Goal: Information Seeking & Learning: Learn about a topic

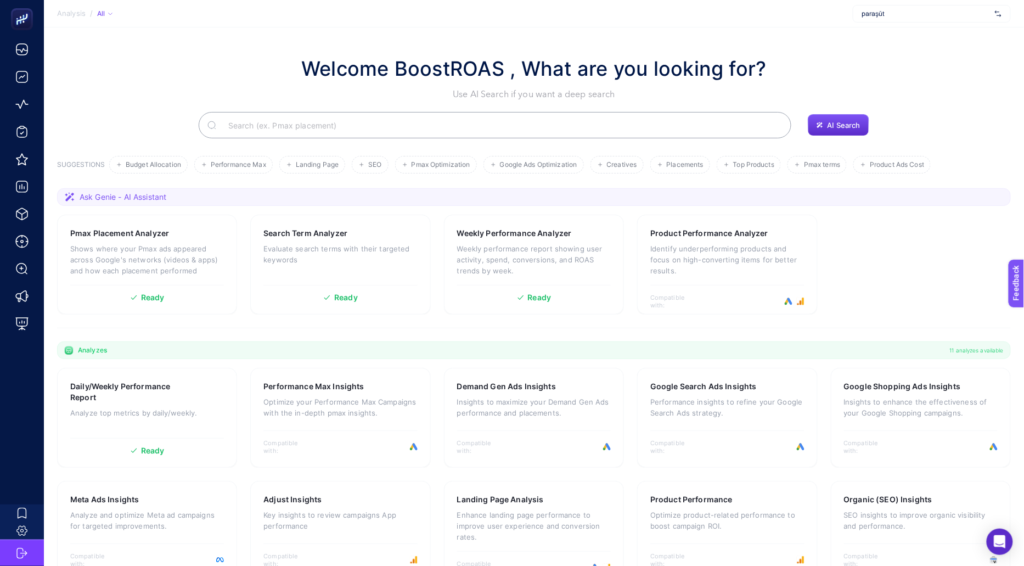
click at [913, 10] on span "paraşüt" at bounding box center [926, 13] width 128 height 9
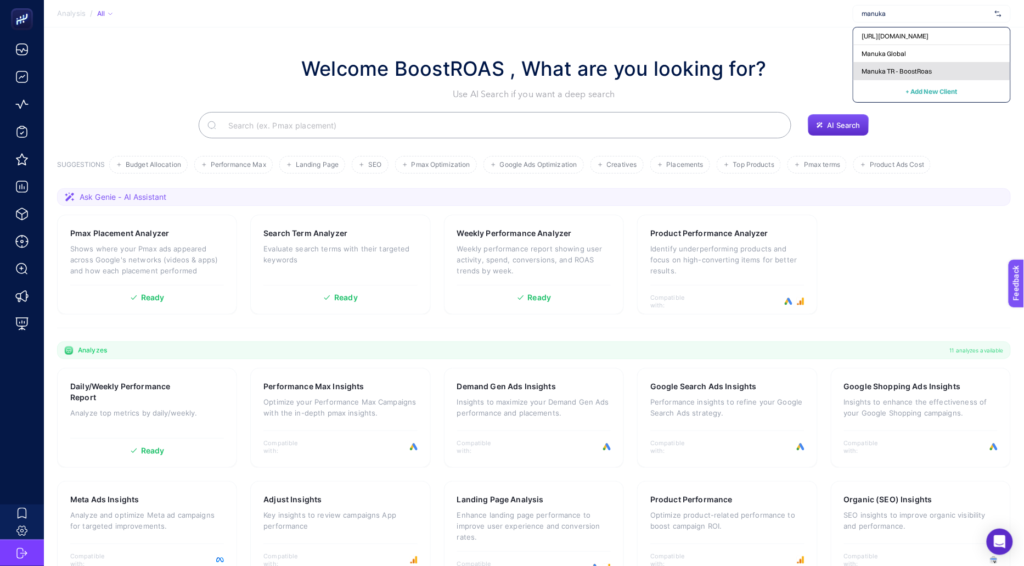
type input "manuka"
click at [918, 64] on div "Manuka TR - BoostRoas" at bounding box center [932, 72] width 157 height 18
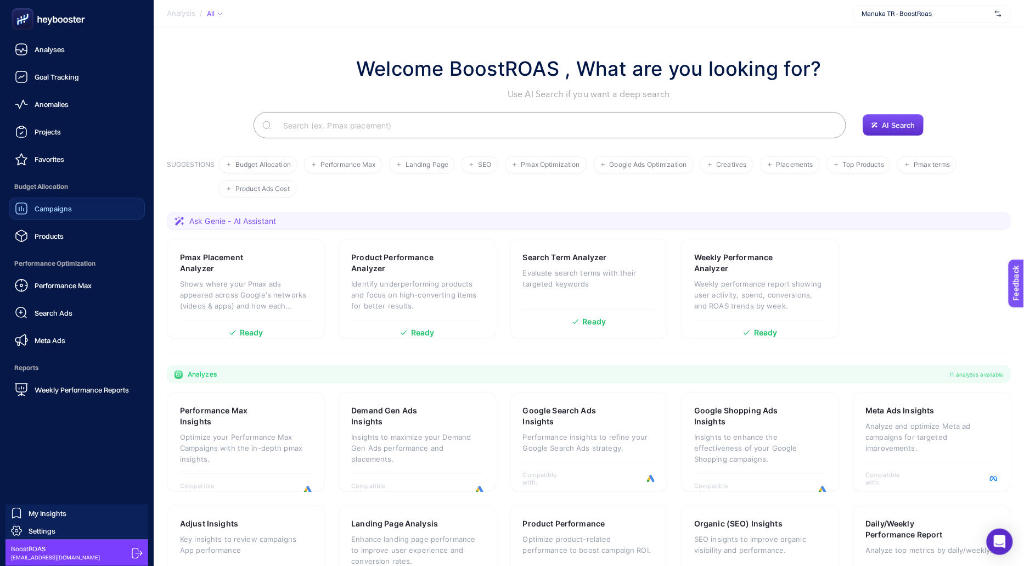
click at [65, 211] on span "Campaigns" at bounding box center [53, 208] width 37 height 9
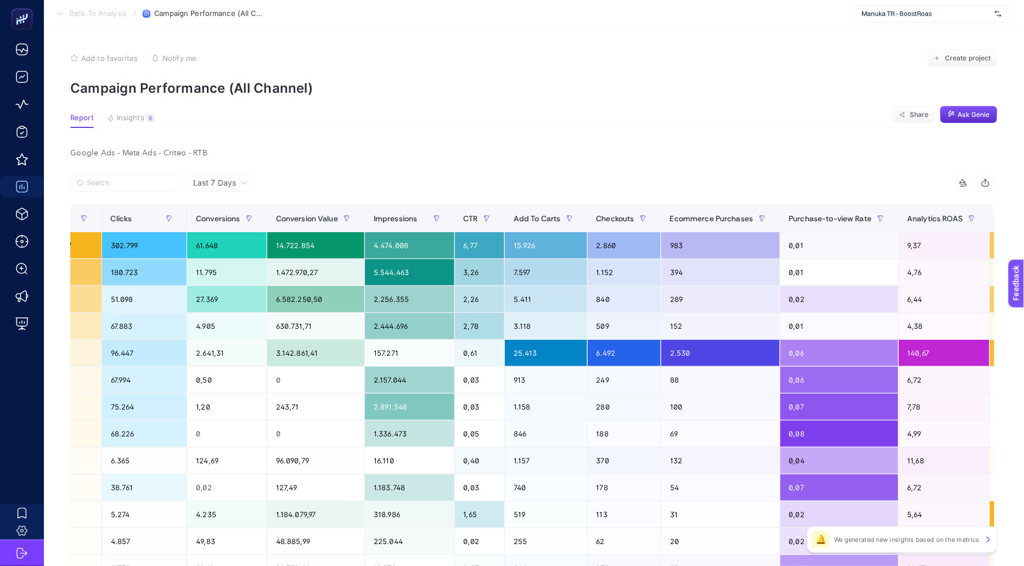
scroll to position [0, 571]
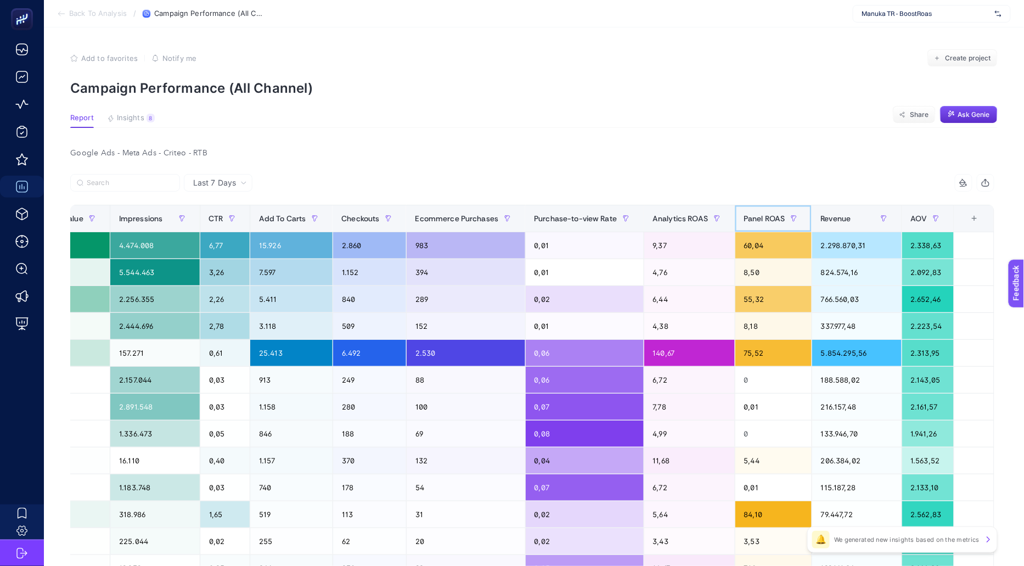
click at [765, 218] on span "Panel ROAS" at bounding box center [764, 218] width 41 height 9
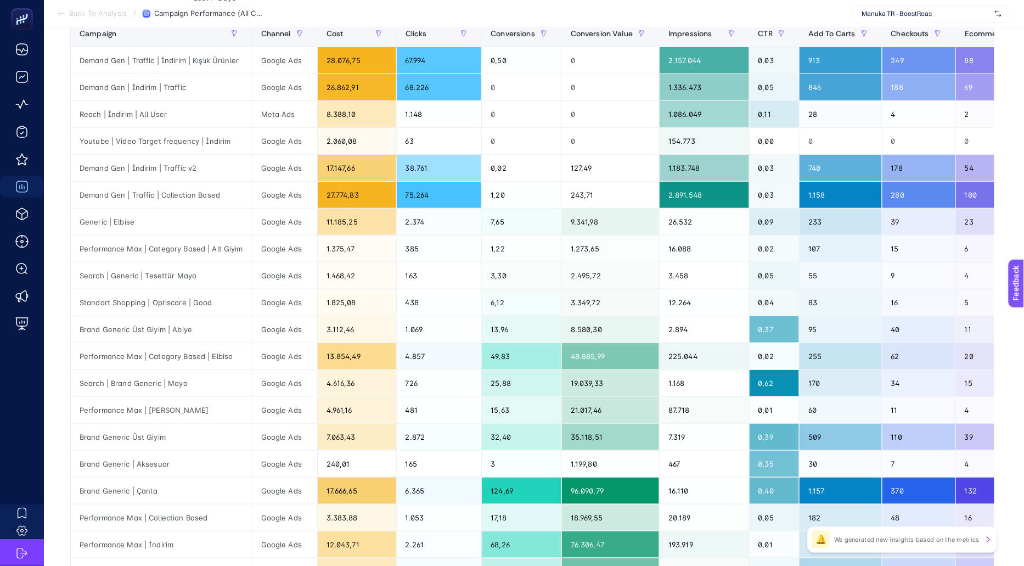
scroll to position [0, 0]
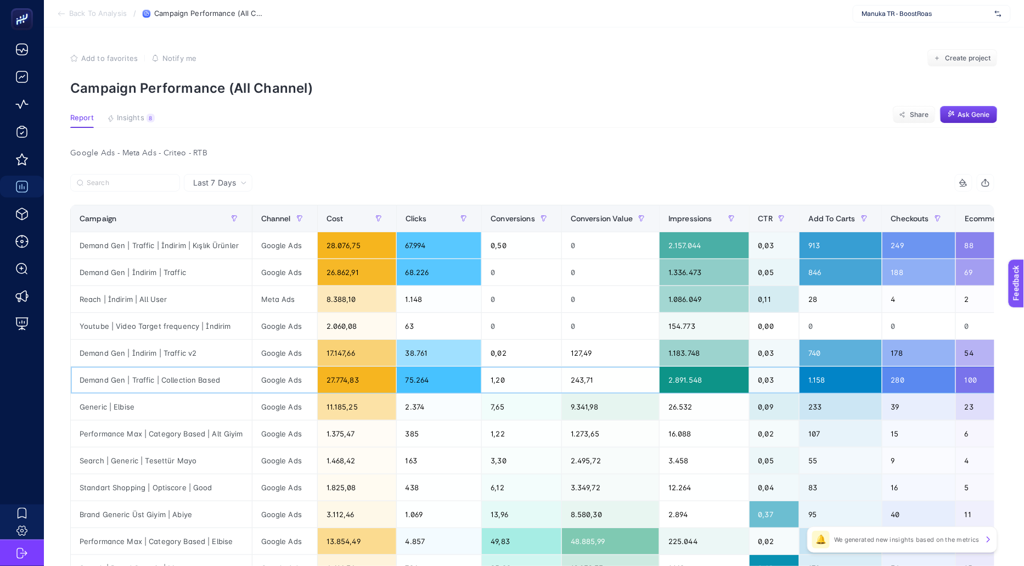
drag, startPoint x: 94, startPoint y: 370, endPoint x: 200, endPoint y: 373, distance: 106.5
click at [200, 373] on div "Demand Gen | Traffic | Collection Based" at bounding box center [161, 380] width 181 height 26
drag, startPoint x: 226, startPoint y: 376, endPoint x: 71, endPoint y: 380, distance: 154.3
click at [71, 380] on div "Demand Gen | Traffic | Collection Based" at bounding box center [161, 380] width 181 height 26
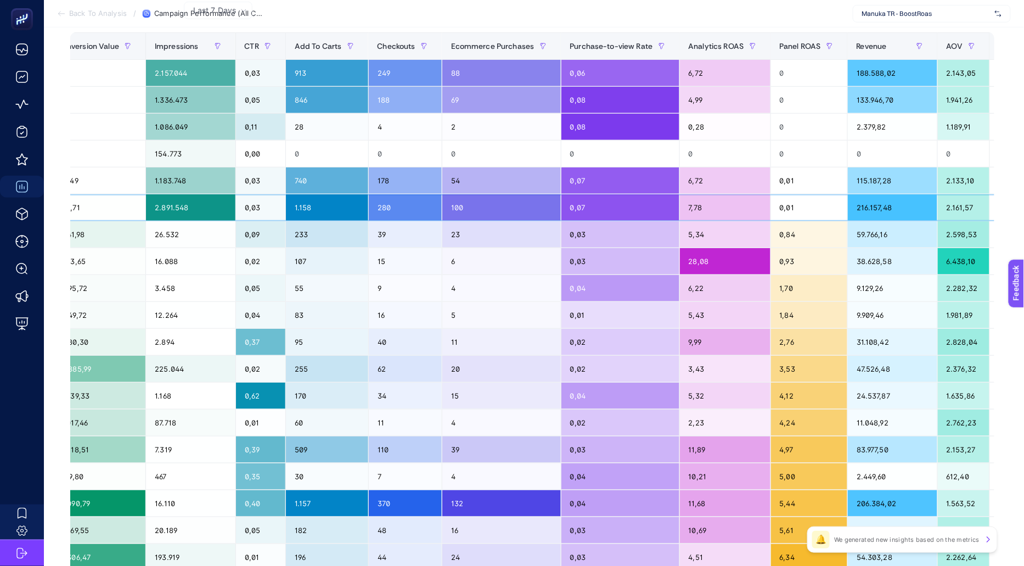
scroll to position [0, 556]
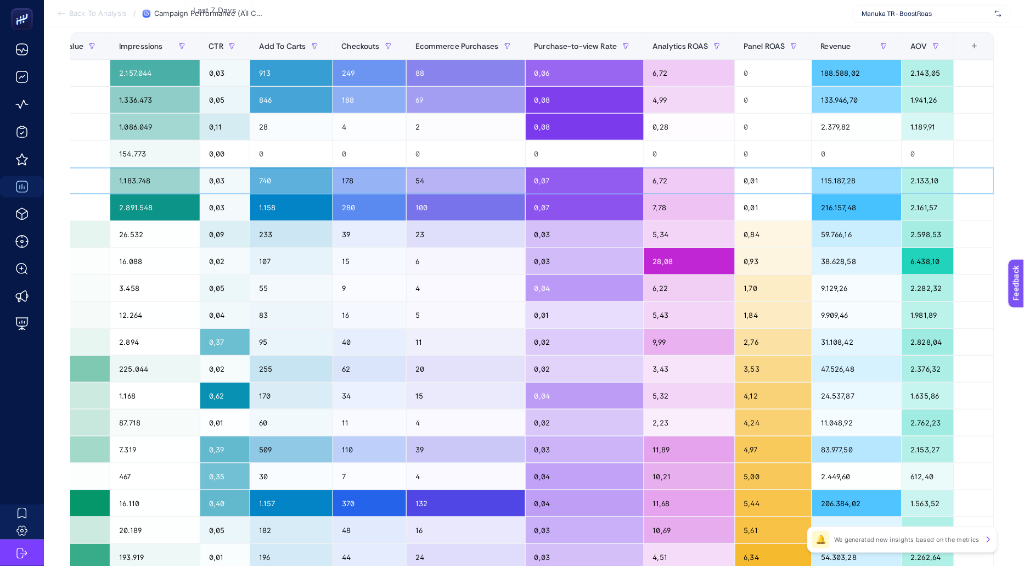
click at [762, 175] on div "0,01" at bounding box center [774, 180] width 76 height 26
click at [762, 200] on div "0,01" at bounding box center [774, 207] width 76 height 26
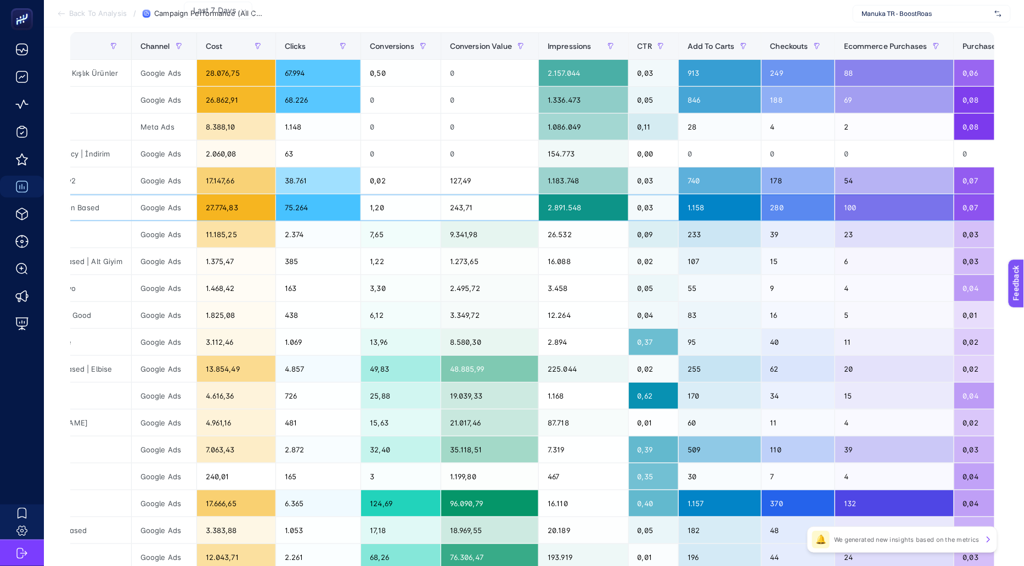
scroll to position [0, 0]
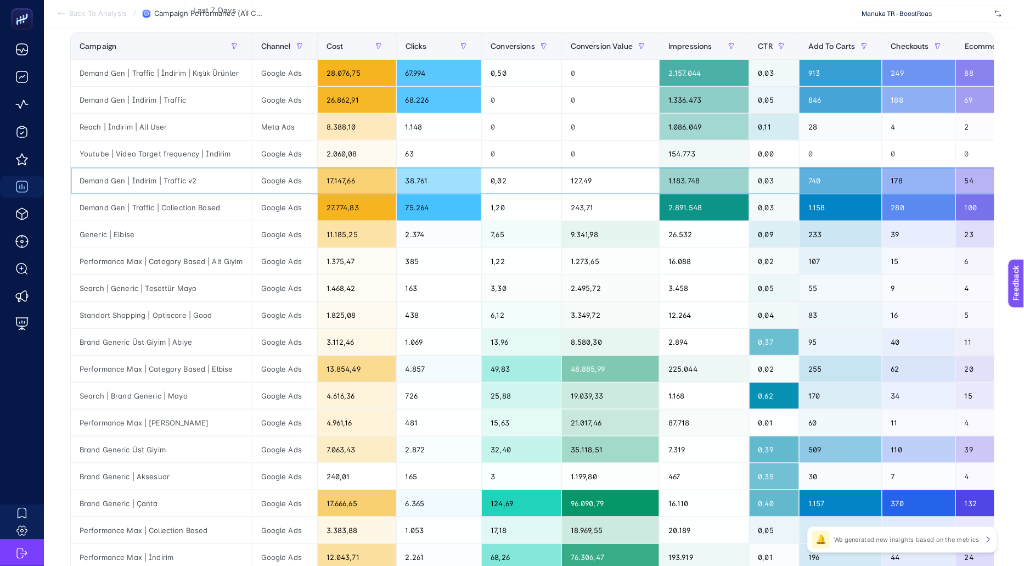
click at [158, 188] on div "Demand Gen | İndirim | Traffic v2" at bounding box center [161, 180] width 181 height 26
click at [158, 206] on div "Demand Gen | Traffic | Collection Based" at bounding box center [161, 207] width 181 height 26
click at [159, 177] on div "Demand Gen | İndirim | Traffic v2" at bounding box center [161, 180] width 181 height 26
click at [159, 199] on div "Demand Gen | Traffic | Collection Based" at bounding box center [161, 207] width 181 height 26
click at [111, 213] on div "Demand Gen | Traffic | Collection Based" at bounding box center [161, 207] width 181 height 26
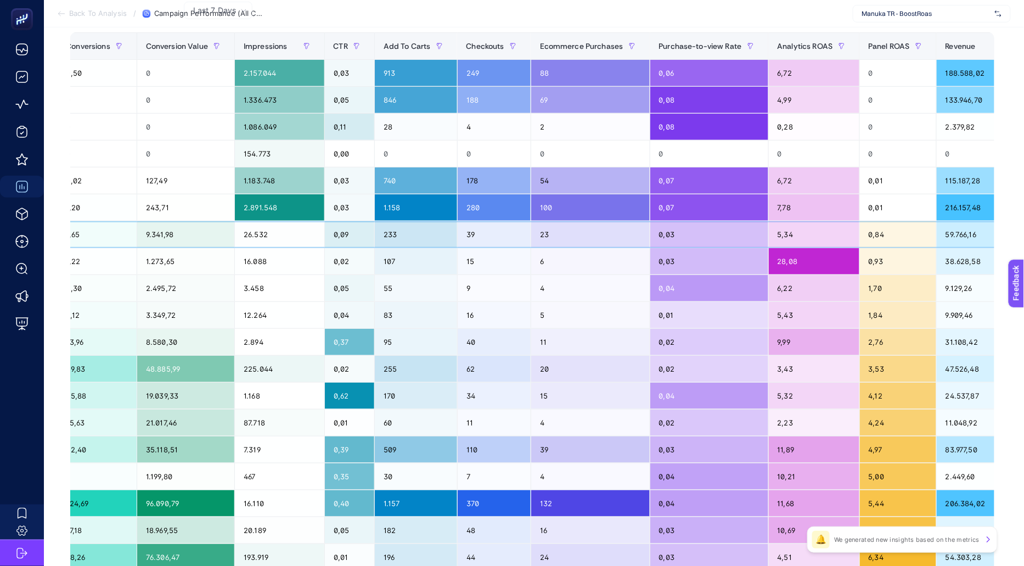
click at [694, 229] on div "0,03" at bounding box center [709, 234] width 118 height 26
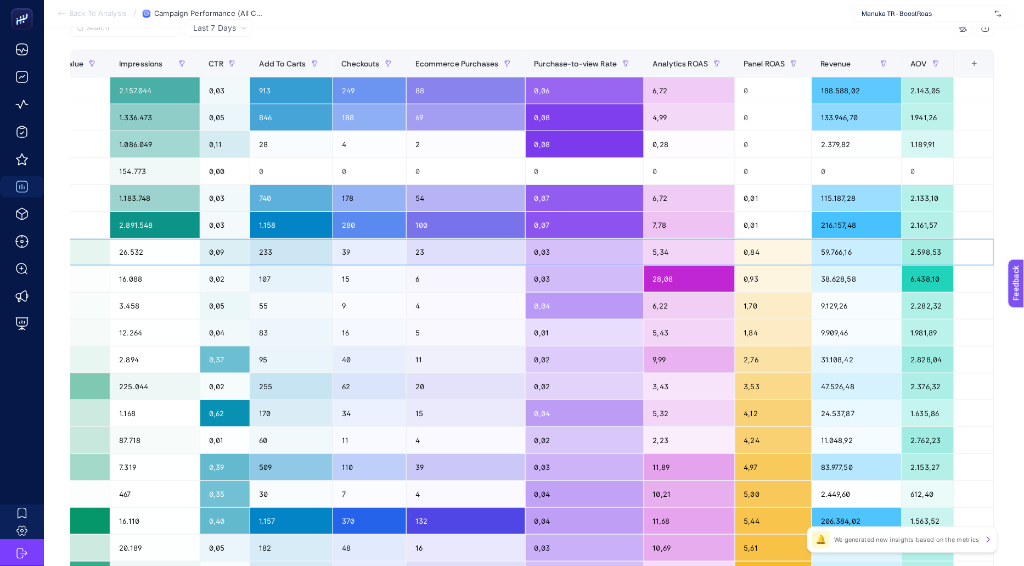
scroll to position [153, 0]
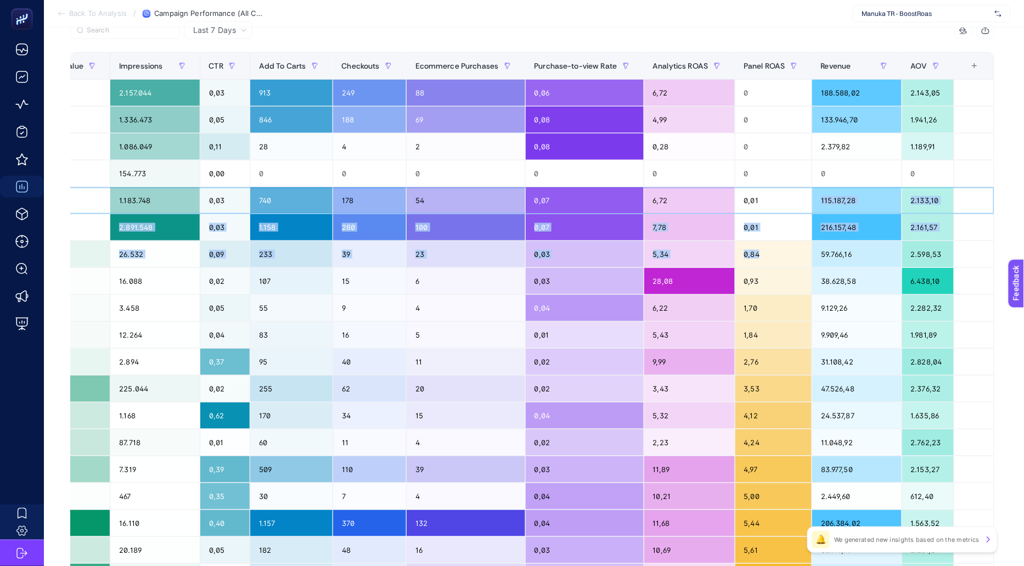
drag, startPoint x: 758, startPoint y: 195, endPoint x: 758, endPoint y: 250, distance: 54.9
click at [758, 250] on tbody "Demand Gen | Traffic | İndirim | Kışlık Ürünler Google Ads 28.076,75 67.994 0,5…" at bounding box center [257, 349] width 1473 height 538
click at [758, 250] on div "0,84" at bounding box center [774, 254] width 76 height 26
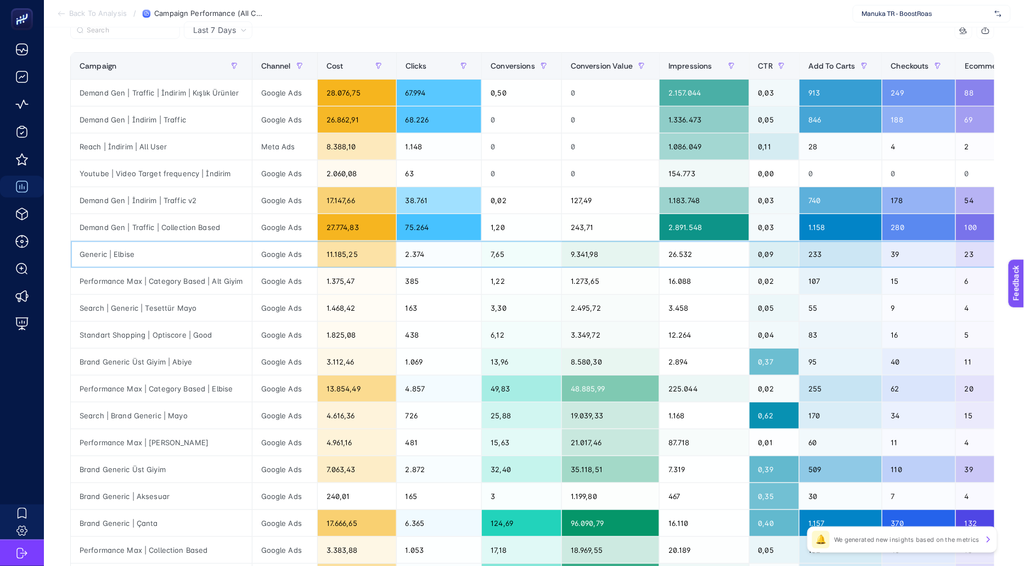
click at [105, 250] on div "Generic | Elbise" at bounding box center [161, 254] width 181 height 26
copy tr "Generic | Elbise"
click at [200, 246] on div "Generic | Elbise" at bounding box center [161, 254] width 181 height 26
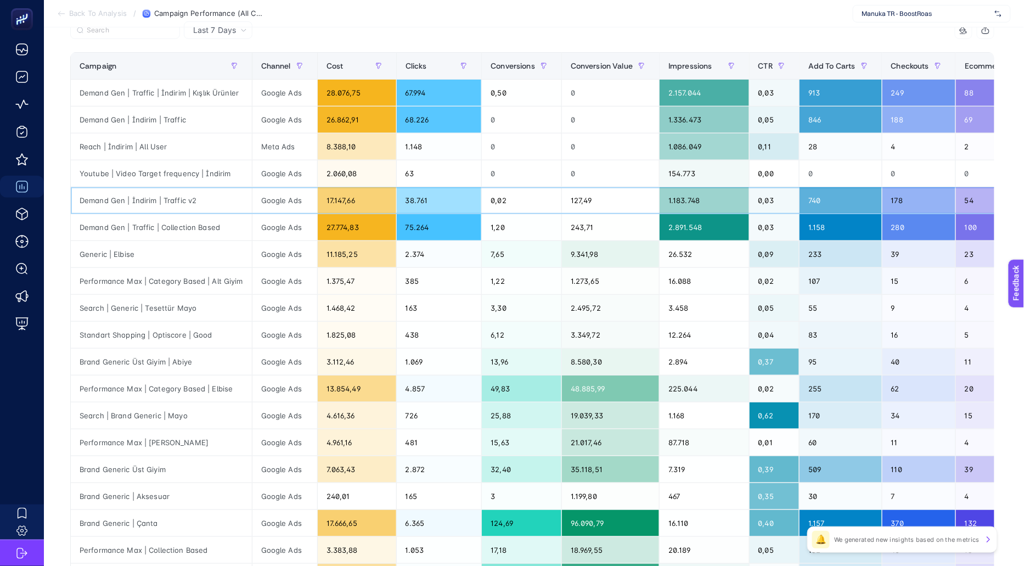
click at [124, 204] on div "Demand Gen | İndirim | Traffic v2" at bounding box center [161, 200] width 181 height 26
click at [127, 224] on div "Demand Gen | Traffic | Collection Based" at bounding box center [161, 227] width 181 height 26
click at [129, 255] on div "Generic | Elbise" at bounding box center [161, 254] width 181 height 26
click at [186, 253] on div "Generic | Elbise" at bounding box center [161, 254] width 181 height 26
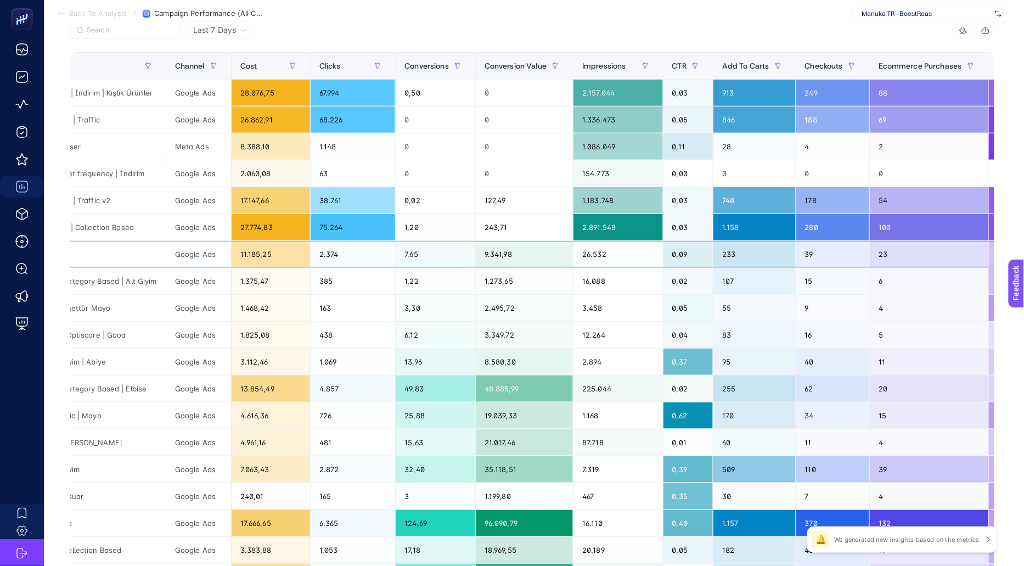
scroll to position [0, 89]
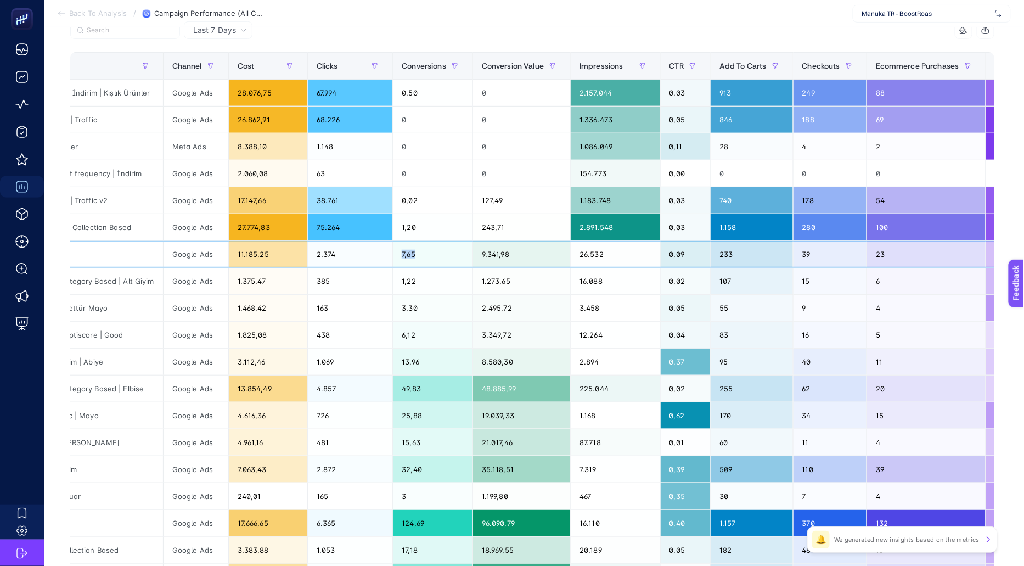
drag, startPoint x: 418, startPoint y: 251, endPoint x: 396, endPoint y: 251, distance: 21.4
click at [396, 251] on tr "Generic | Elbise Google Ads 11.185,25 2.374 7,65 9.341,98 26.532 0,09 233 39 23…" at bounding box center [718, 254] width 1473 height 27
click at [397, 251] on td "7,65" at bounding box center [433, 254] width 80 height 27
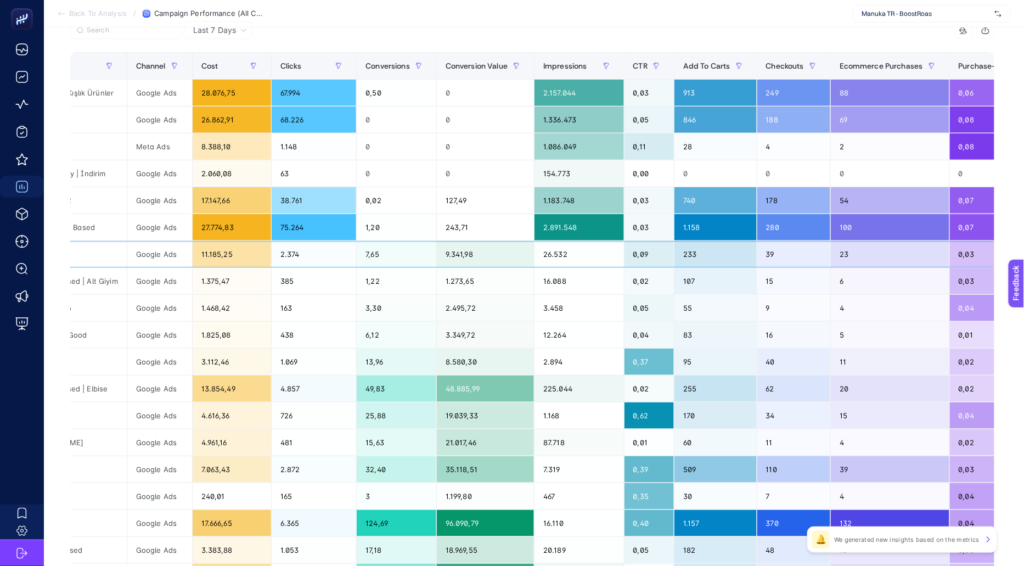
scroll to position [0, 0]
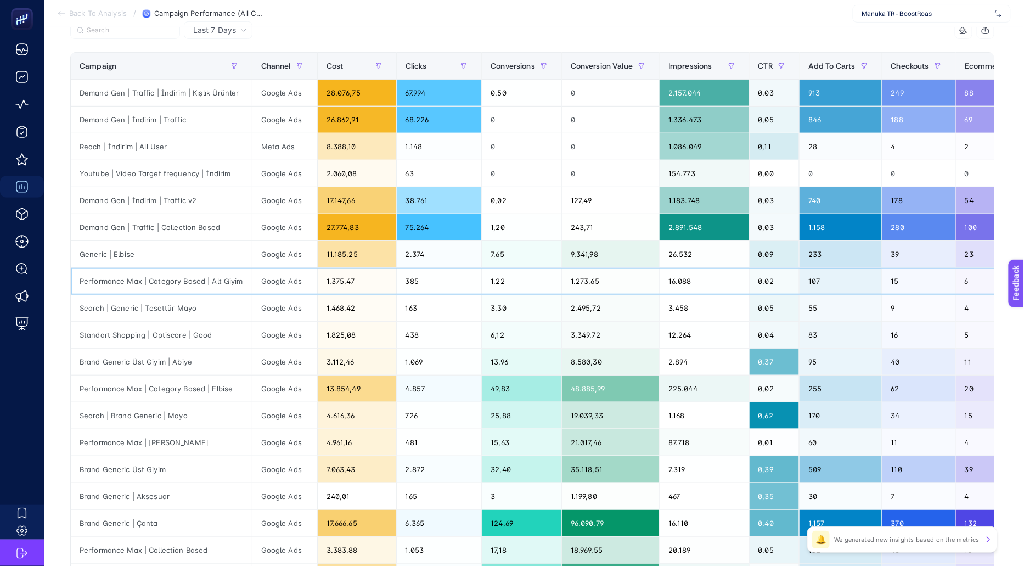
click at [427, 275] on div "385" at bounding box center [439, 281] width 85 height 26
click at [536, 246] on div "7,65" at bounding box center [522, 254] width 80 height 26
click at [188, 279] on div "Performance Max | Category Based | Alt Giyim" at bounding box center [161, 281] width 181 height 26
click at [119, 277] on div "Performance Max | Category Based | Alt Giyim" at bounding box center [161, 281] width 181 height 26
click at [190, 306] on div "Search | Generic | Tesettür Mayo" at bounding box center [161, 308] width 181 height 26
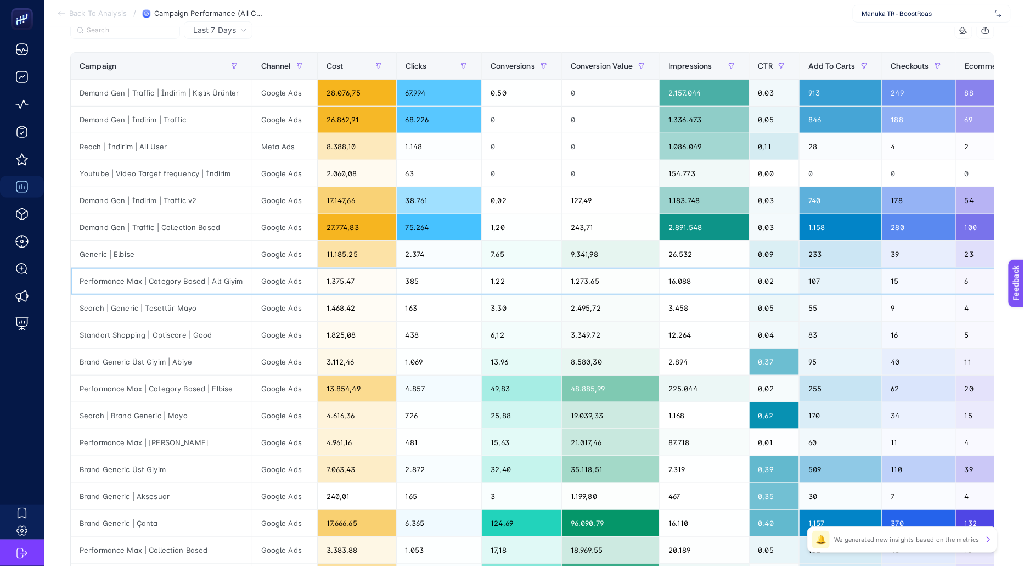
click at [180, 279] on div "Performance Max | Category Based | Alt Giyim" at bounding box center [161, 281] width 181 height 26
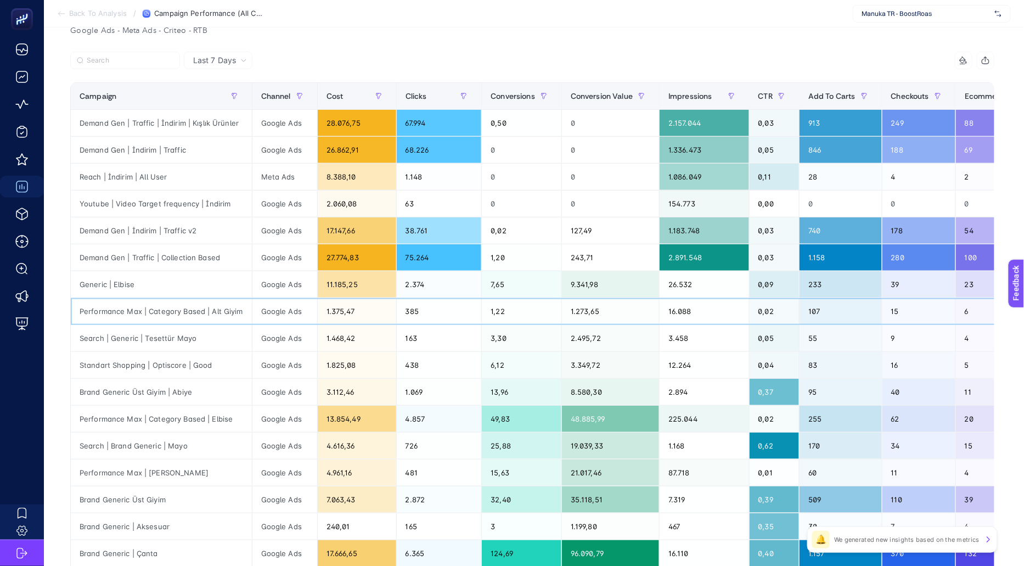
scroll to position [121, 0]
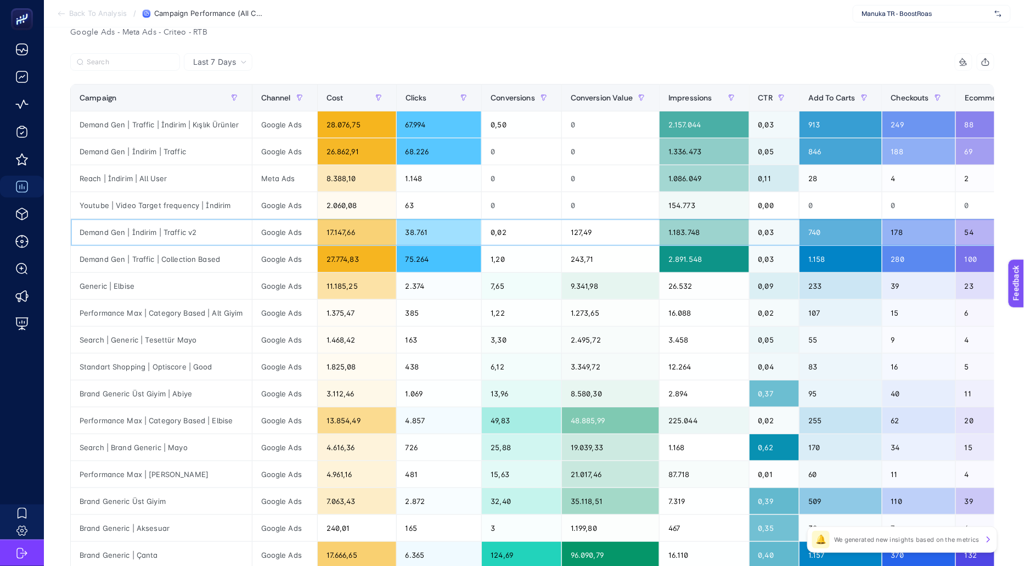
click at [173, 228] on div "Demand Gen | İndirim | Traffic v2" at bounding box center [161, 232] width 181 height 26
click at [180, 260] on div "Demand Gen | Traffic | Collection Based" at bounding box center [161, 259] width 181 height 26
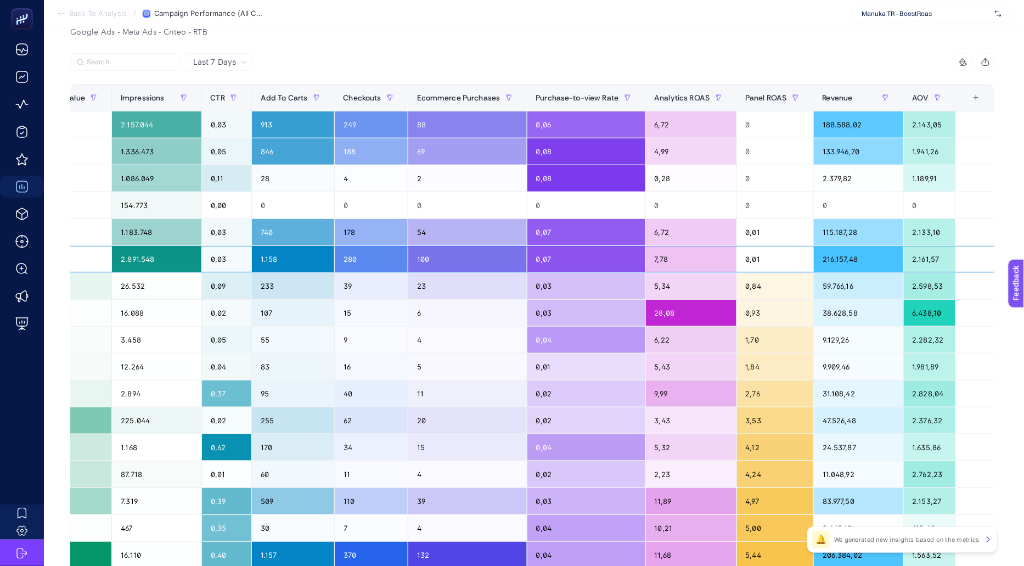
scroll to position [0, 556]
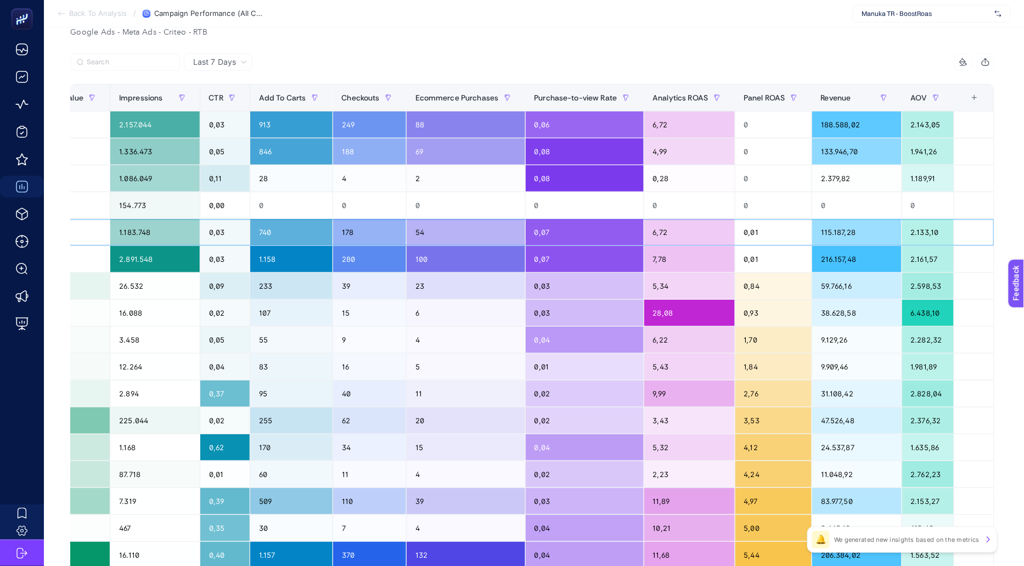
click at [743, 232] on div "0,01" at bounding box center [774, 232] width 76 height 26
click at [752, 255] on div "0,01" at bounding box center [774, 259] width 76 height 26
click at [452, 239] on div "54" at bounding box center [466, 232] width 119 height 26
click at [452, 263] on div "100" at bounding box center [466, 259] width 119 height 26
click at [452, 237] on div "54" at bounding box center [466, 232] width 119 height 26
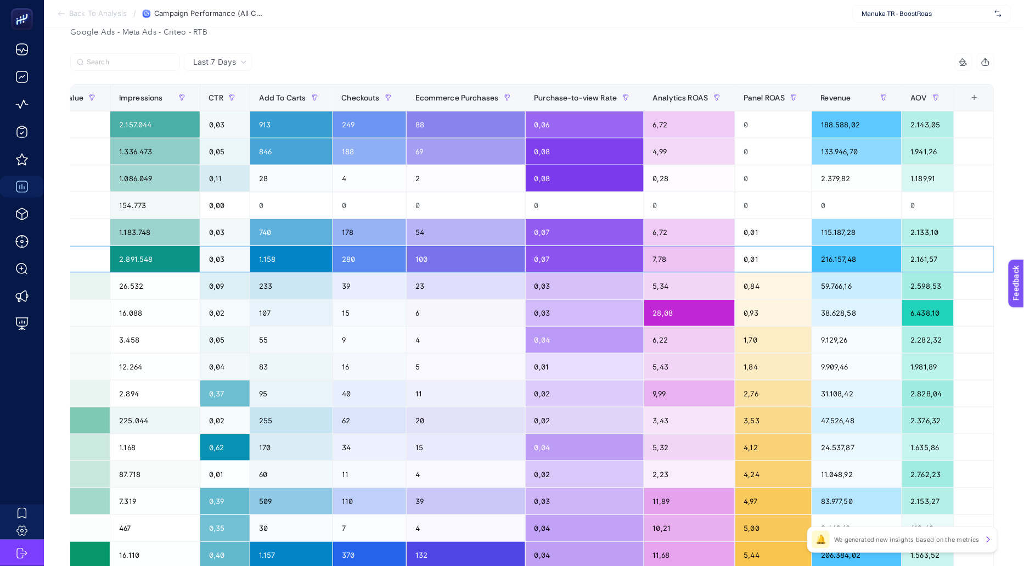
click at [452, 253] on div "100" at bounding box center [466, 259] width 119 height 26
click at [442, 246] on div "100" at bounding box center [466, 259] width 119 height 26
click at [446, 228] on div "54" at bounding box center [466, 232] width 119 height 26
click at [444, 250] on div "100" at bounding box center [466, 259] width 119 height 26
click at [444, 239] on div "54" at bounding box center [466, 232] width 119 height 26
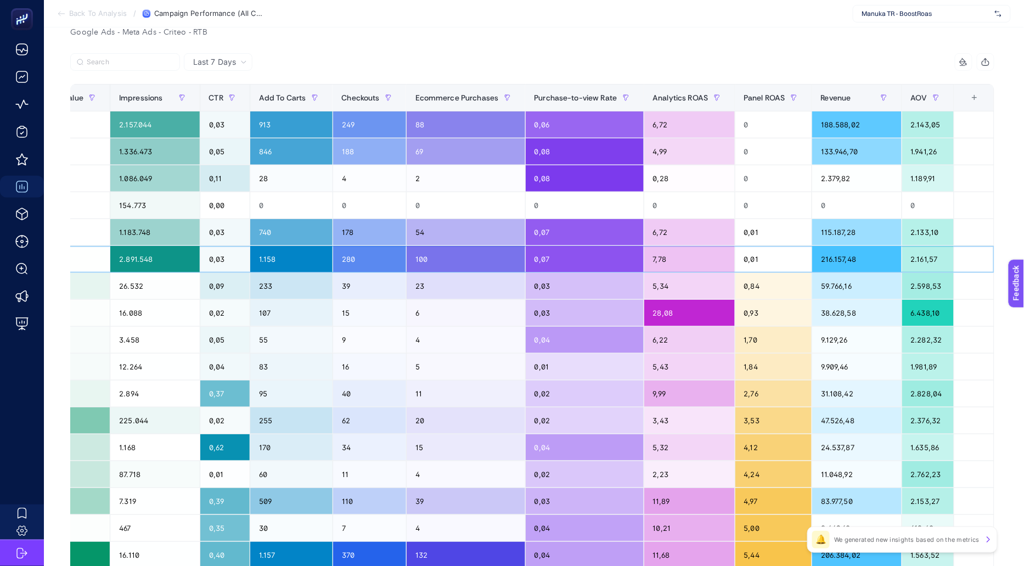
click at [446, 255] on div "100" at bounding box center [466, 259] width 119 height 26
click at [762, 234] on div "0,01" at bounding box center [774, 232] width 76 height 26
click at [762, 253] on div "0,01" at bounding box center [774, 259] width 76 height 26
click at [488, 232] on div "54" at bounding box center [466, 232] width 119 height 26
click at [498, 250] on div "100" at bounding box center [466, 259] width 119 height 26
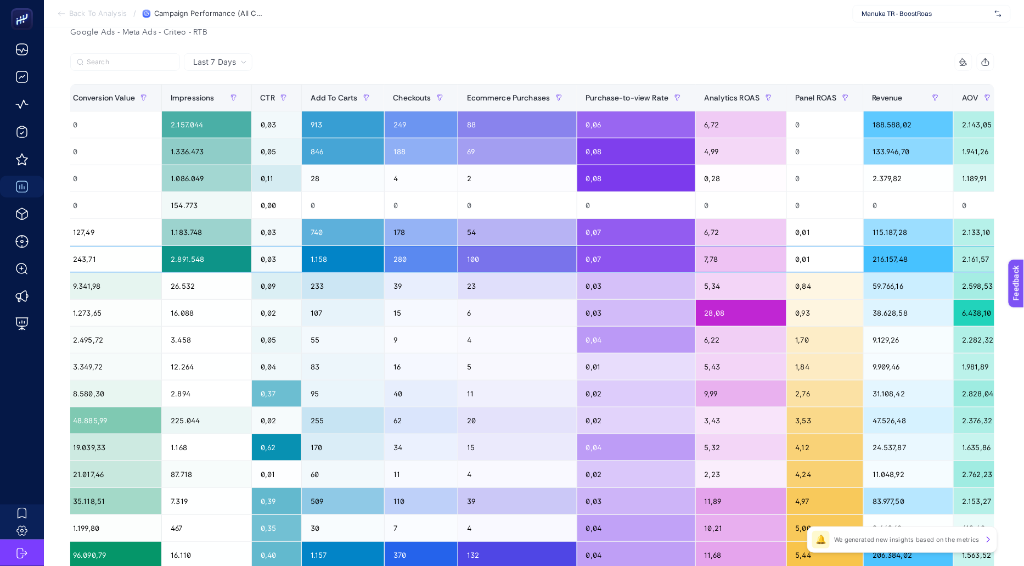
scroll to position [0, 497]
click at [492, 239] on div "54" at bounding box center [518, 232] width 119 height 26
click at [490, 256] on div "100" at bounding box center [518, 259] width 119 height 26
click at [483, 237] on div "54" at bounding box center [518, 232] width 119 height 26
click at [478, 260] on div "100" at bounding box center [518, 259] width 119 height 26
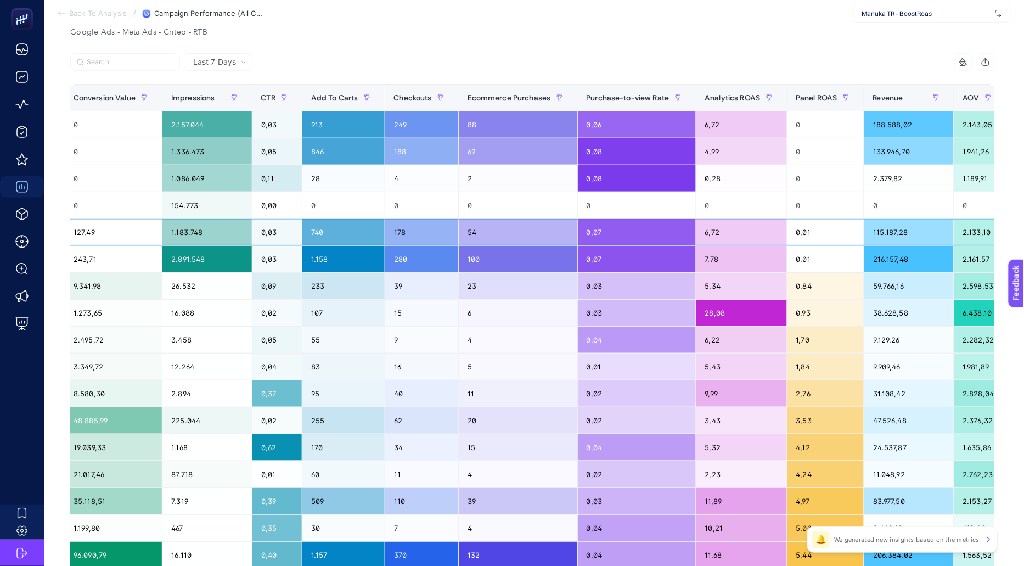
click at [471, 239] on div "54" at bounding box center [518, 232] width 119 height 26
click at [478, 261] on div "100" at bounding box center [518, 259] width 119 height 26
click at [477, 223] on div "54" at bounding box center [518, 232] width 119 height 26
click at [479, 257] on div "100" at bounding box center [518, 259] width 119 height 26
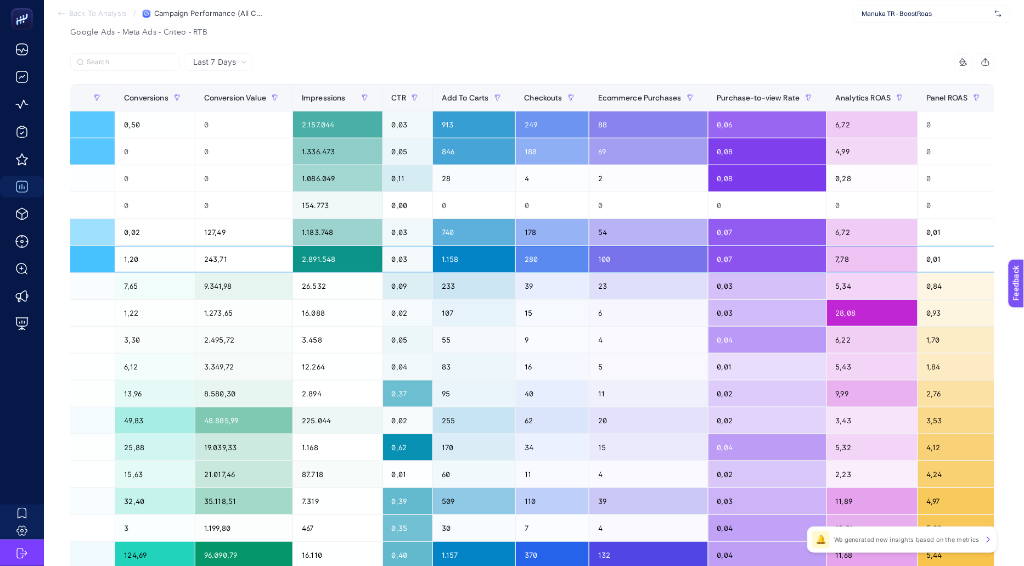
scroll to position [0, 556]
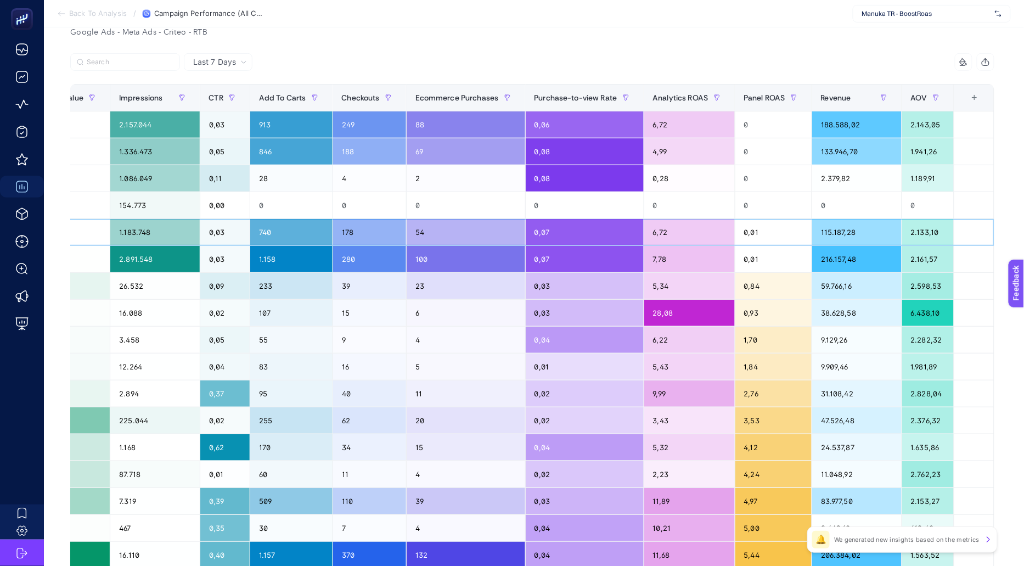
click at [582, 235] on div "0,07" at bounding box center [585, 232] width 118 height 26
click at [581, 253] on div "0,07" at bounding box center [585, 259] width 118 height 26
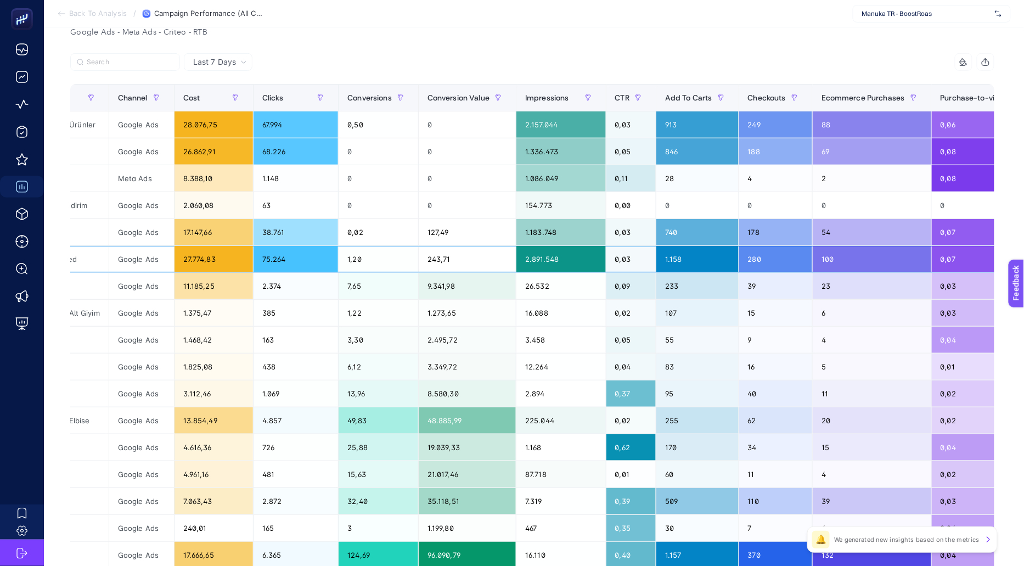
scroll to position [0, 0]
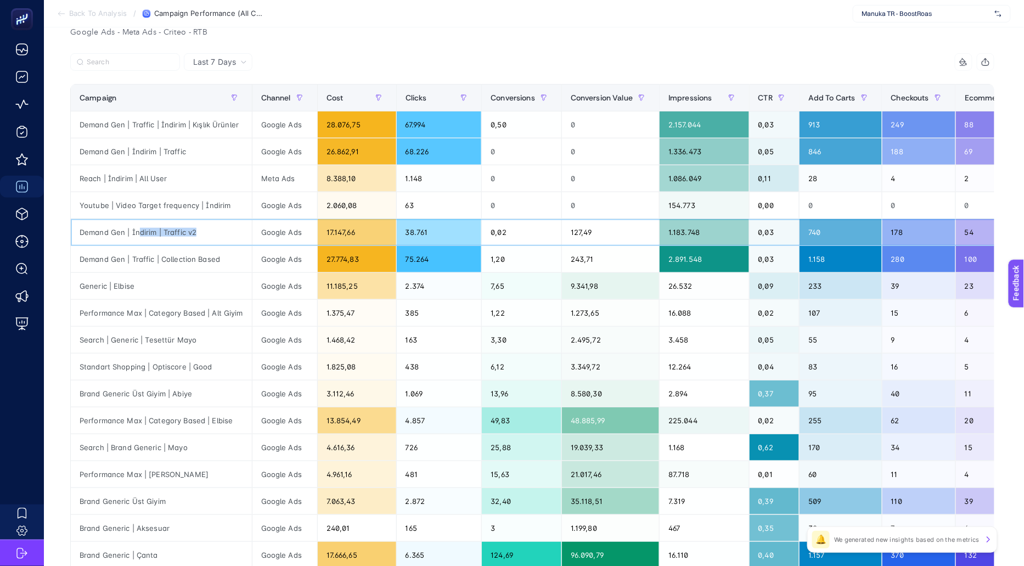
drag, startPoint x: 143, startPoint y: 229, endPoint x: 221, endPoint y: 230, distance: 78.5
click at [221, 230] on div "Demand Gen | İndirim | Traffic v2" at bounding box center [161, 232] width 181 height 26
click at [213, 230] on div "Demand Gen | İndirim | Traffic v2" at bounding box center [161, 232] width 181 height 26
drag, startPoint x: 159, startPoint y: 253, endPoint x: 215, endPoint y: 257, distance: 56.2
click at [211, 257] on div "Demand Gen | Traffic | Collection Based" at bounding box center [161, 259] width 181 height 26
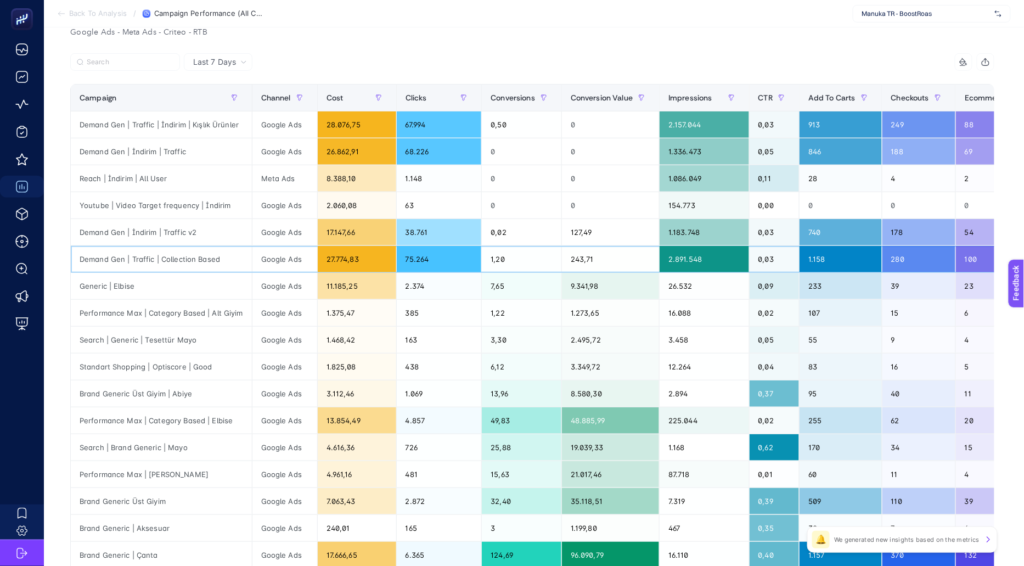
click at [219, 258] on div "Demand Gen | Traffic | Collection Based" at bounding box center [161, 259] width 181 height 26
click at [197, 307] on div "Performance Max | Category Based | Alt Giyim" at bounding box center [161, 313] width 181 height 26
click at [192, 363] on div "Standart Shopping | Optiscore | Good" at bounding box center [161, 367] width 181 height 26
click at [197, 407] on div "Performance Max | Category Based | Elbise" at bounding box center [161, 420] width 181 height 26
drag, startPoint x: 192, startPoint y: 236, endPoint x: 192, endPoint y: 264, distance: 28.0
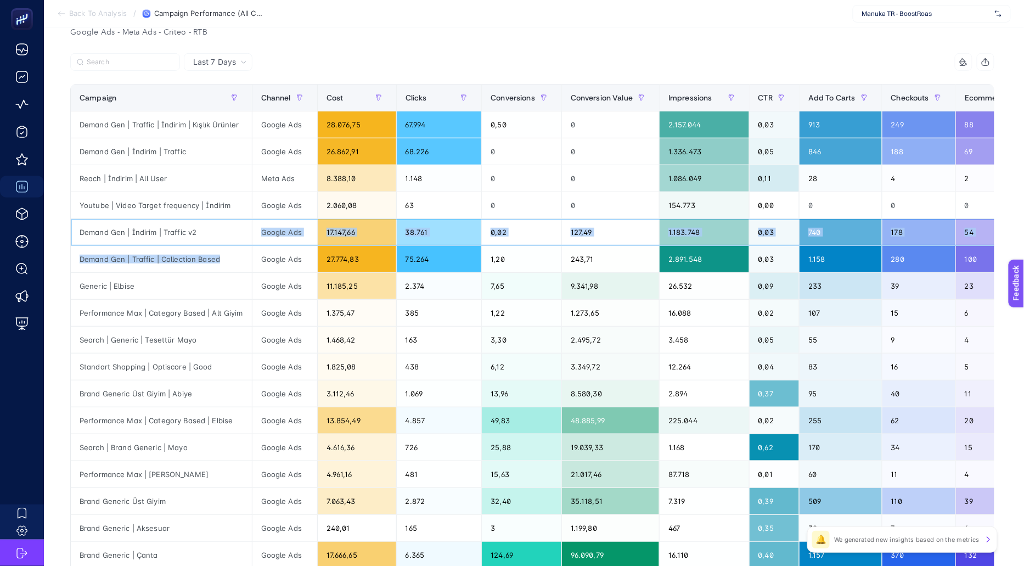
click at [192, 264] on tbody "Demand Gen | Traffic | İndirim | Kışlık Ürünler Google Ads 28.076,75 67.994 0,5…" at bounding box center [807, 380] width 1473 height 538
click at [202, 252] on div "Demand Gen | Traffic | Collection Based" at bounding box center [161, 259] width 181 height 26
click at [216, 230] on div "Demand Gen | İndirim | Traffic v2" at bounding box center [161, 232] width 181 height 26
click at [225, 265] on div "Demand Gen | Traffic | Collection Based" at bounding box center [161, 259] width 181 height 26
click at [225, 228] on div "Demand Gen | İndirim | Traffic v2" at bounding box center [161, 232] width 181 height 26
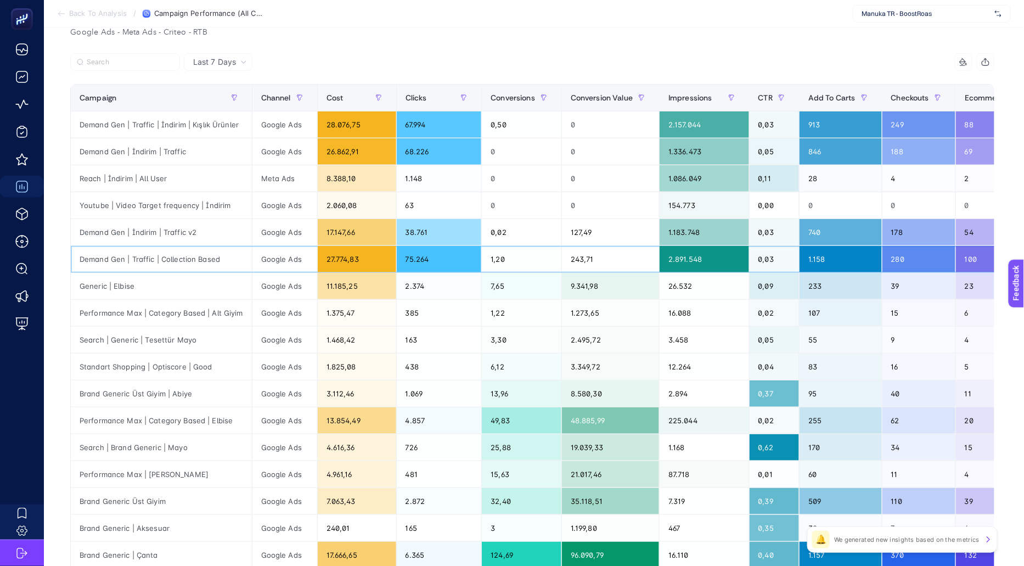
click at [235, 259] on div "Demand Gen | Traffic | Collection Based" at bounding box center [161, 259] width 181 height 26
click at [235, 232] on div "Demand Gen | İndirim | Traffic v2" at bounding box center [161, 232] width 181 height 26
click at [239, 256] on div "Demand Gen | Traffic | Collection Based" at bounding box center [161, 259] width 181 height 26
click at [199, 232] on div "Demand Gen | İndirim | Traffic v2" at bounding box center [161, 232] width 181 height 26
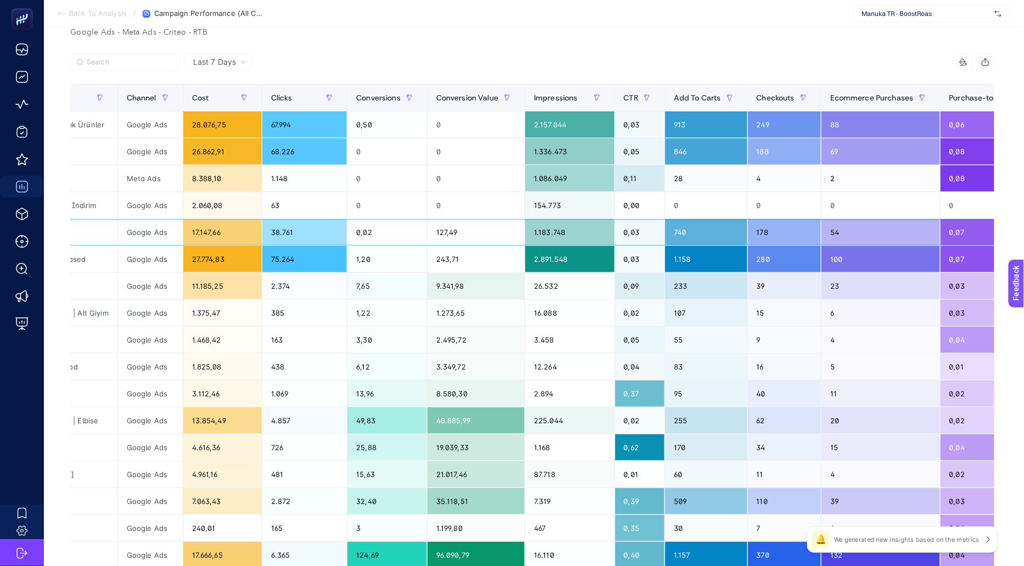
scroll to position [0, 137]
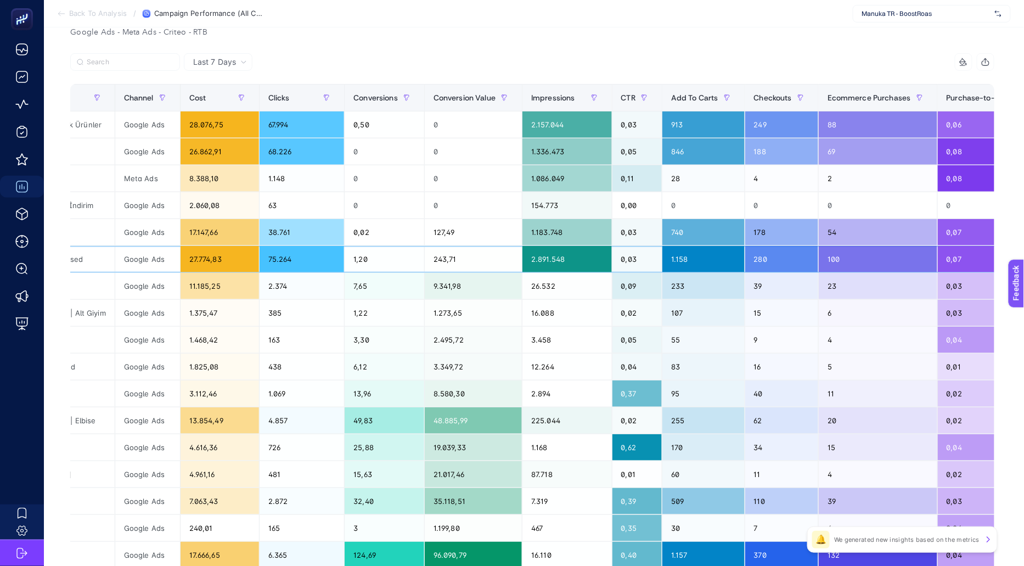
click at [871, 254] on div "100" at bounding box center [878, 259] width 119 height 26
click at [859, 229] on div "54" at bounding box center [878, 232] width 119 height 26
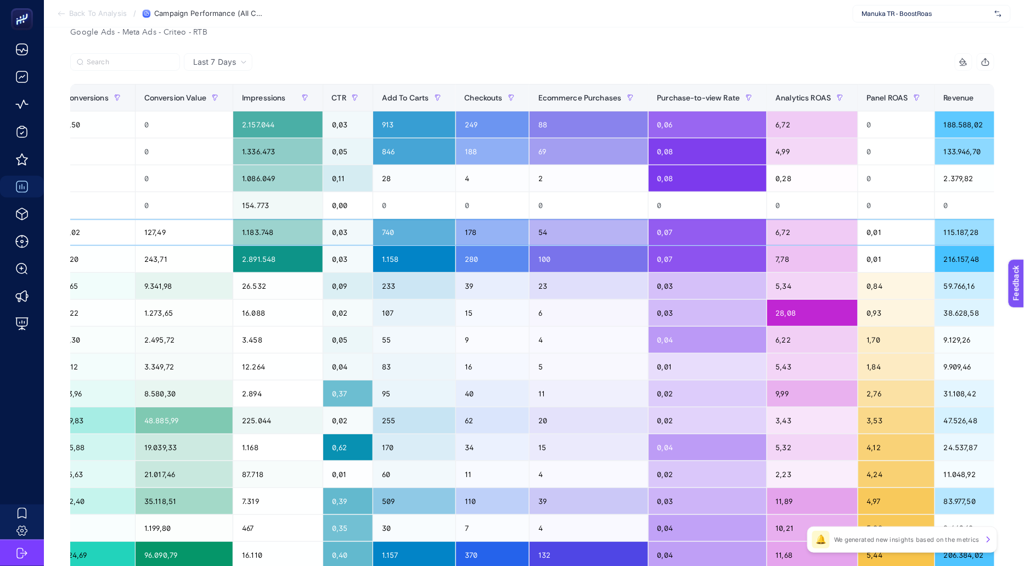
scroll to position [0, 428]
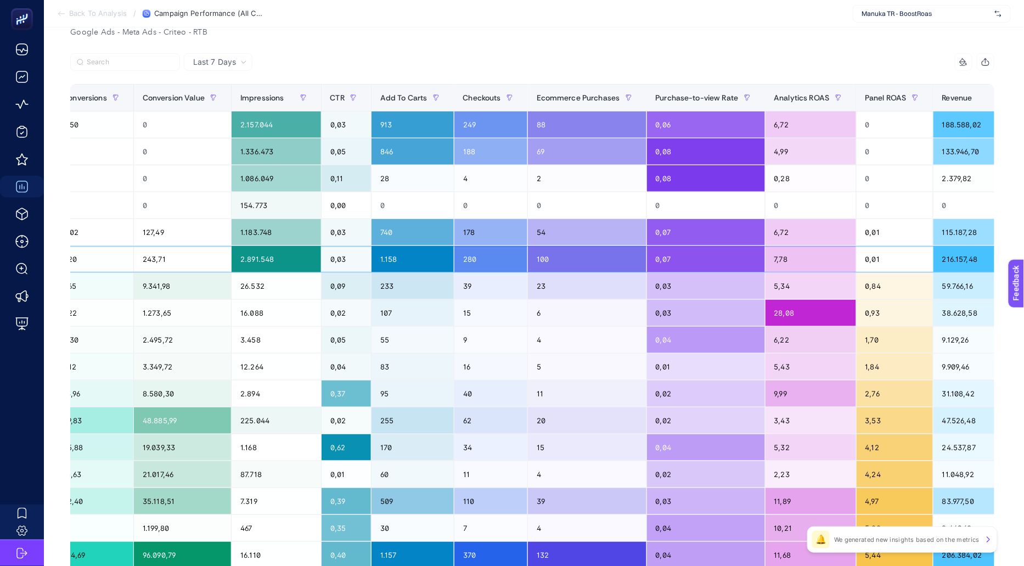
click at [717, 262] on div "0,07" at bounding box center [706, 259] width 118 height 26
click at [719, 294] on div "0,03" at bounding box center [706, 286] width 118 height 26
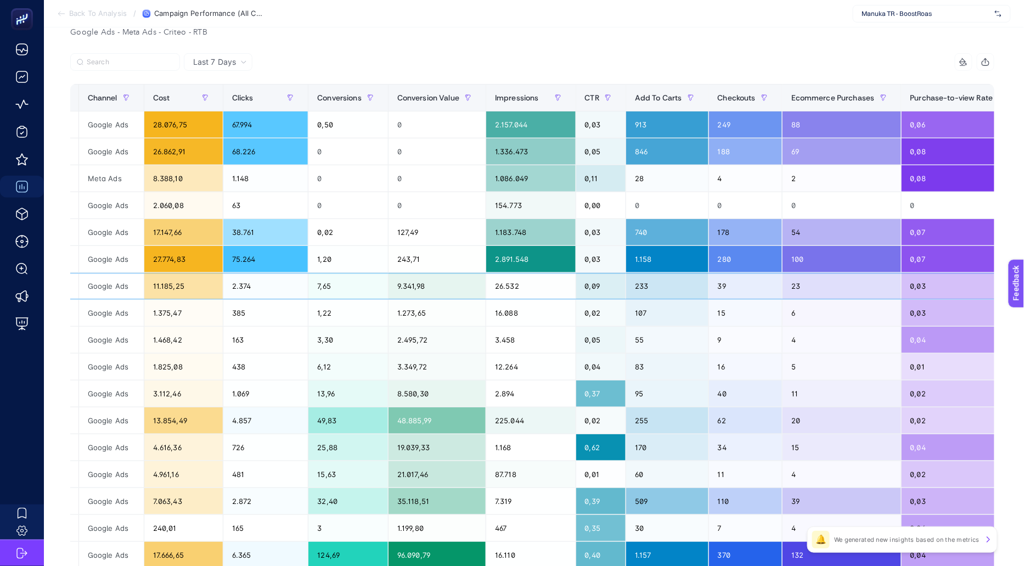
scroll to position [0, 0]
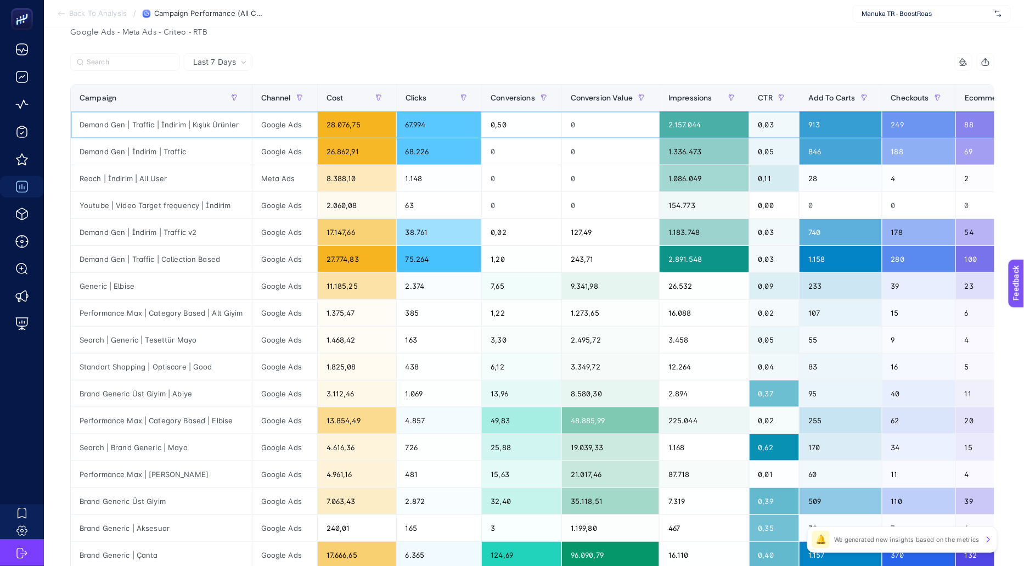
click at [137, 126] on div "Demand Gen | Traffic | İndirim | Kışlık Ürünler" at bounding box center [161, 124] width 181 height 26
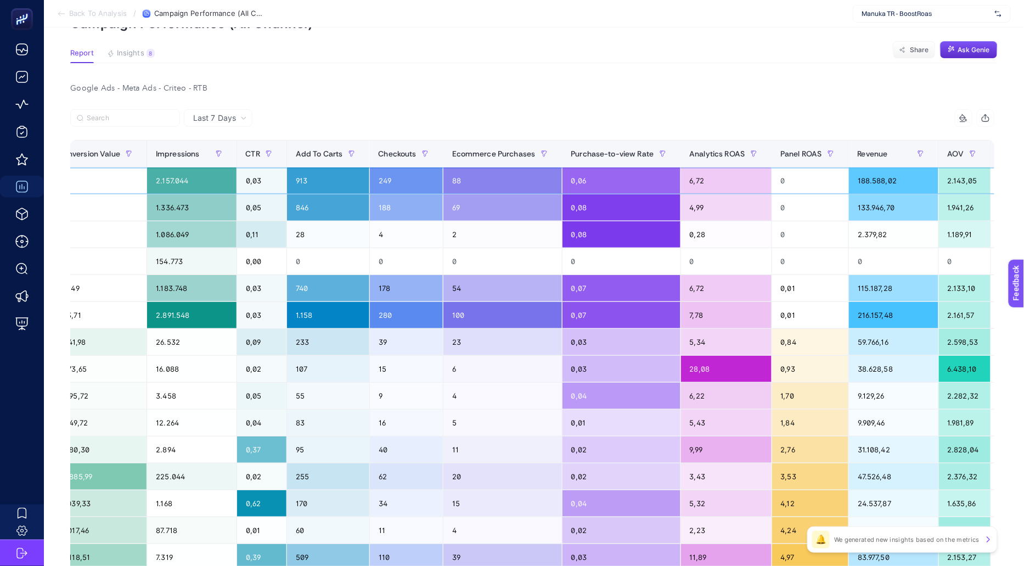
scroll to position [0, 556]
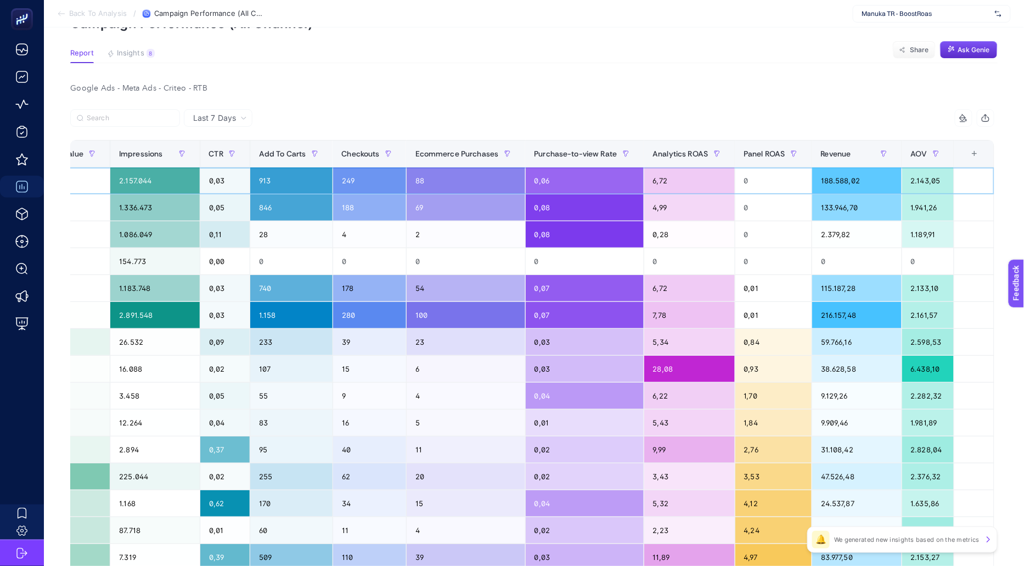
click at [658, 182] on div "6,72" at bounding box center [689, 180] width 91 height 26
drag, startPoint x: 680, startPoint y: 180, endPoint x: 627, endPoint y: 180, distance: 52.1
click at [627, 180] on tr "Demand Gen | Traffic | İndirim | Kışlık Ürünler Google Ads 28.076,75 67.994 0,5…" at bounding box center [257, 180] width 1473 height 27
click at [459, 183] on div "88" at bounding box center [466, 180] width 119 height 26
drag, startPoint x: 683, startPoint y: 181, endPoint x: 638, endPoint y: 181, distance: 45.6
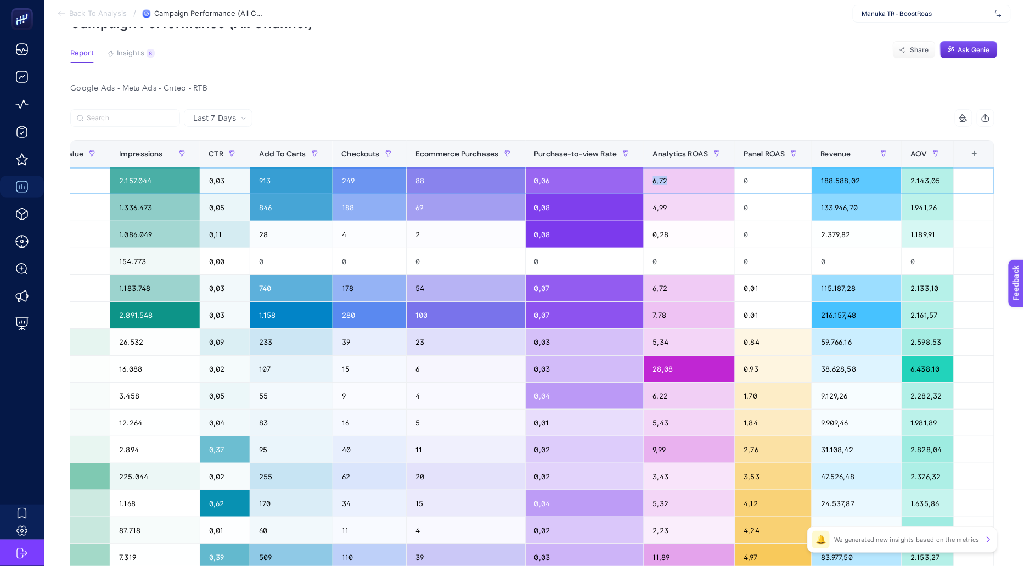
click at [638, 181] on tr "Demand Gen | Traffic | İndirim | Kışlık Ürünler Google Ads 28.076,75 67.994 0,5…" at bounding box center [257, 180] width 1473 height 27
click at [666, 187] on div "6,72" at bounding box center [689, 180] width 91 height 26
drag, startPoint x: 865, startPoint y: 180, endPoint x: 798, endPoint y: 180, distance: 67.0
click at [798, 180] on tr "Demand Gen | Traffic | İndirim | Kışlık Ürünler Google Ads 28.076,75 67.994 0,5…" at bounding box center [257, 180] width 1473 height 27
click at [857, 180] on div "188.588,02" at bounding box center [856, 180] width 89 height 26
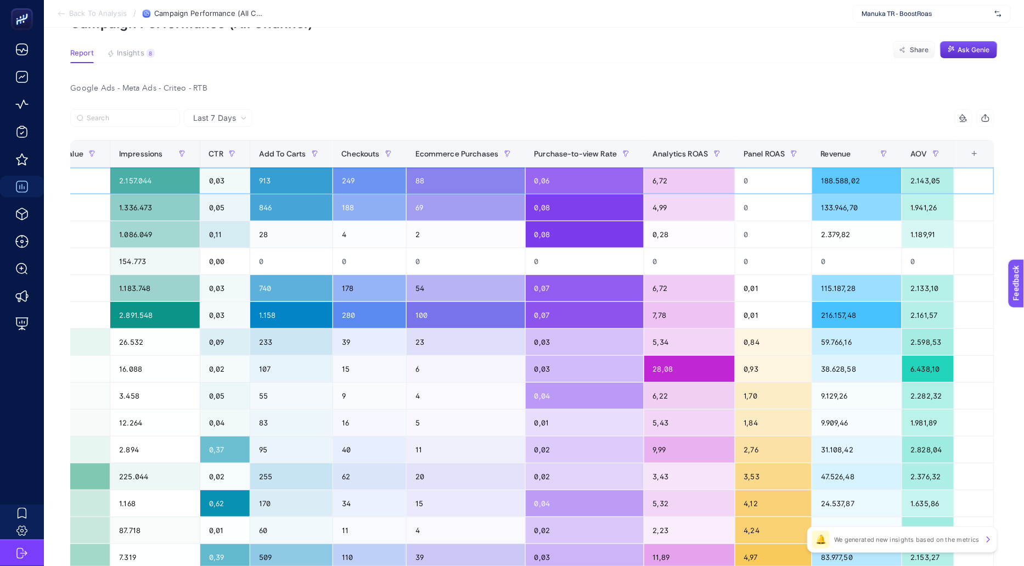
click at [866, 180] on div "188.588,02" at bounding box center [856, 180] width 89 height 26
drag, startPoint x: 864, startPoint y: 180, endPoint x: 814, endPoint y: 181, distance: 50.5
click at [813, 181] on div "188.588,02" at bounding box center [856, 180] width 89 height 26
click at [814, 181] on div "188.588,02" at bounding box center [856, 180] width 89 height 26
click at [685, 211] on div "4,99" at bounding box center [689, 207] width 91 height 26
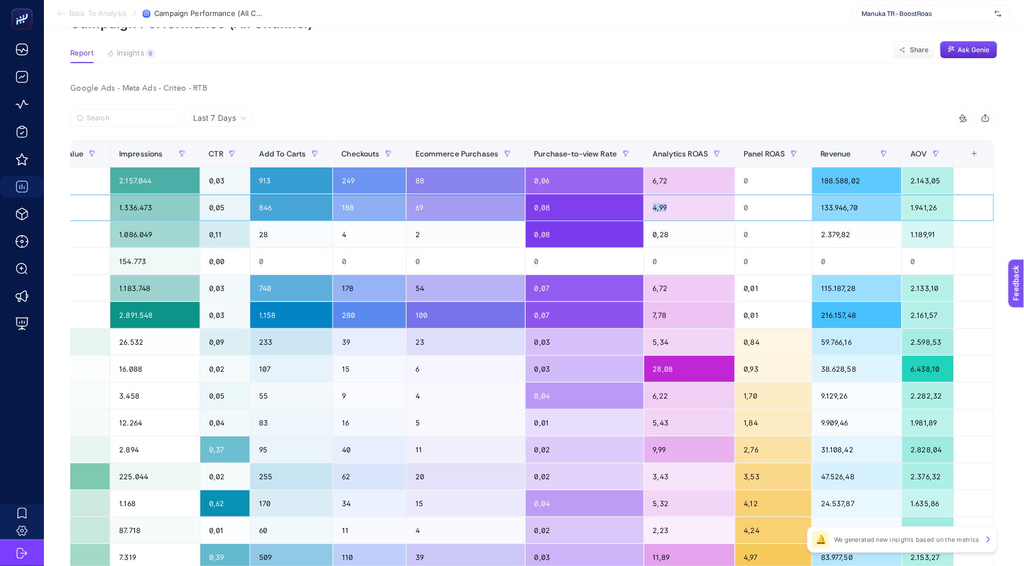
drag, startPoint x: 681, startPoint y: 208, endPoint x: 647, endPoint y: 208, distance: 34.0
click at [647, 208] on div "4,99" at bounding box center [689, 207] width 91 height 26
drag, startPoint x: 860, startPoint y: 204, endPoint x: 813, endPoint y: 204, distance: 46.7
click at [813, 204] on div "133.946,70" at bounding box center [856, 207] width 89 height 26
click at [812, 204] on div "133.946,70" at bounding box center [856, 207] width 89 height 26
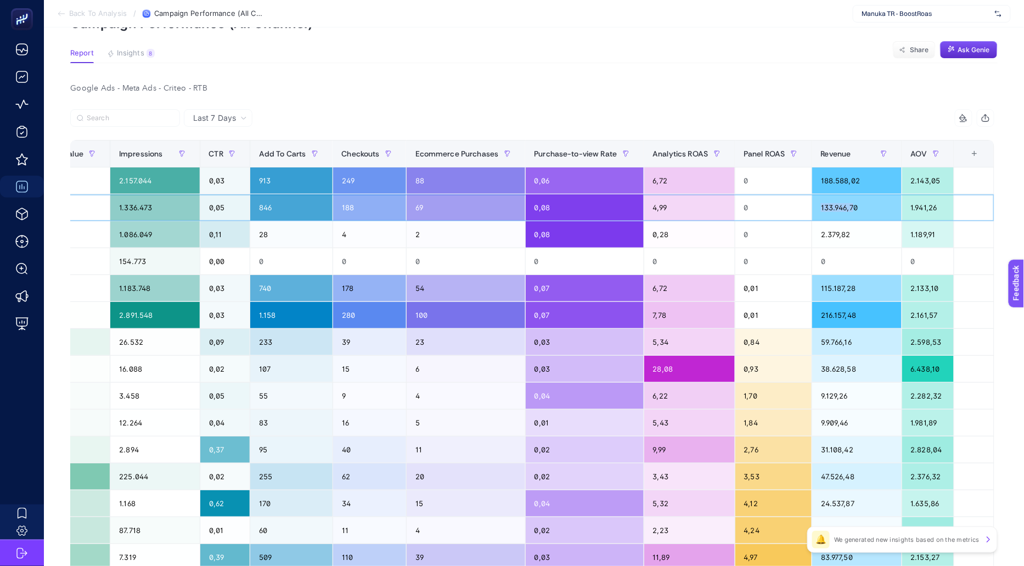
drag, startPoint x: 812, startPoint y: 204, endPoint x: 849, endPoint y: 204, distance: 36.2
click at [849, 204] on div "133.946,70" at bounding box center [856, 207] width 89 height 26
click at [701, 212] on div "4,99" at bounding box center [689, 207] width 91 height 26
drag, startPoint x: 643, startPoint y: 206, endPoint x: 695, endPoint y: 206, distance: 52.1
click at [695, 206] on div "4,99" at bounding box center [689, 207] width 91 height 26
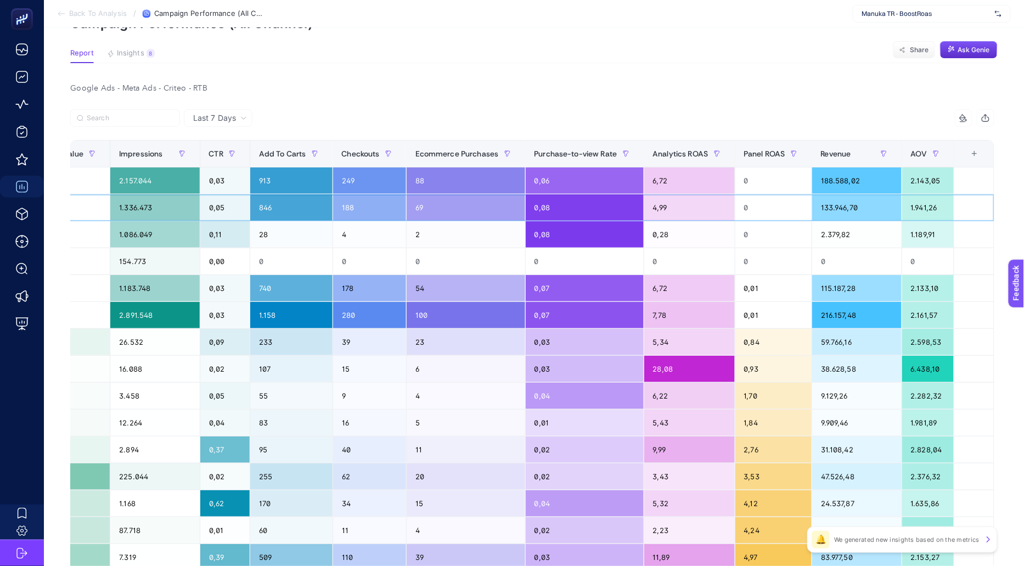
click at [859, 206] on div "133.946,70" at bounding box center [856, 207] width 89 height 26
drag, startPoint x: 858, startPoint y: 206, endPoint x: 808, endPoint y: 206, distance: 50.0
click at [808, 206] on tr "Demand Gen | İndirim | Traffic Google Ads 26.862,91 68.226 0 0 1.336.473 0,05 8…" at bounding box center [257, 207] width 1473 height 27
click at [808, 206] on div "0" at bounding box center [774, 207] width 76 height 26
drag, startPoint x: 652, startPoint y: 205, endPoint x: 678, endPoint y: 206, distance: 26.9
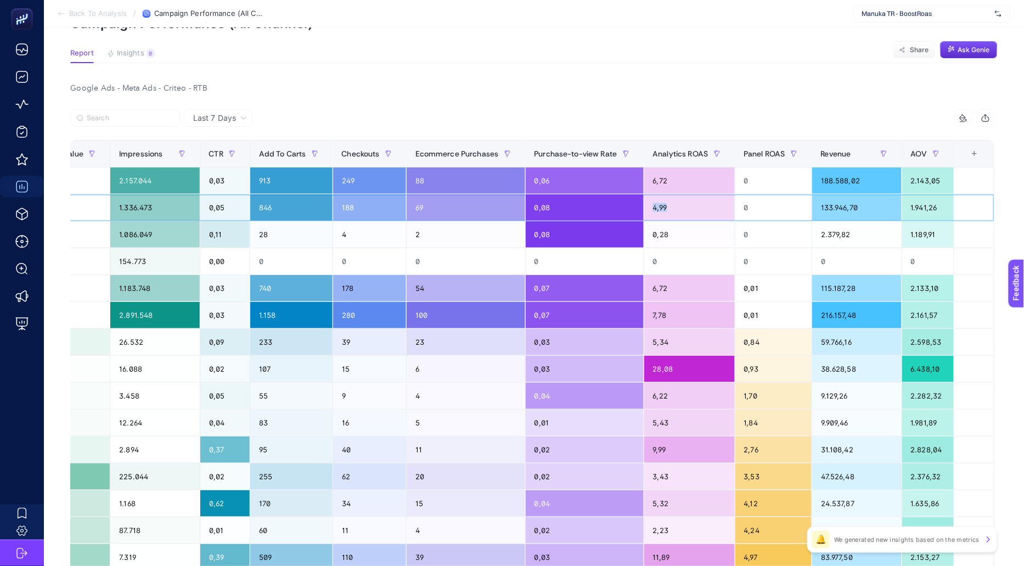
click at [678, 206] on div "4,99" at bounding box center [689, 207] width 91 height 26
drag, startPoint x: 650, startPoint y: 185, endPoint x: 703, endPoint y: 184, distance: 53.2
click at [703, 184] on div "6,72" at bounding box center [689, 180] width 91 height 26
click at [697, 204] on div "4,99" at bounding box center [689, 207] width 91 height 26
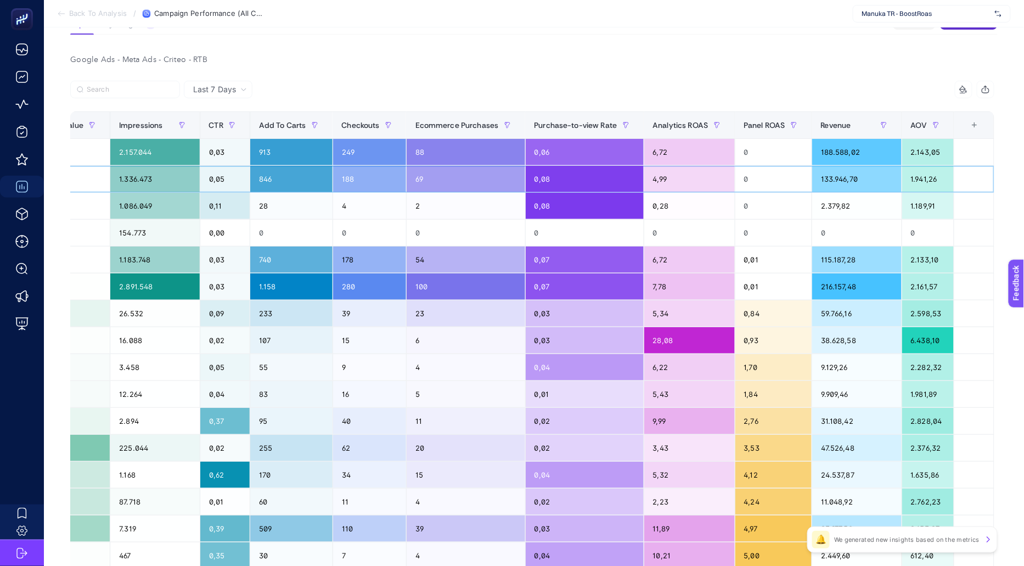
scroll to position [103, 0]
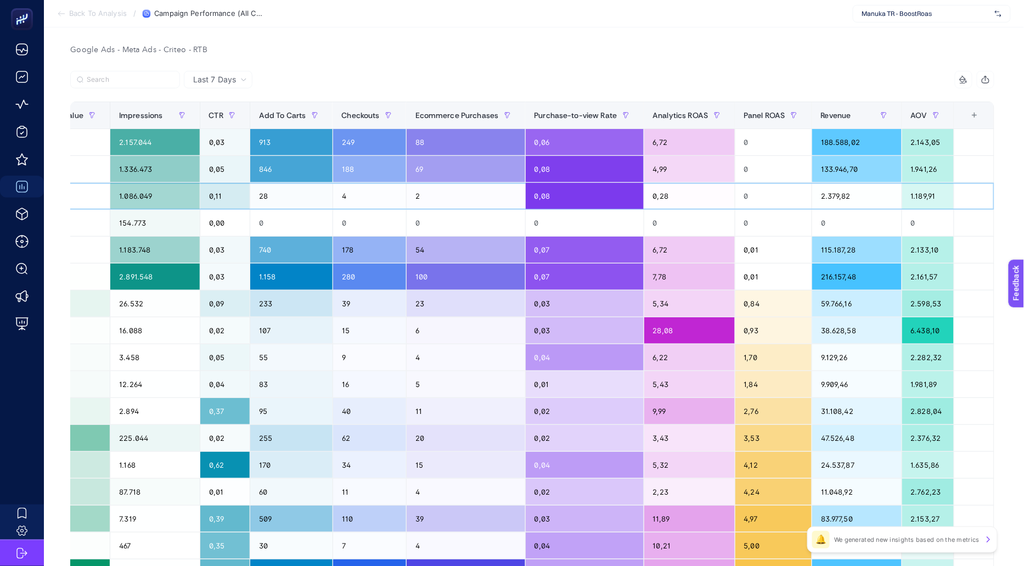
click at [665, 190] on div "0,28" at bounding box center [689, 196] width 91 height 26
drag, startPoint x: 650, startPoint y: 193, endPoint x: 700, endPoint y: 193, distance: 50.0
click at [700, 193] on div "0,28" at bounding box center [689, 196] width 91 height 26
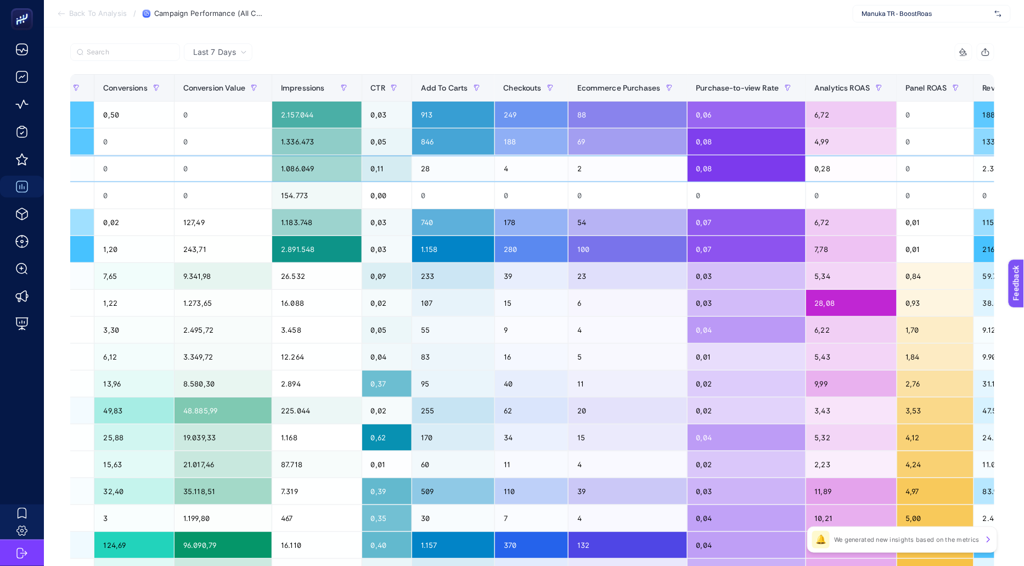
scroll to position [0, 556]
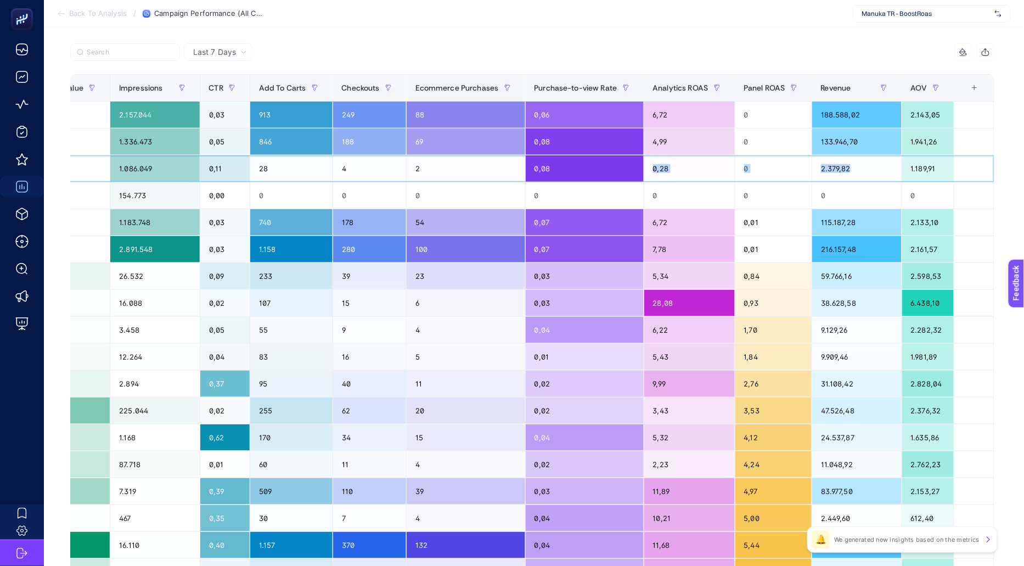
drag, startPoint x: 655, startPoint y: 162, endPoint x: 863, endPoint y: 168, distance: 208.7
click at [863, 168] on tr "Reach | İndirim | All User Meta Ads 8.388,10 1.148 0 0 1.086.049 0,11 28 4 2 0,…" at bounding box center [257, 168] width 1473 height 27
click at [863, 168] on div "2.379,82" at bounding box center [856, 168] width 89 height 26
drag, startPoint x: 863, startPoint y: 168, endPoint x: 652, endPoint y: 165, distance: 211.9
click at [651, 165] on tr "Reach | İndirim | All User Meta Ads 8.388,10 1.148 0 0 1.086.049 0,11 28 4 2 0,…" at bounding box center [257, 168] width 1473 height 27
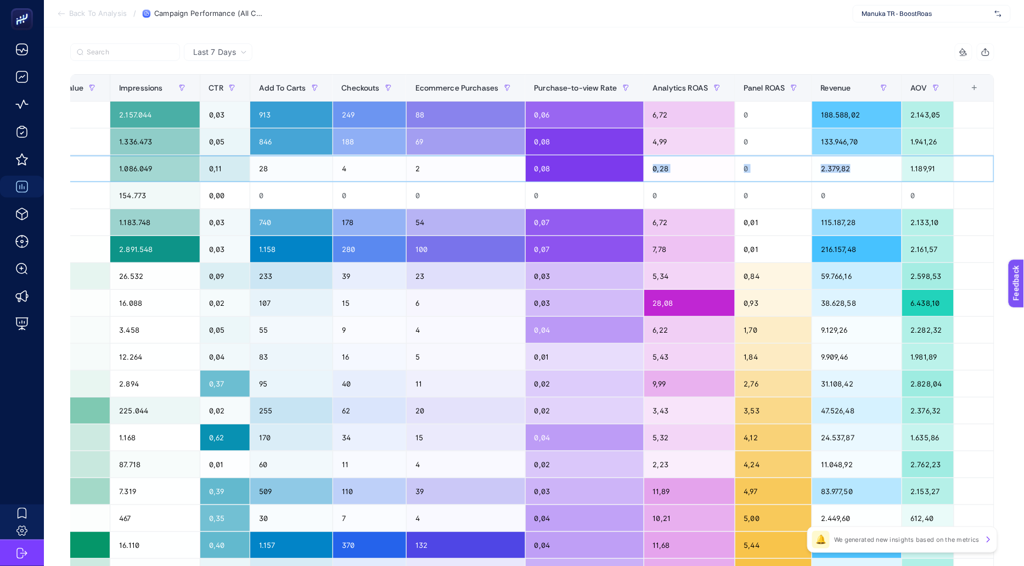
click at [652, 165] on div "0,28" at bounding box center [689, 168] width 91 height 26
drag, startPoint x: 643, startPoint y: 166, endPoint x: 859, endPoint y: 171, distance: 215.2
click at [859, 171] on tr "Reach | İndirim | All User Meta Ads 8.388,10 1.148 0 0 1.086.049 0,11 28 4 2 0,…" at bounding box center [257, 168] width 1473 height 27
click at [859, 171] on div "2.379,82" at bounding box center [856, 168] width 89 height 26
click at [867, 201] on div "0" at bounding box center [856, 195] width 89 height 26
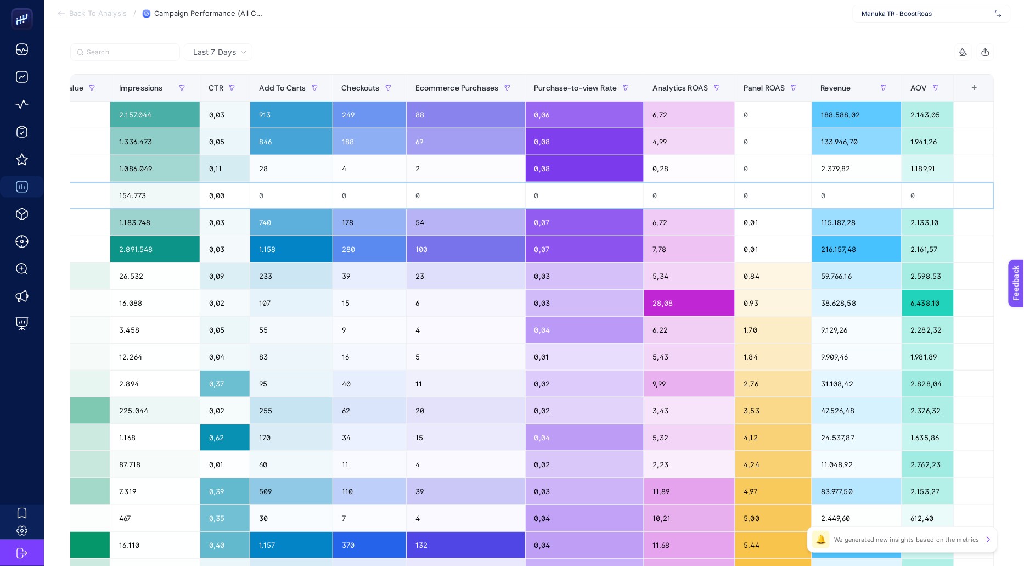
scroll to position [0, 0]
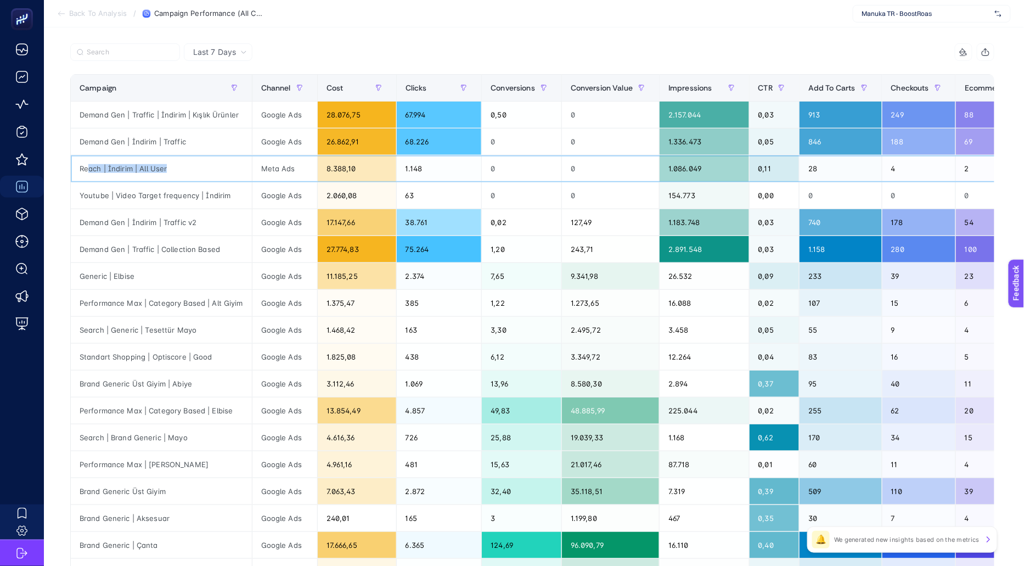
drag, startPoint x: 90, startPoint y: 167, endPoint x: 199, endPoint y: 167, distance: 108.7
click at [197, 167] on div "Reach | İndirim | All User" at bounding box center [161, 168] width 181 height 26
click at [140, 195] on div "Youtube | Video Target frequency | İndirim" at bounding box center [161, 195] width 181 height 26
drag, startPoint x: 86, startPoint y: 191, endPoint x: 209, endPoint y: 192, distance: 123.0
click at [211, 192] on div "Youtube | Video Target frequency | İndirim" at bounding box center [161, 195] width 181 height 26
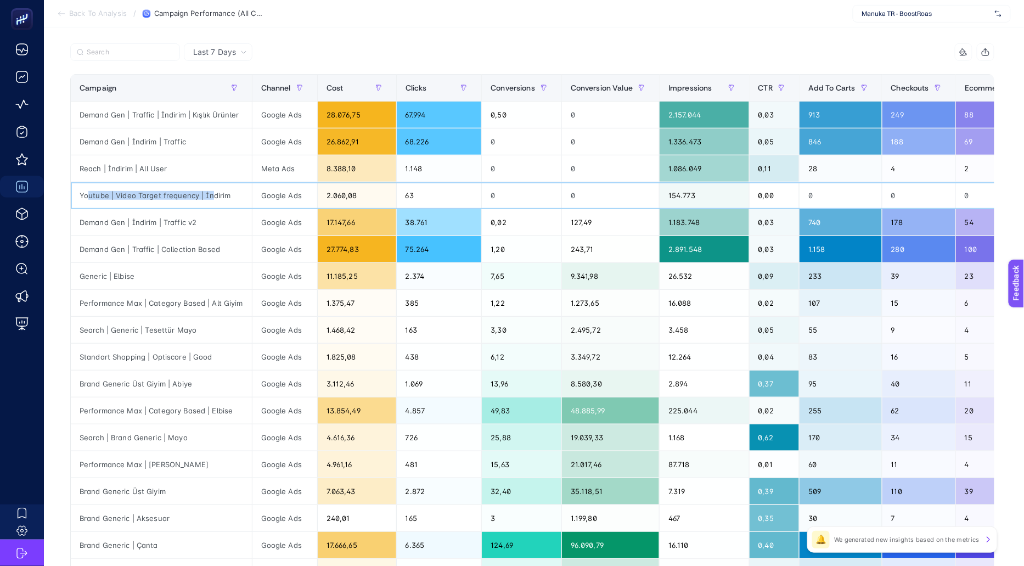
click at [209, 192] on div "Youtube | Video Target frequency | İndirim" at bounding box center [161, 195] width 181 height 26
drag, startPoint x: 209, startPoint y: 192, endPoint x: 114, endPoint y: 192, distance: 95.5
click at [114, 192] on div "Youtube | Video Target frequency | İndirim" at bounding box center [161, 195] width 181 height 26
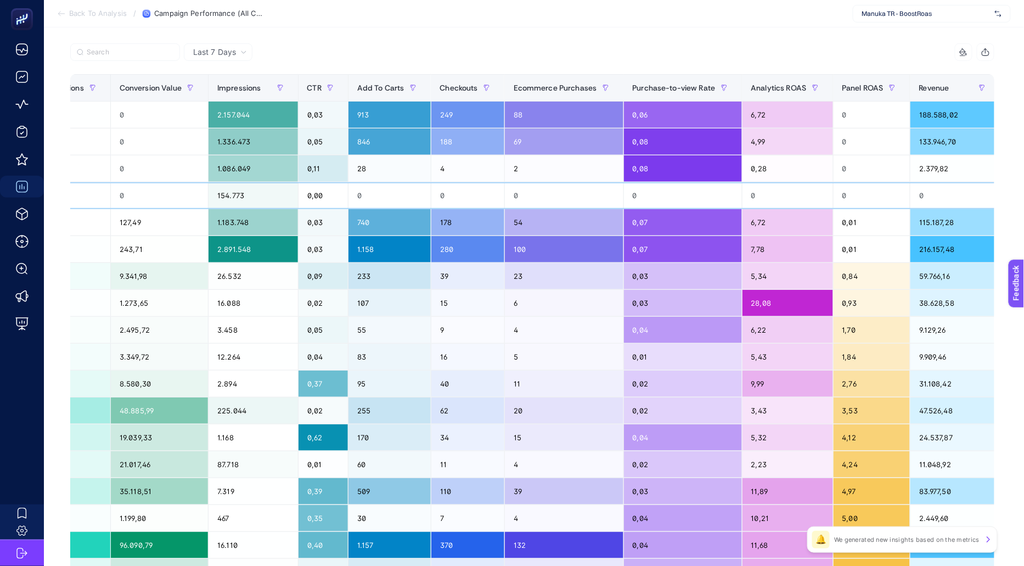
scroll to position [0, 556]
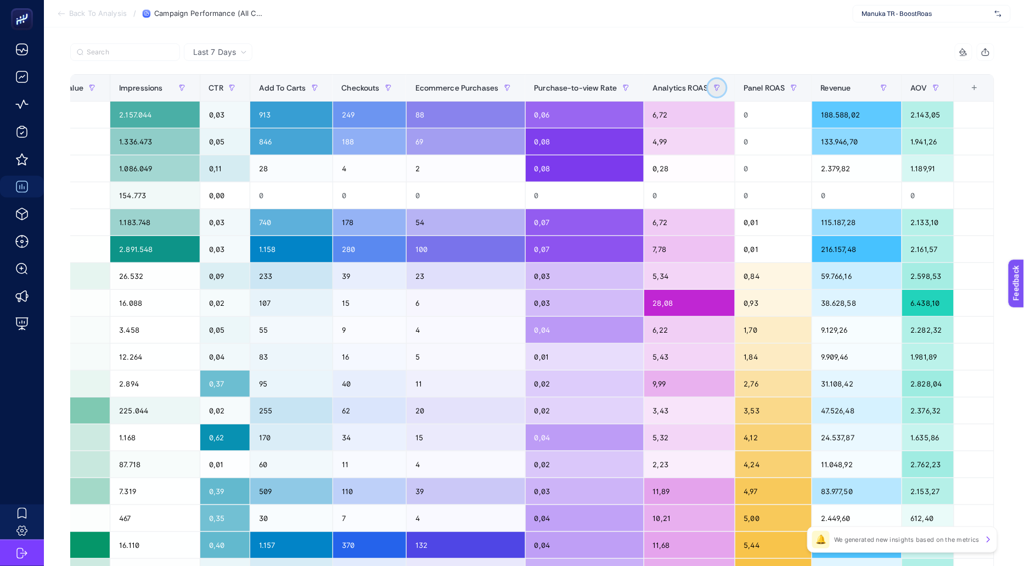
click at [714, 88] on icon "button" at bounding box center [717, 88] width 7 height 7
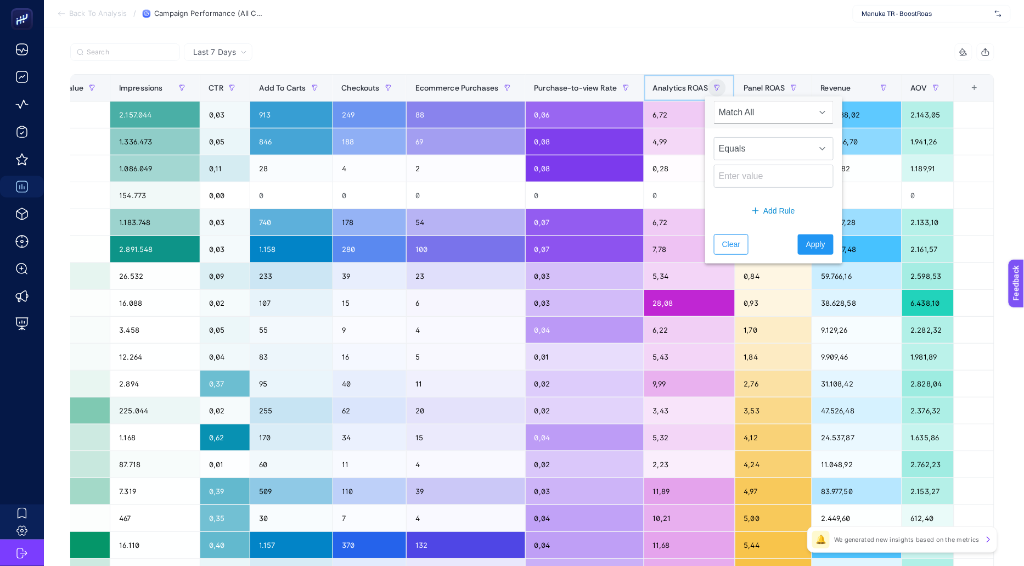
click at [679, 88] on span "Analytics ROAS" at bounding box center [680, 87] width 55 height 9
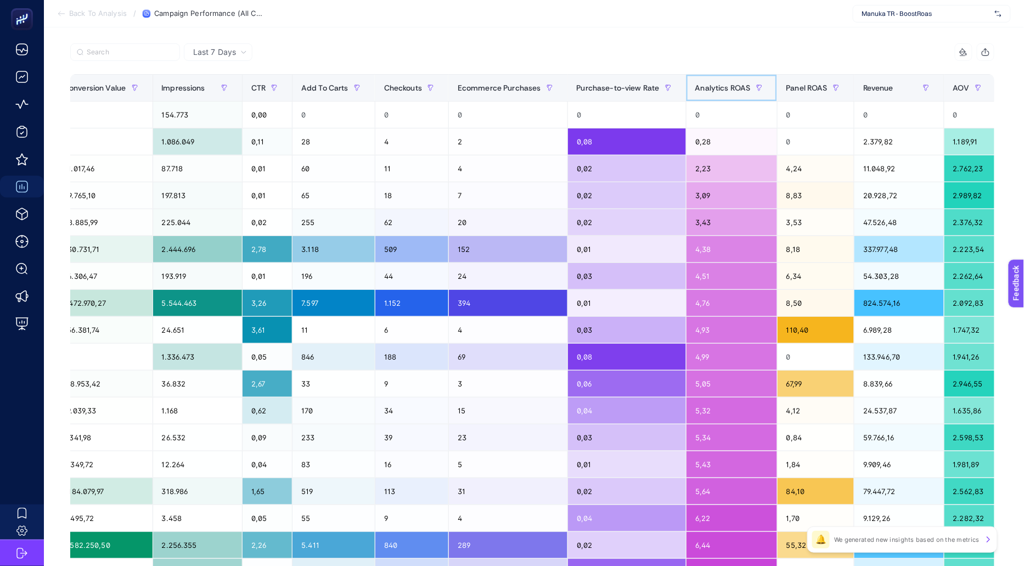
scroll to position [0, 543]
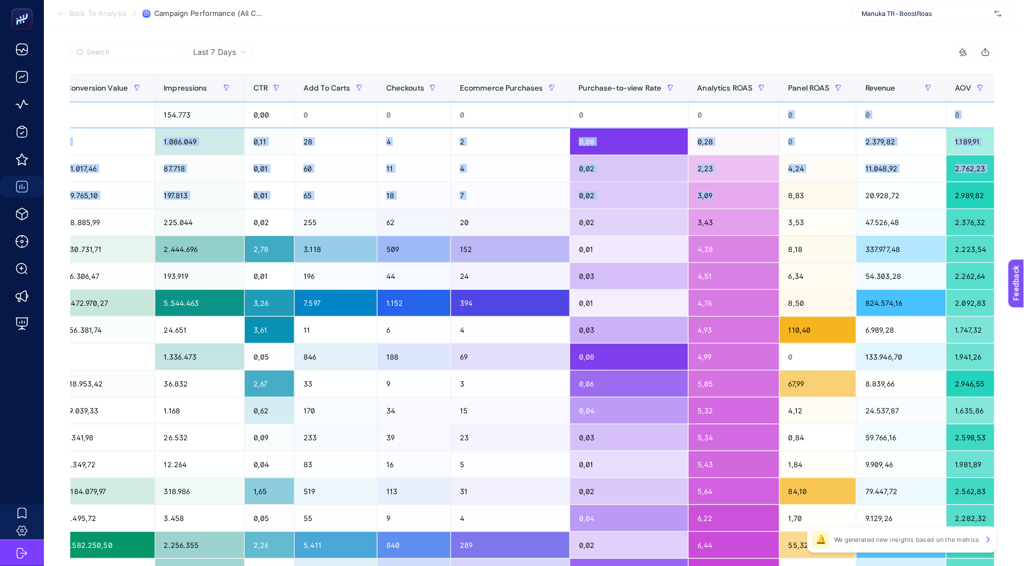
drag, startPoint x: 717, startPoint y: 137, endPoint x: 719, endPoint y: 210, distance: 73.0
click at [719, 211] on tbody "Youtube | Video Target frequency | İndirim Google Ads 2.060,08 63 0 0 154.773 0…" at bounding box center [283, 371] width 1511 height 538
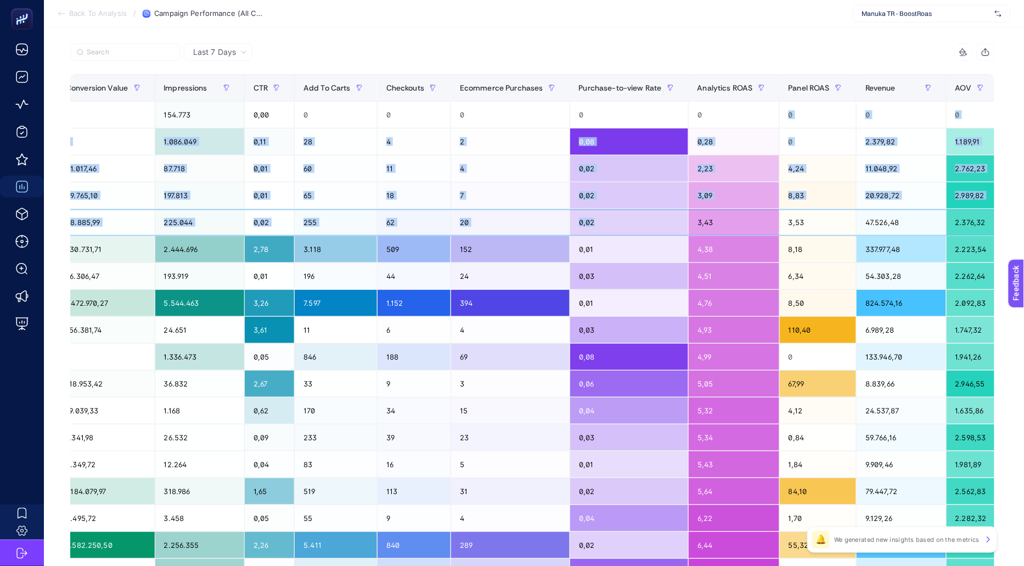
click at [719, 210] on div "3,43" at bounding box center [734, 222] width 91 height 26
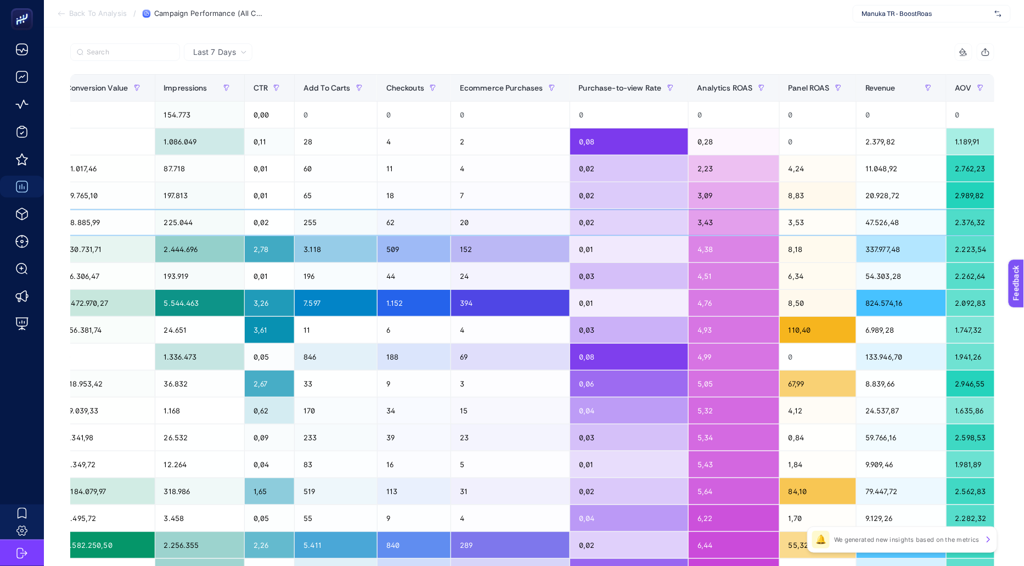
scroll to position [0, 0]
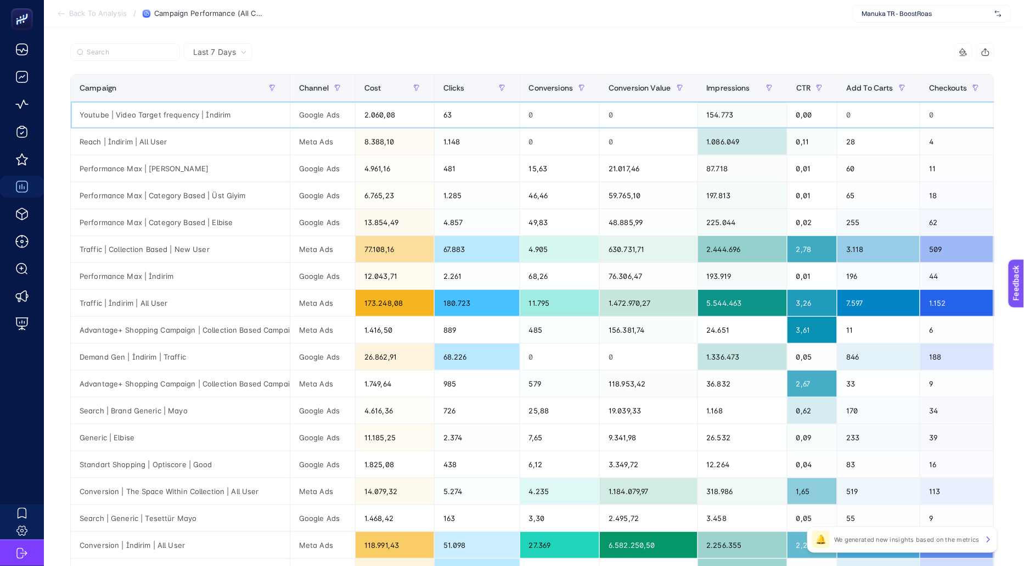
click at [171, 114] on div "Youtube | Video Target frequency | İndirim" at bounding box center [180, 115] width 219 height 26
drag, startPoint x: 115, startPoint y: 114, endPoint x: 211, endPoint y: 114, distance: 96.6
click at [211, 114] on div "Youtube | Video Target frequency | İndirim" at bounding box center [180, 115] width 219 height 26
drag, startPoint x: 79, startPoint y: 132, endPoint x: 220, endPoint y: 144, distance: 141.6
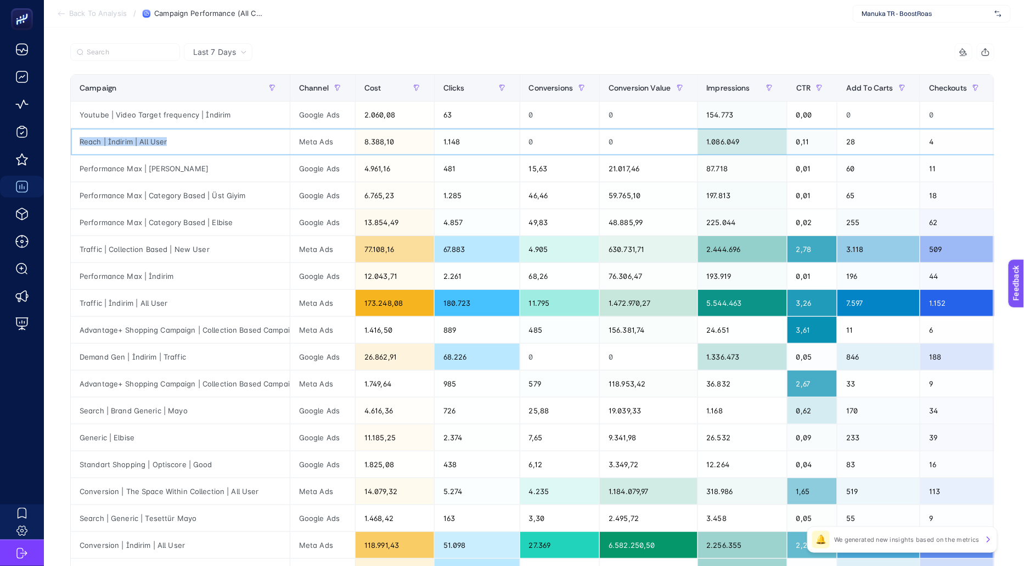
click at [220, 144] on div "Reach | İndirim | All User" at bounding box center [180, 141] width 219 height 26
click at [86, 161] on div "Performance Max | [PERSON_NAME]" at bounding box center [180, 168] width 219 height 26
drag, startPoint x: 102, startPoint y: 171, endPoint x: 209, endPoint y: 171, distance: 107.6
click at [209, 171] on div "Performance Max | [PERSON_NAME]" at bounding box center [180, 168] width 219 height 26
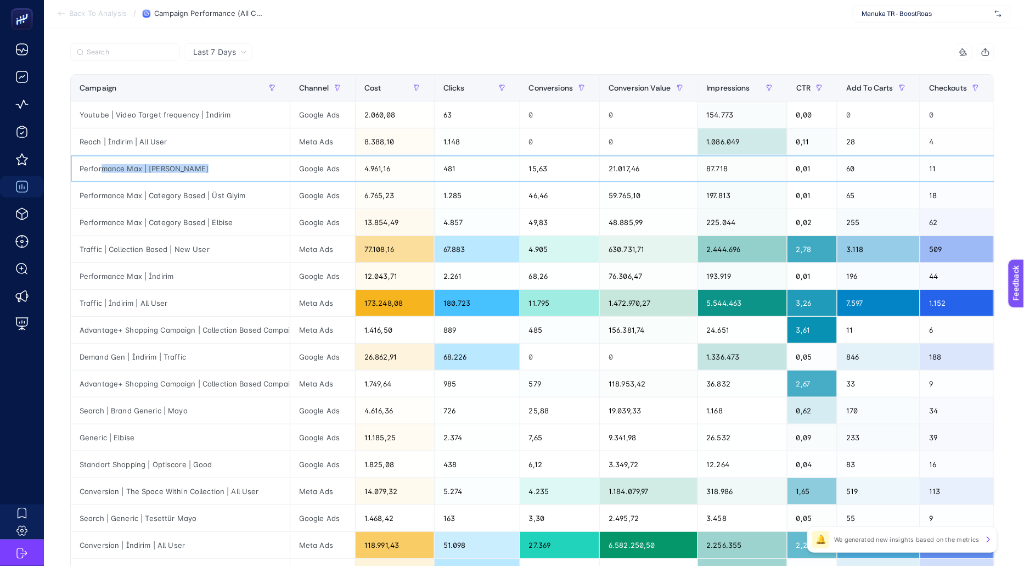
click at [209, 171] on div "Performance Max | [PERSON_NAME]" at bounding box center [180, 168] width 219 height 26
drag, startPoint x: 195, startPoint y: 166, endPoint x: 81, endPoint y: 166, distance: 114.7
click at [81, 166] on div "Performance Max | [PERSON_NAME]" at bounding box center [180, 168] width 219 height 26
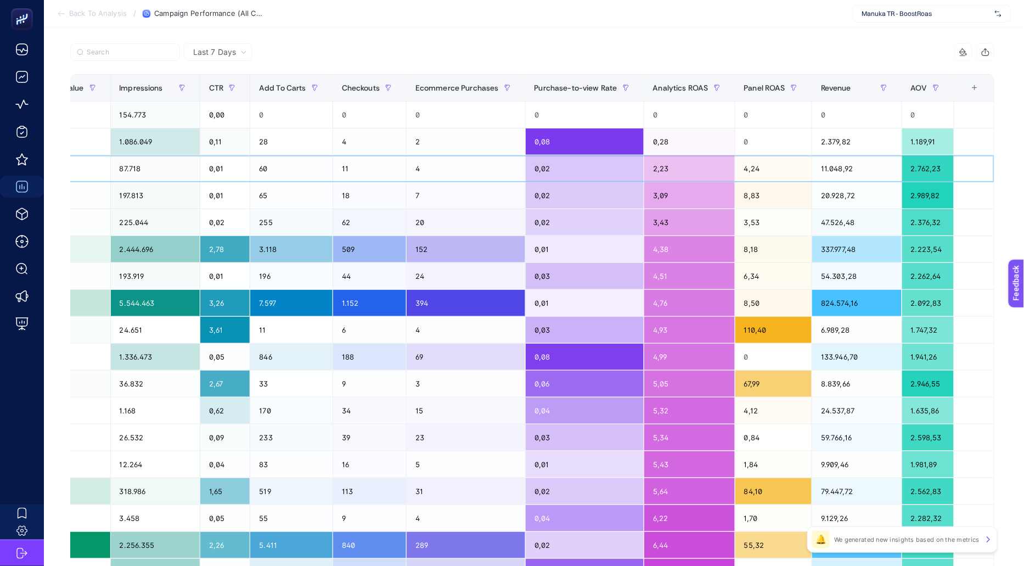
scroll to position [0, 596]
drag, startPoint x: 856, startPoint y: 167, endPoint x: 798, endPoint y: 167, distance: 58.2
click at [798, 167] on tr "Performance Max | Tesettür Mayo Google Ads 4.961,16 481 15,63 21.017,46 87.718 …" at bounding box center [238, 168] width 1511 height 27
click at [798, 167] on div "4,24" at bounding box center [774, 168] width 76 height 26
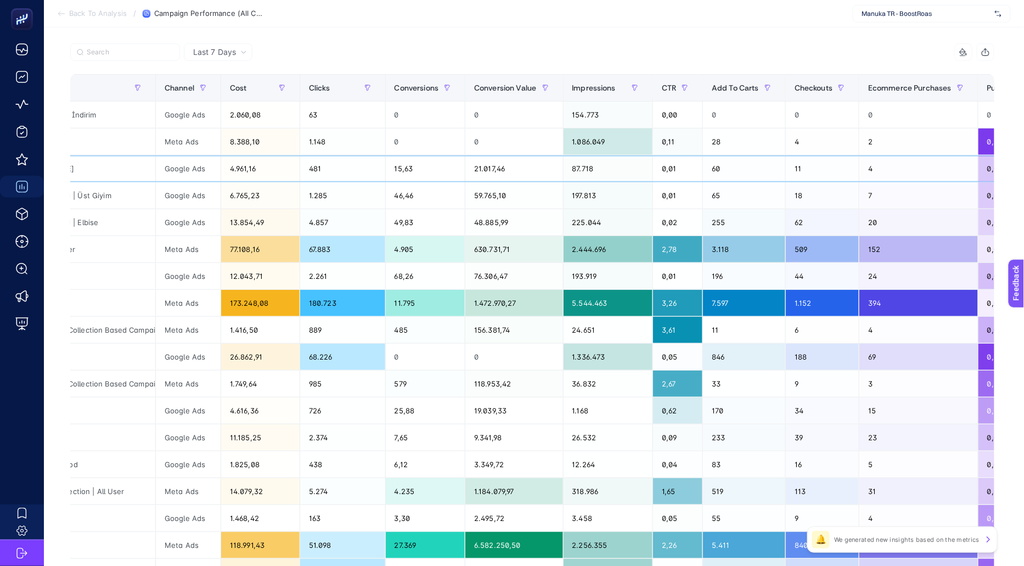
scroll to position [0, 0]
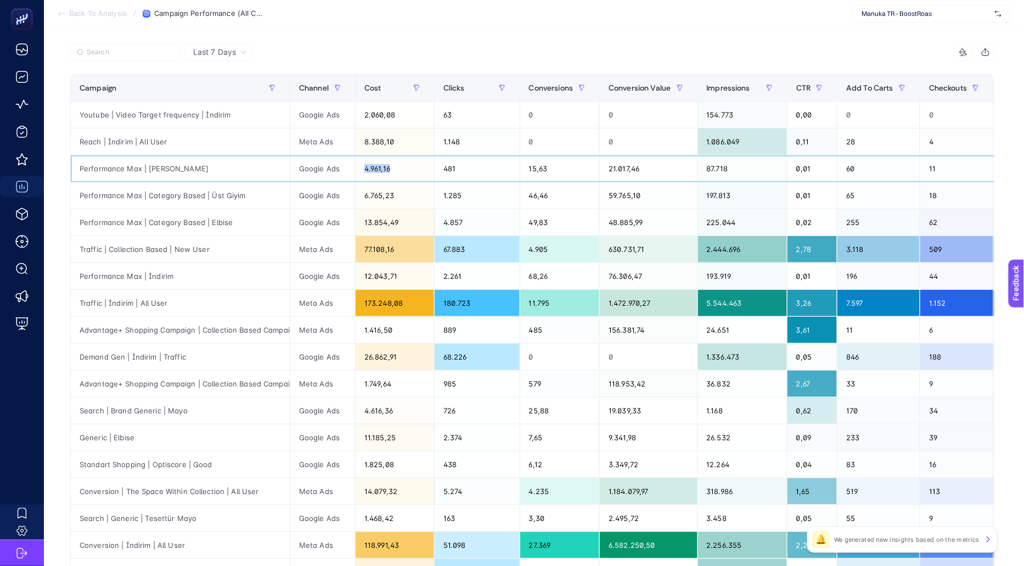
drag, startPoint x: 354, startPoint y: 165, endPoint x: 423, endPoint y: 165, distance: 69.2
click at [423, 165] on tr "Performance Max | Tesettür Mayo Google Ads 4.961,16 481 15,63 21.017,46 87.718 …" at bounding box center [826, 168] width 1511 height 27
click at [423, 165] on div "4.961,16" at bounding box center [395, 168] width 78 height 26
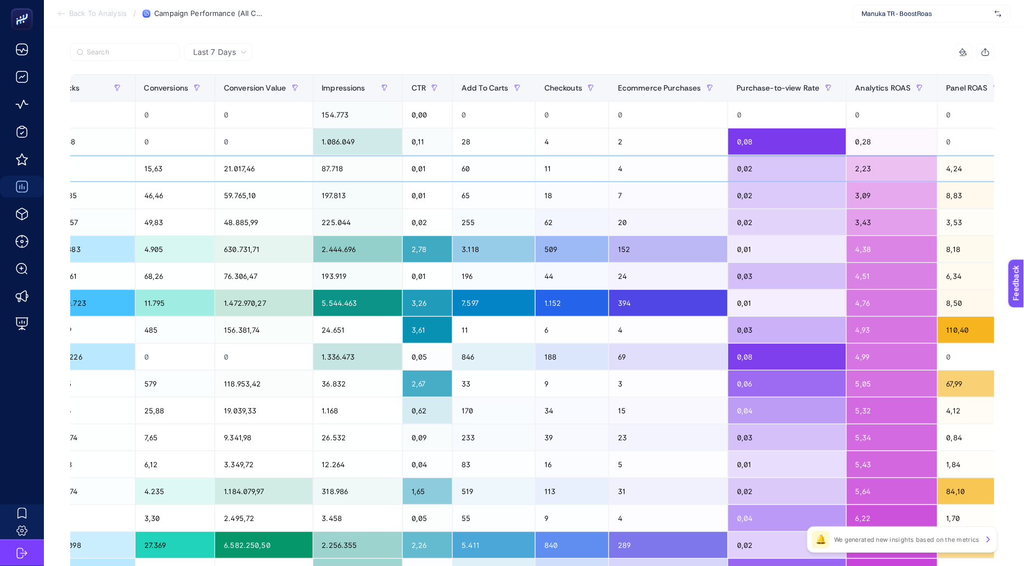
scroll to position [0, 596]
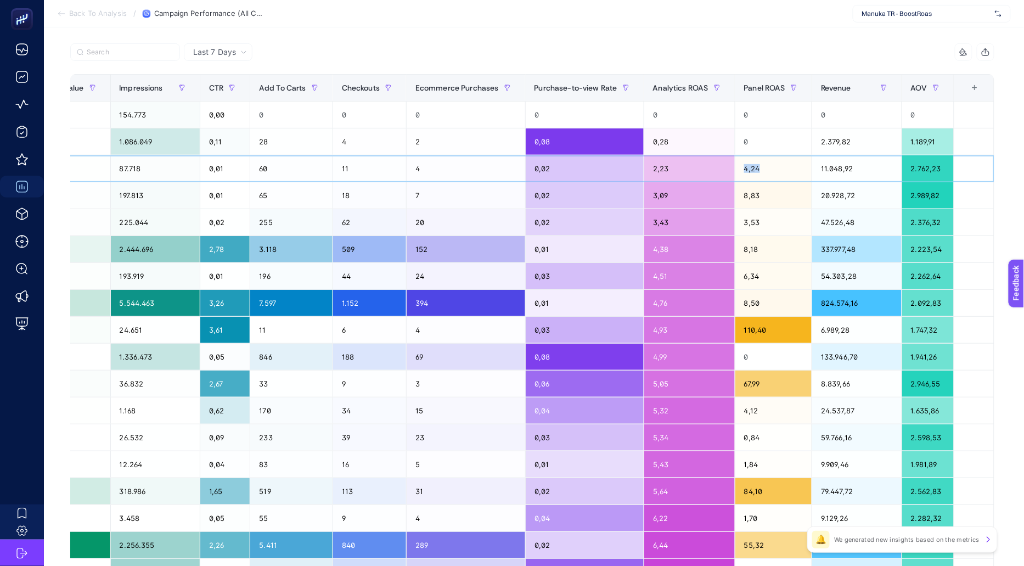
drag, startPoint x: 772, startPoint y: 166, endPoint x: 717, endPoint y: 166, distance: 54.3
click at [717, 166] on tr "Performance Max | Tesettür Mayo Google Ads 4.961,16 481 15,63 21.017,46 87.718 …" at bounding box center [238, 168] width 1511 height 27
click at [753, 171] on div "4,24" at bounding box center [774, 168] width 76 height 26
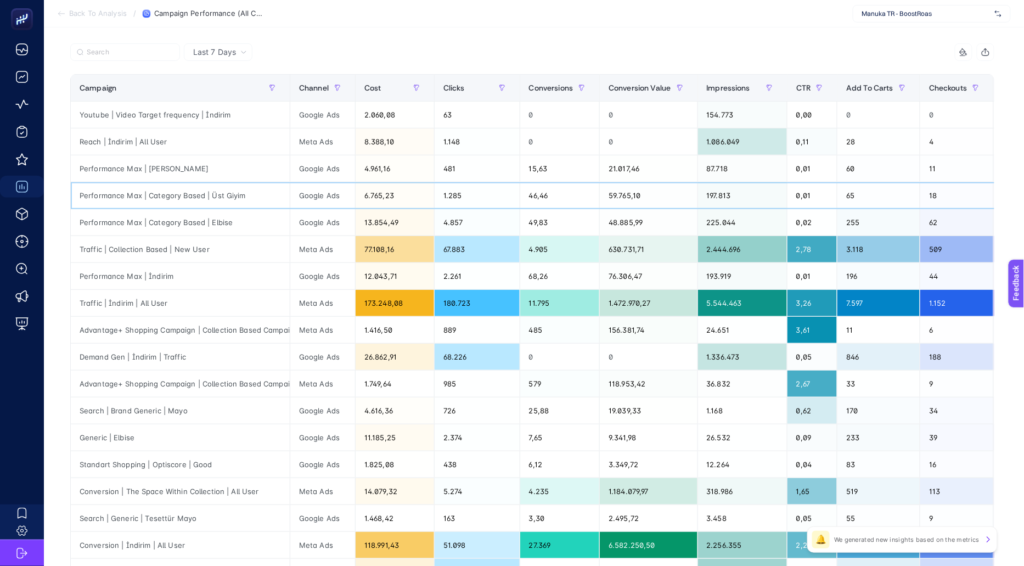
click at [220, 186] on div "Performance Max | Category Based | Üst Giyim" at bounding box center [180, 195] width 219 height 26
click at [239, 221] on div "Performance Max | Category Based | Elbise" at bounding box center [180, 222] width 219 height 26
click at [227, 197] on div "Performance Max | Category Based | Üst Giyim" at bounding box center [180, 195] width 219 height 26
click at [230, 221] on div "Performance Max | Category Based | Elbise" at bounding box center [180, 222] width 219 height 26
click at [217, 198] on div "Performance Max | Category Based | Üst Giyim" at bounding box center [180, 195] width 219 height 26
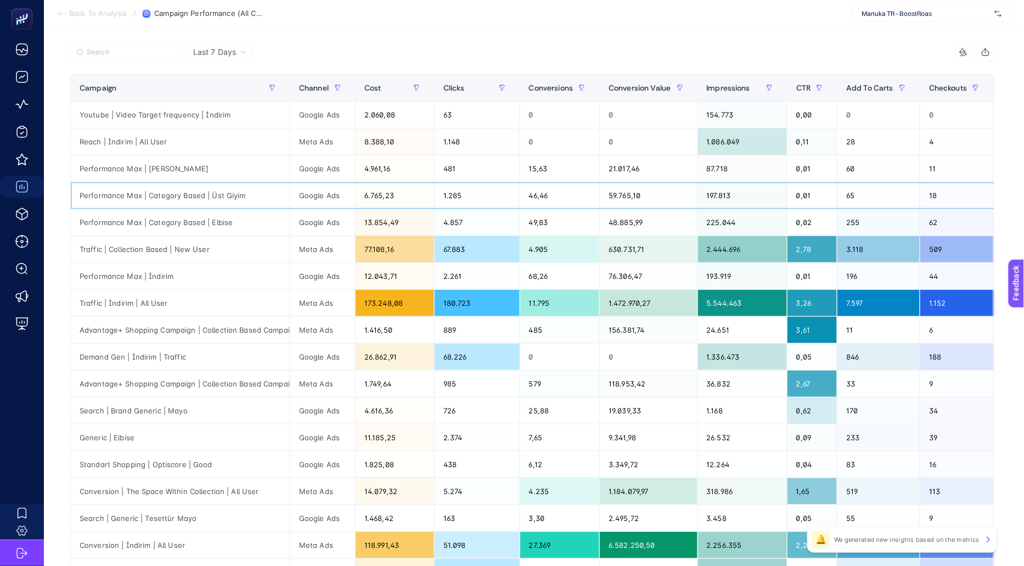
drag, startPoint x: 82, startPoint y: 193, endPoint x: 249, endPoint y: 188, distance: 167.5
click at [249, 188] on div "Performance Max | Category Based | Üst Giyim" at bounding box center [180, 195] width 219 height 26
drag, startPoint x: 249, startPoint y: 199, endPoint x: 74, endPoint y: 193, distance: 175.2
click at [74, 193] on div "Performance Max | Category Based | Üst Giyim" at bounding box center [180, 195] width 219 height 26
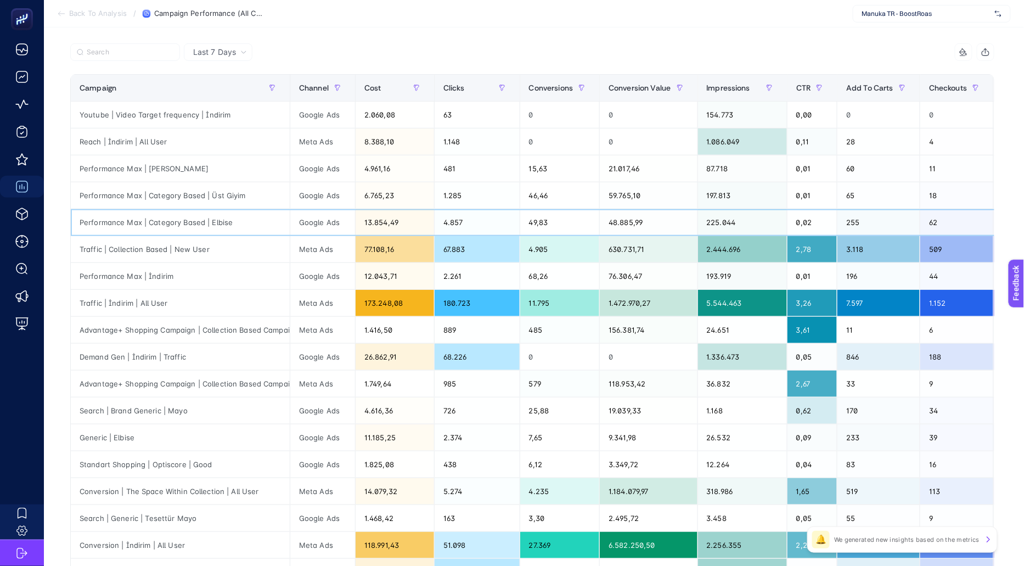
click at [187, 212] on div "Performance Max | Category Based | Elbise" at bounding box center [180, 222] width 219 height 26
click at [230, 191] on div "Performance Max | Category Based | Üst Giyim" at bounding box center [180, 195] width 219 height 26
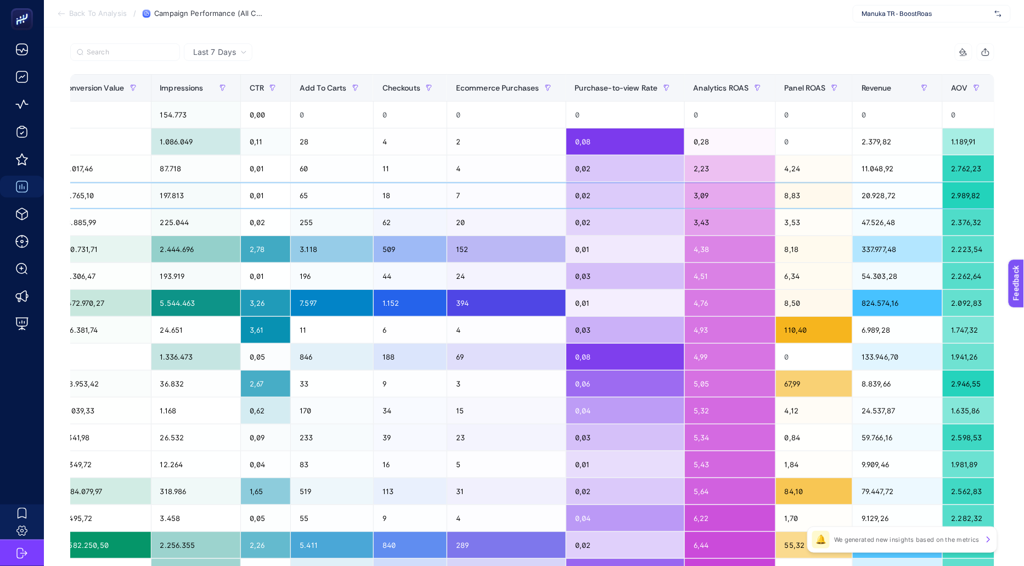
scroll to position [0, 596]
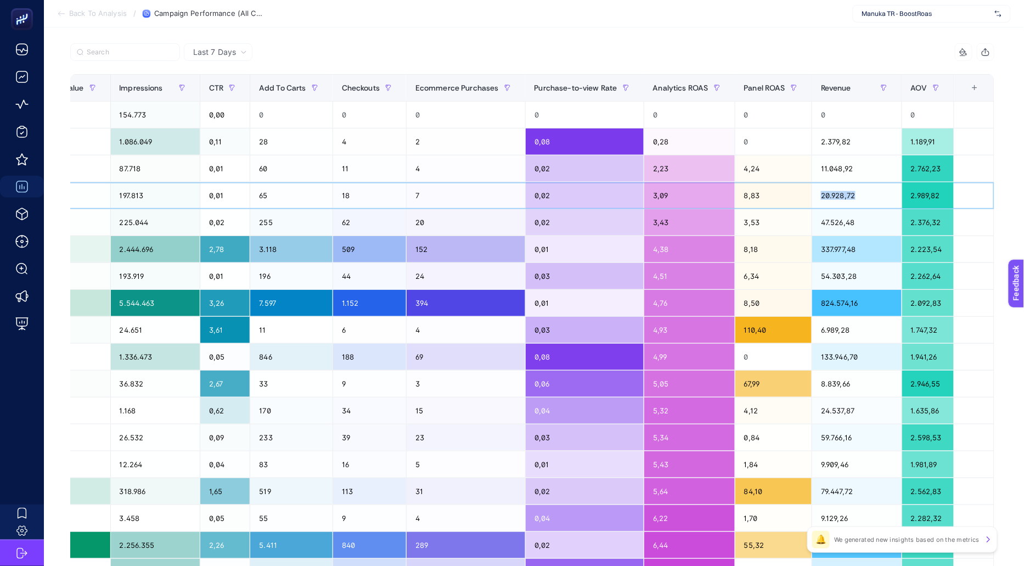
drag, startPoint x: 810, startPoint y: 189, endPoint x: 878, endPoint y: 191, distance: 68.1
click at [878, 191] on div "20.928,72" at bounding box center [856, 195] width 89 height 26
drag, startPoint x: 868, startPoint y: 191, endPoint x: 798, endPoint y: 191, distance: 70.3
click at [798, 191] on tr "Performance Max | Category Based | Üst Giyim Google Ads 6.765,23 1.285 46,46 59…" at bounding box center [238, 195] width 1511 height 27
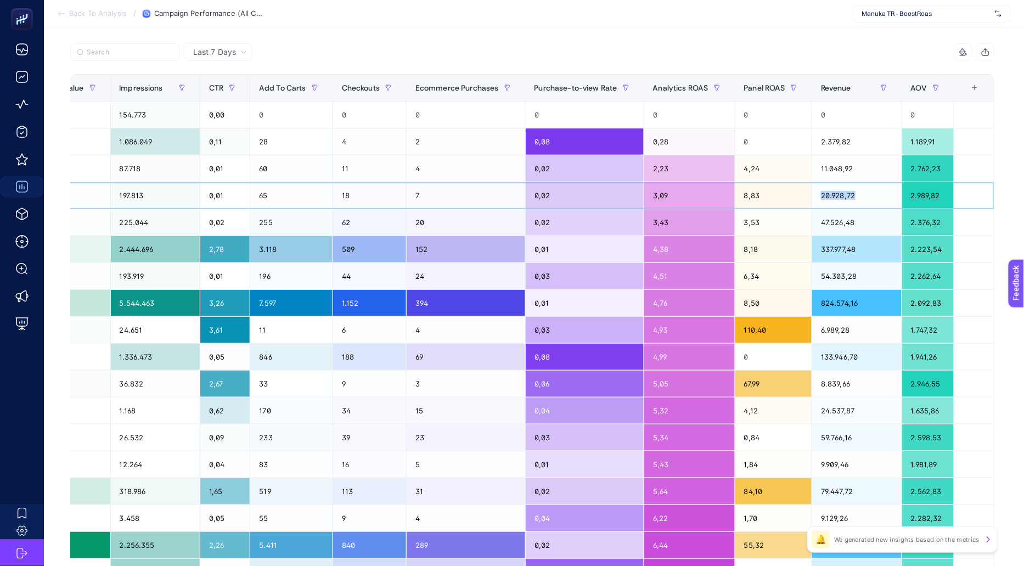
click at [827, 193] on div "20.928,72" at bounding box center [856, 195] width 89 height 26
drag, startPoint x: 866, startPoint y: 193, endPoint x: 782, endPoint y: 193, distance: 83.4
click at [782, 193] on tr "Performance Max | Category Based | Üst Giyim Google Ads 6.765,23 1.285 46,46 59…" at bounding box center [238, 195] width 1511 height 27
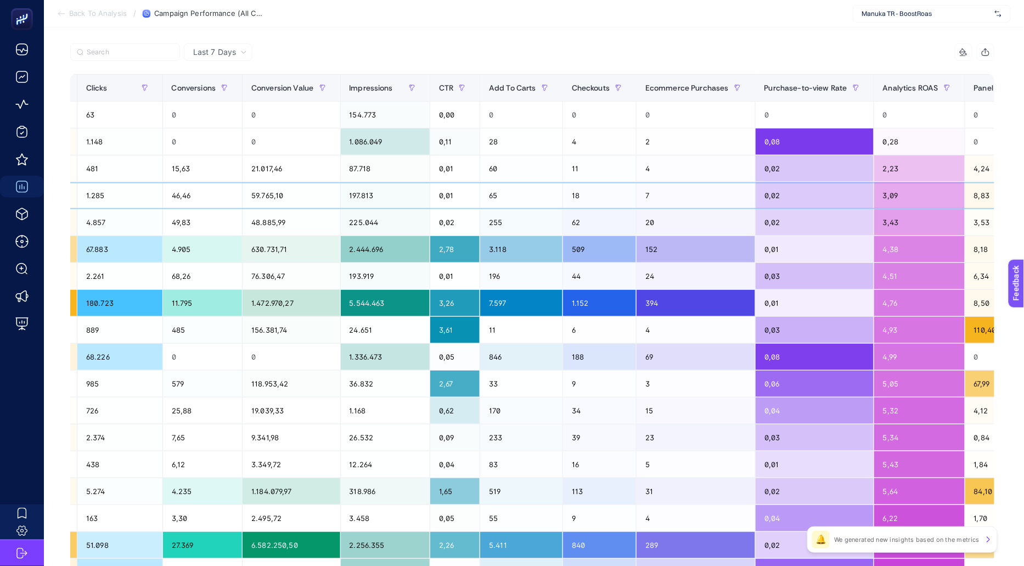
scroll to position [0, 0]
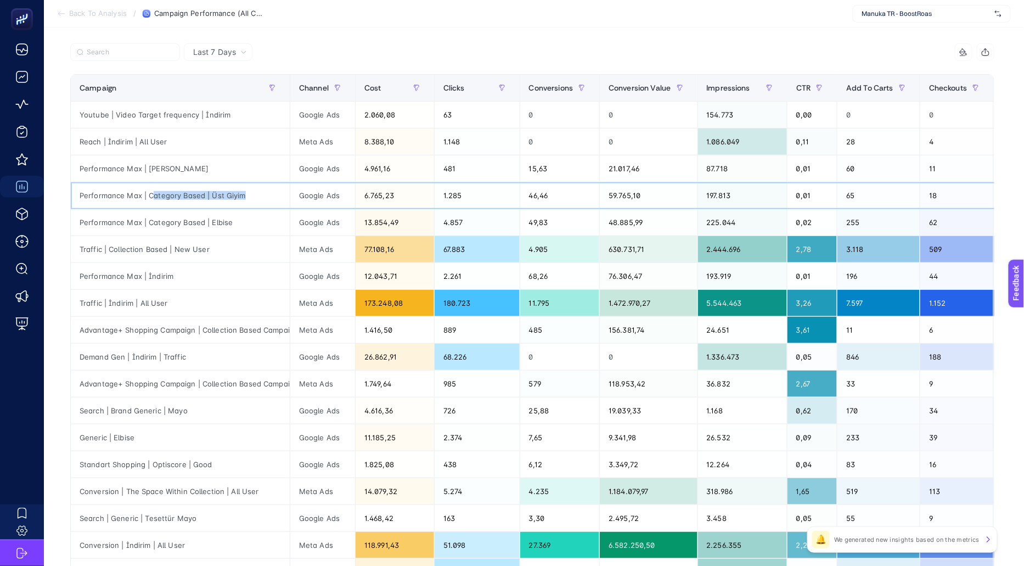
drag, startPoint x: 155, startPoint y: 192, endPoint x: 284, endPoint y: 193, distance: 129.6
click at [284, 193] on div "Performance Max | Category Based | Üst Giyim" at bounding box center [180, 195] width 219 height 26
drag, startPoint x: 242, startPoint y: 214, endPoint x: 80, endPoint y: 199, distance: 162.1
click at [80, 199] on tbody "Youtube | Video Target frequency | İndirim Google Ads 2.060,08 63 0 0 154.773 0…" at bounding box center [826, 371] width 1511 height 538
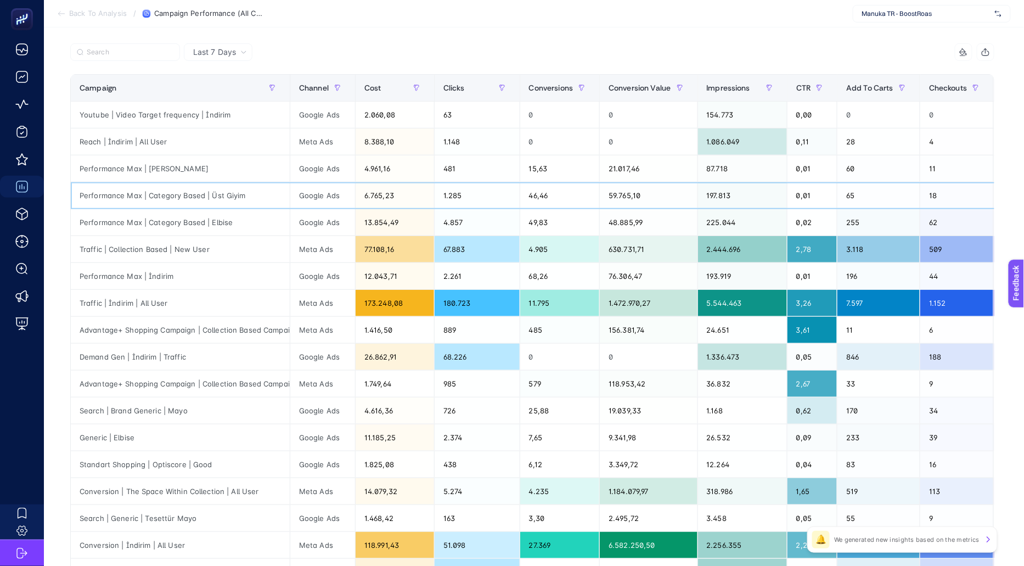
click at [105, 199] on div "Performance Max | Category Based | Üst Giyim" at bounding box center [180, 195] width 219 height 26
click at [755, 192] on div "197.813" at bounding box center [742, 195] width 89 height 26
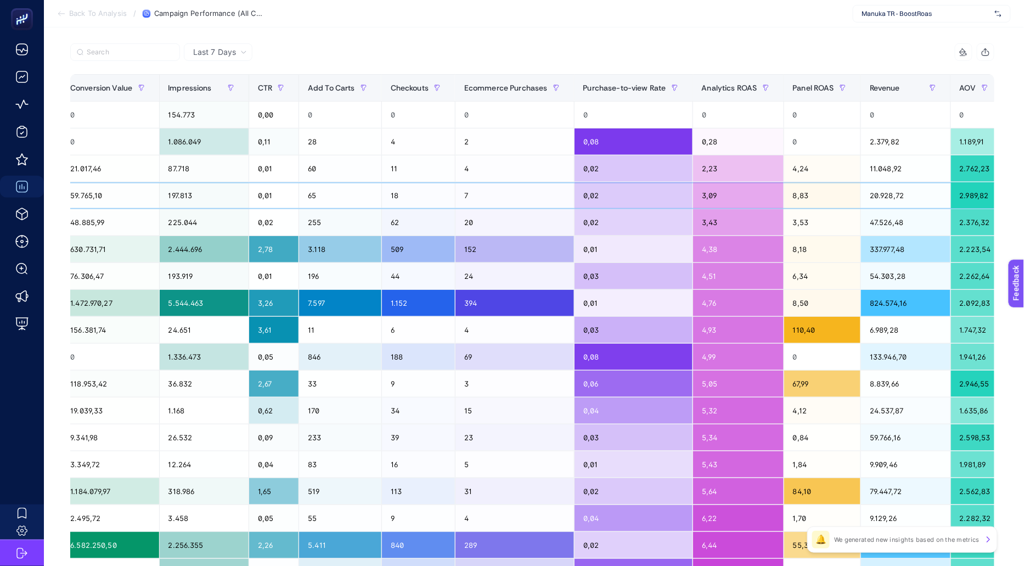
scroll to position [0, 543]
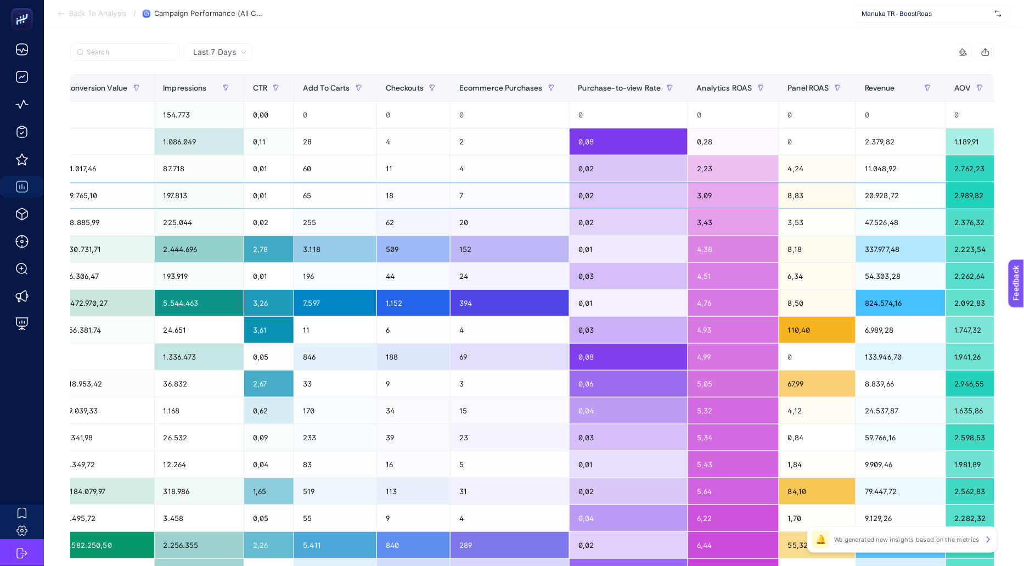
click at [736, 197] on div "3,09" at bounding box center [733, 195] width 91 height 26
drag, startPoint x: 808, startPoint y: 196, endPoint x: 788, endPoint y: 195, distance: 20.3
click at [788, 195] on div "8,83" at bounding box center [817, 195] width 76 height 26
click at [772, 221] on div "3,43" at bounding box center [733, 222] width 91 height 26
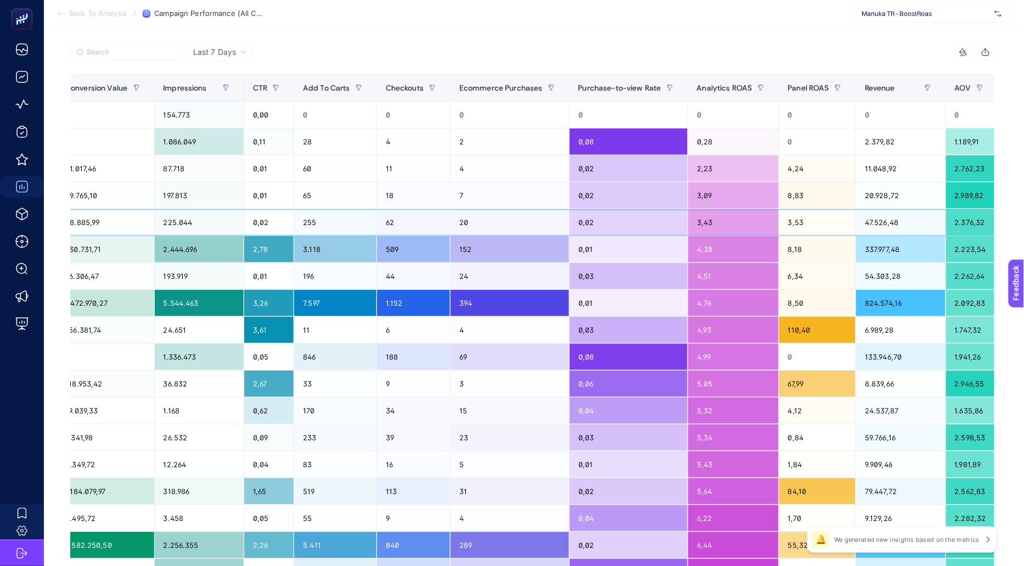
click at [816, 221] on div "3,53" at bounding box center [817, 222] width 76 height 26
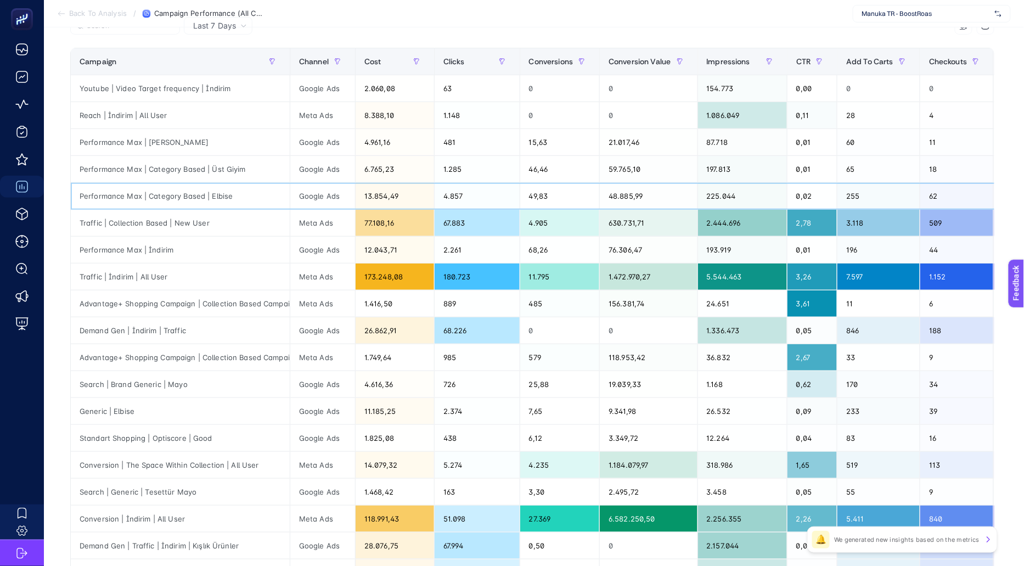
scroll to position [158, 0]
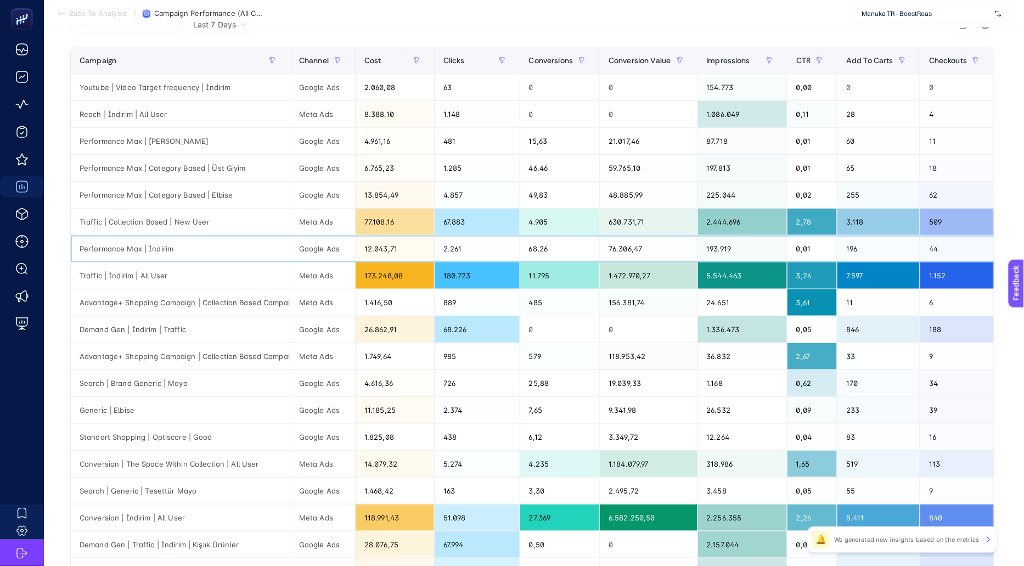
click at [122, 243] on div "Performance Max | İndirim" at bounding box center [180, 248] width 219 height 26
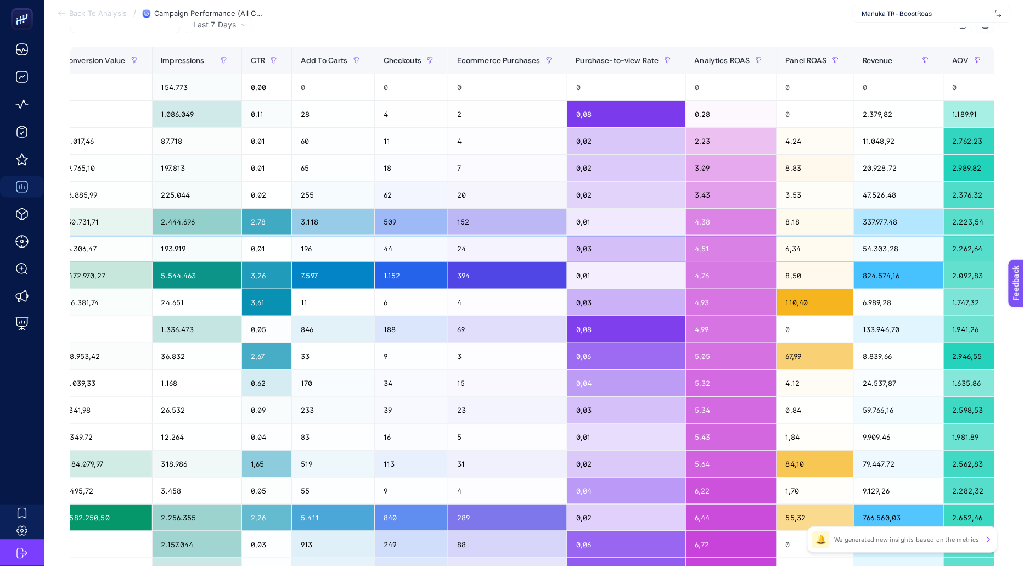
scroll to position [0, 596]
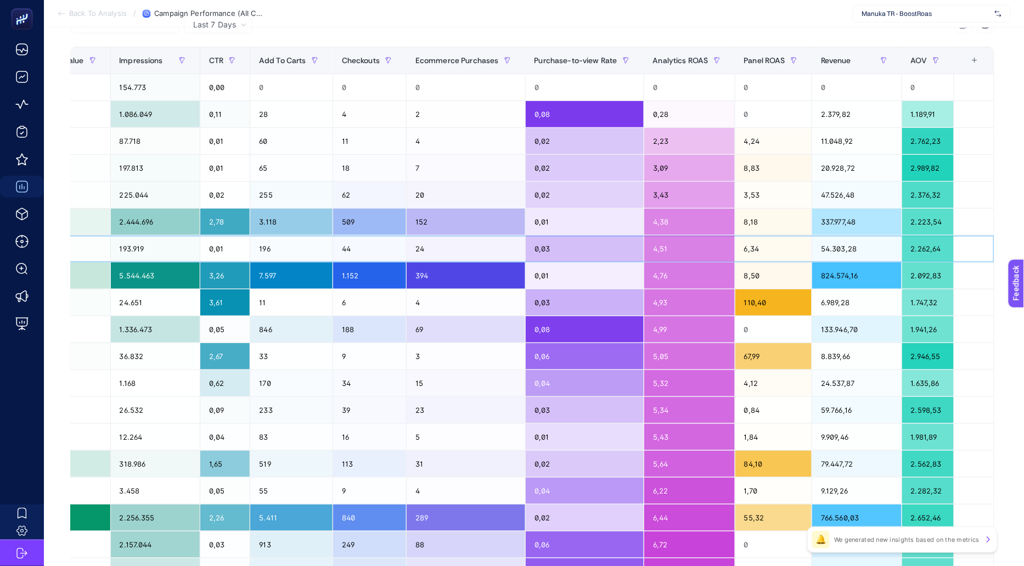
click at [664, 251] on div "4,51" at bounding box center [689, 248] width 91 height 26
click at [753, 246] on div "6,34" at bounding box center [774, 248] width 76 height 26
drag, startPoint x: 766, startPoint y: 246, endPoint x: 643, endPoint y: 249, distance: 123.5
click at [643, 249] on tr "Performance Max | İndirim Google Ads 12.043,71 2.261 68,26 76.306,47 193.919 0,…" at bounding box center [238, 248] width 1511 height 27
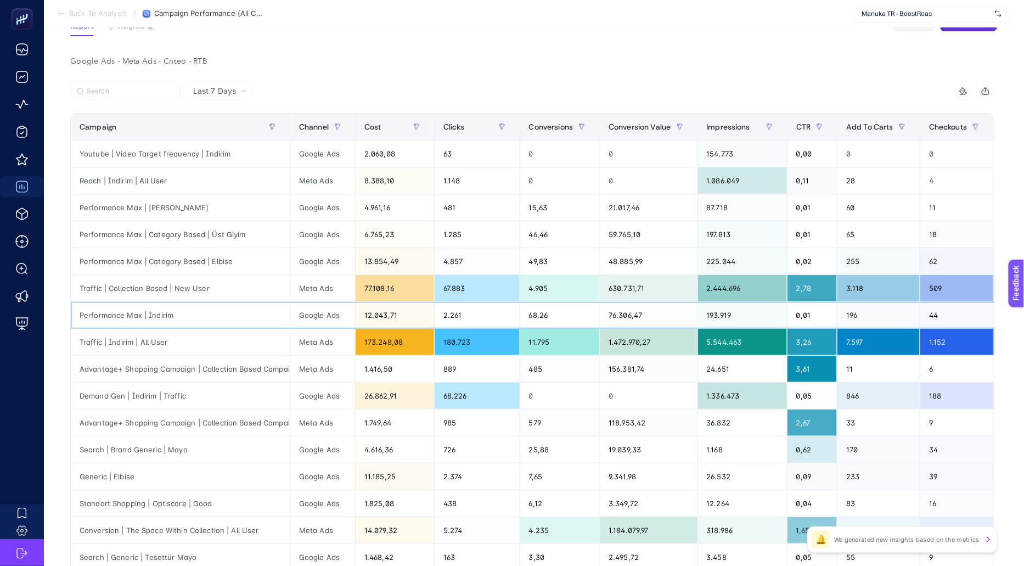
scroll to position [0, 0]
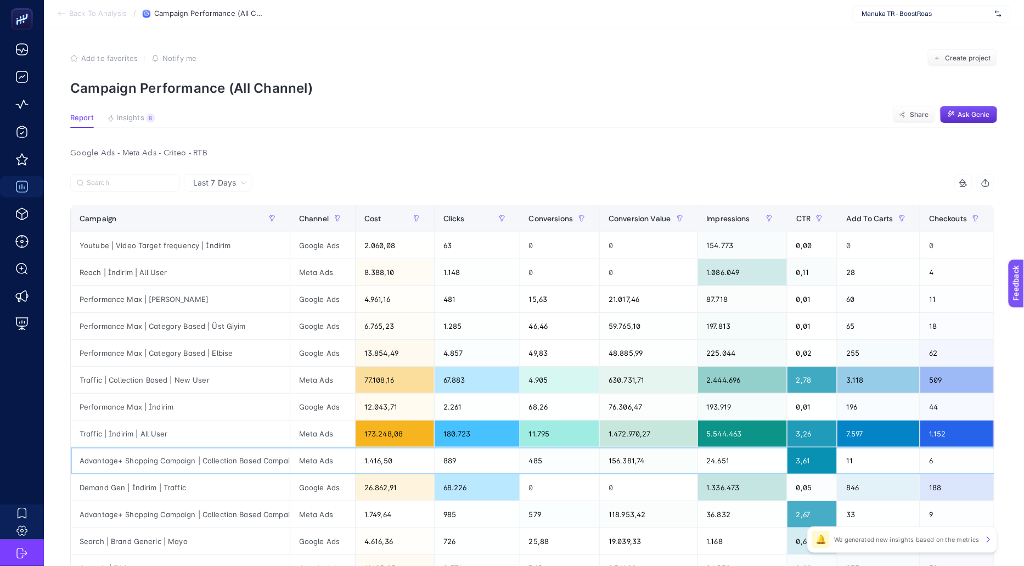
click at [277, 447] on div "Advantage+ Shopping Campaign | Collection Based Campaign Campaign" at bounding box center [180, 460] width 219 height 26
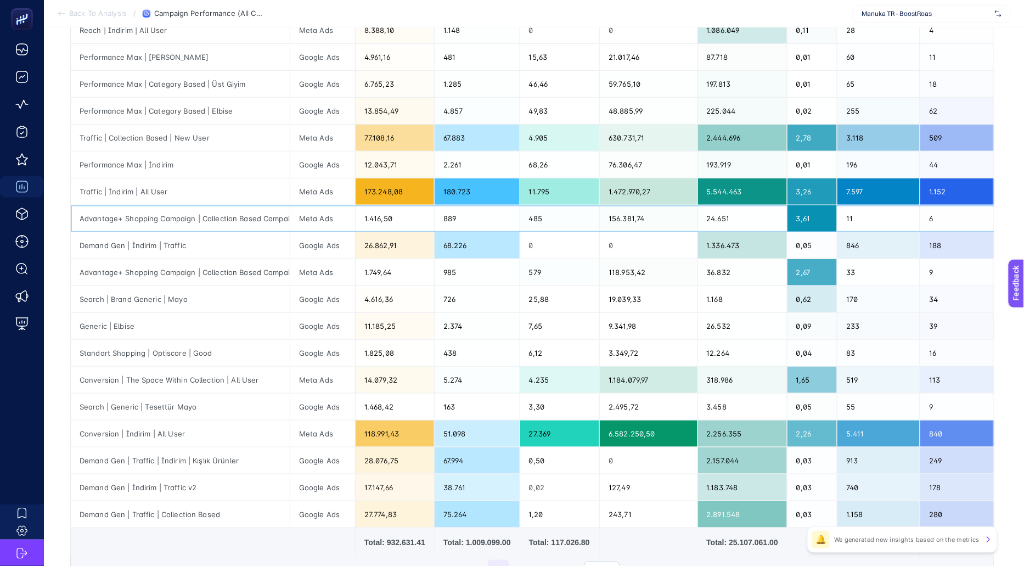
scroll to position [330, 0]
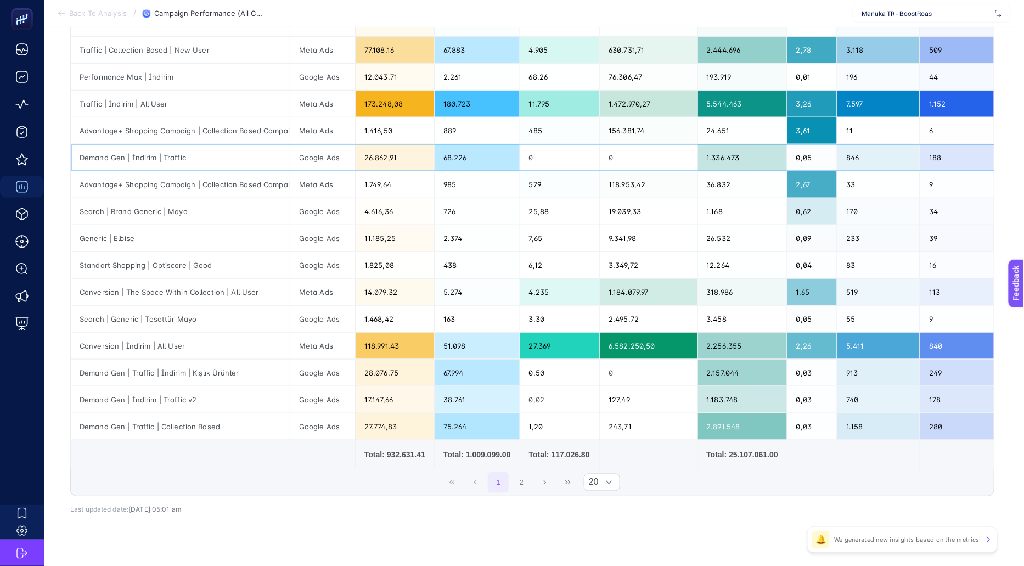
click at [247, 159] on div "Demand Gen | İndirim | Traffic" at bounding box center [180, 157] width 219 height 26
click at [244, 423] on div "Demand Gen | Traffic | Collection Based" at bounding box center [180, 426] width 219 height 26
click at [76, 151] on div "Demand Gen | İndirim | Traffic" at bounding box center [180, 157] width 219 height 26
drag, startPoint x: 76, startPoint y: 151, endPoint x: 214, endPoint y: 154, distance: 137.8
click at [214, 154] on div "Demand Gen | İndirim | Traffic" at bounding box center [180, 157] width 219 height 26
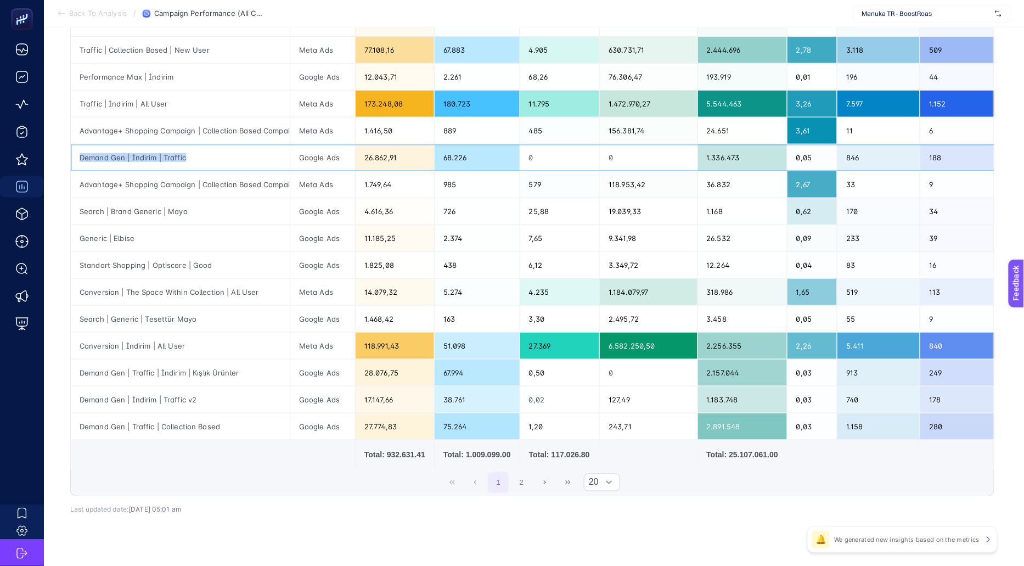
click at [214, 154] on div "Demand Gen | İndirim | Traffic" at bounding box center [180, 157] width 219 height 26
click at [150, 181] on div "Advantage+ Shopping Campaign | Collection Based Campaign Campaign | New User Ca…" at bounding box center [180, 184] width 219 height 26
drag, startPoint x: 93, startPoint y: 206, endPoint x: 245, endPoint y: 206, distance: 151.5
click at [245, 206] on div "Search | Brand Generic | Mayo" at bounding box center [180, 211] width 219 height 26
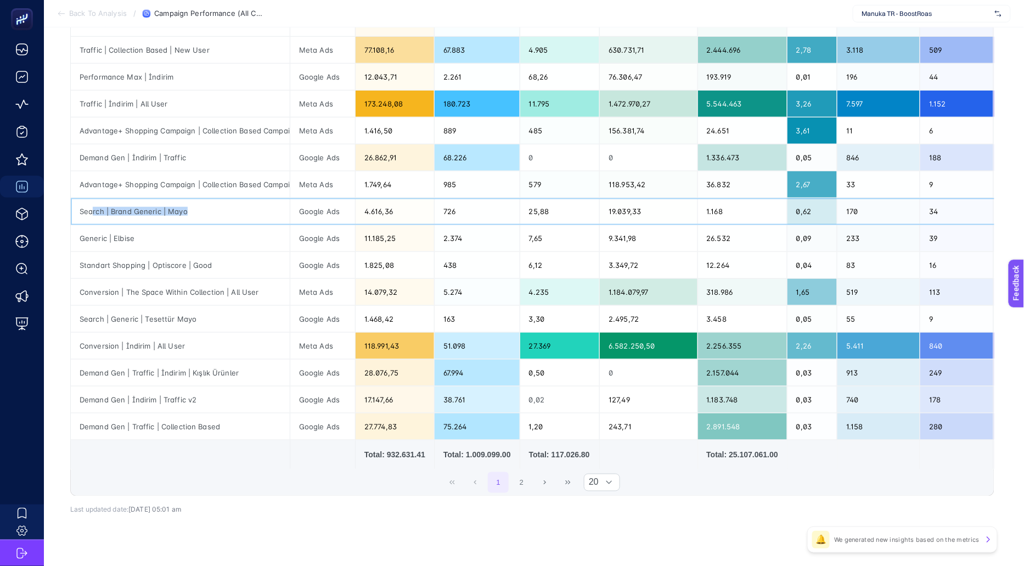
click at [245, 206] on div "Search | Brand Generic | Mayo" at bounding box center [180, 211] width 219 height 26
click at [392, 345] on div "118.991,43" at bounding box center [395, 346] width 78 height 26
drag, startPoint x: 94, startPoint y: 339, endPoint x: 239, endPoint y: 340, distance: 145.5
click at [239, 340] on div "Conversion | İndirim | All User" at bounding box center [180, 346] width 219 height 26
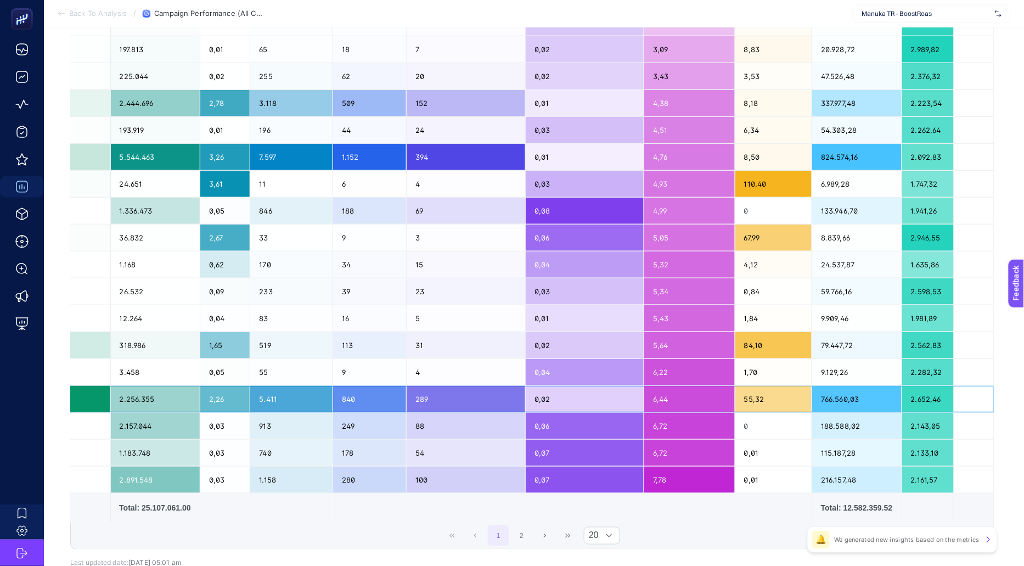
scroll to position [342, 0]
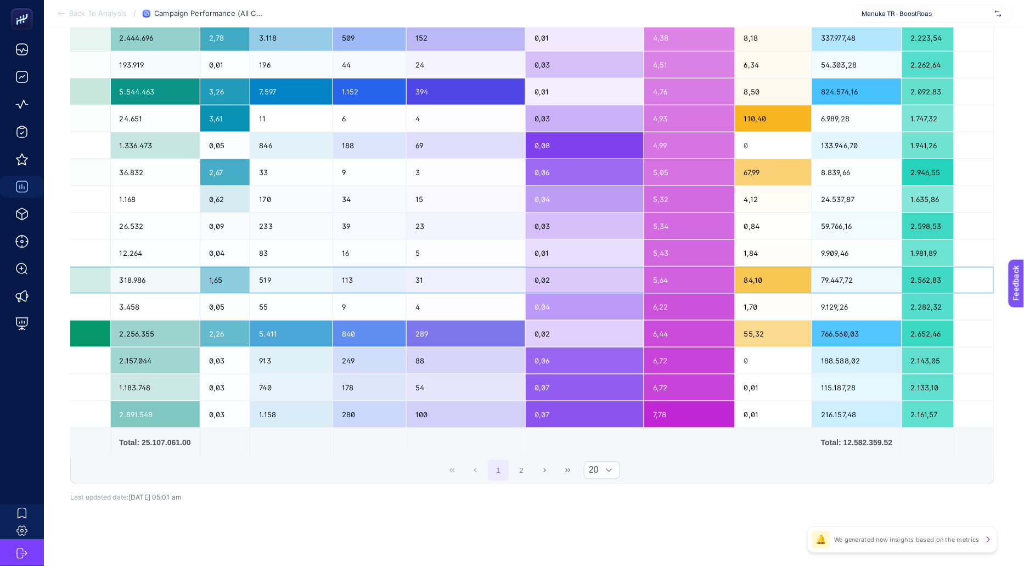
click at [754, 272] on div "84,10" at bounding box center [774, 280] width 76 height 26
click at [720, 328] on div "6,44" at bounding box center [689, 334] width 91 height 26
click at [739, 283] on div "84,10" at bounding box center [774, 280] width 76 height 26
click at [745, 178] on div "67,99" at bounding box center [774, 172] width 76 height 26
click at [736, 113] on div "110,40" at bounding box center [774, 118] width 76 height 26
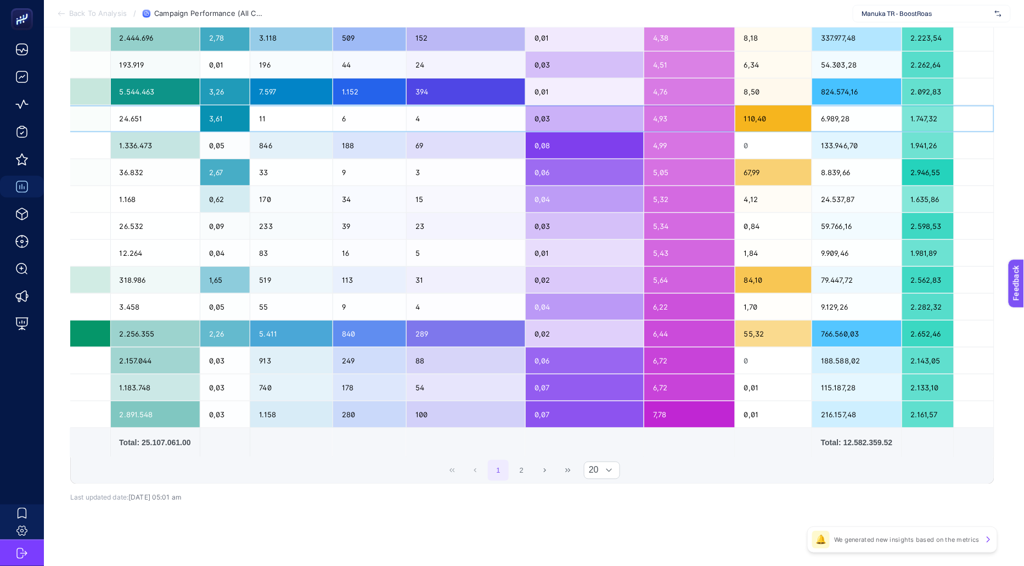
scroll to position [0, 0]
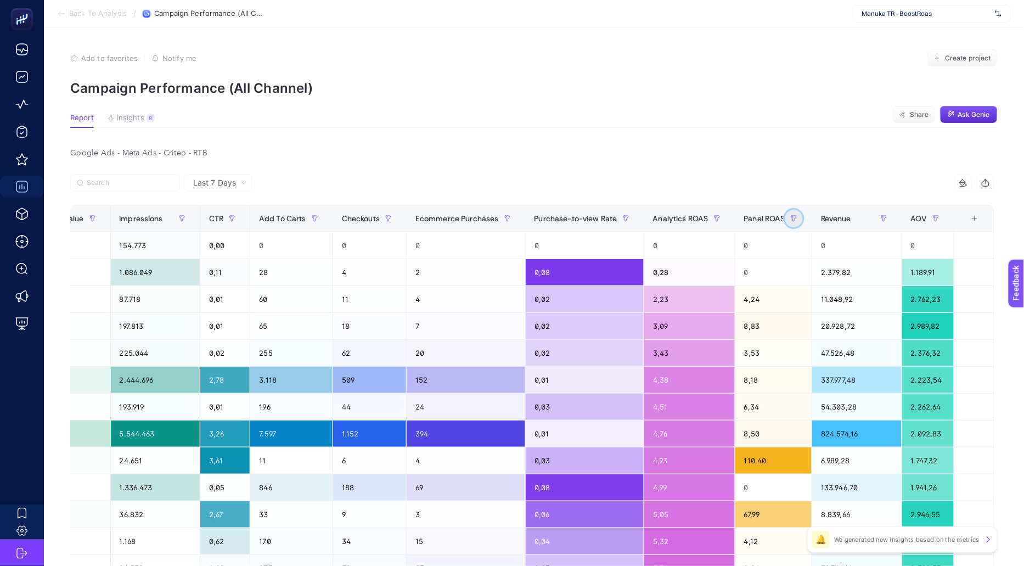
click at [792, 220] on icon "button" at bounding box center [794, 218] width 7 height 7
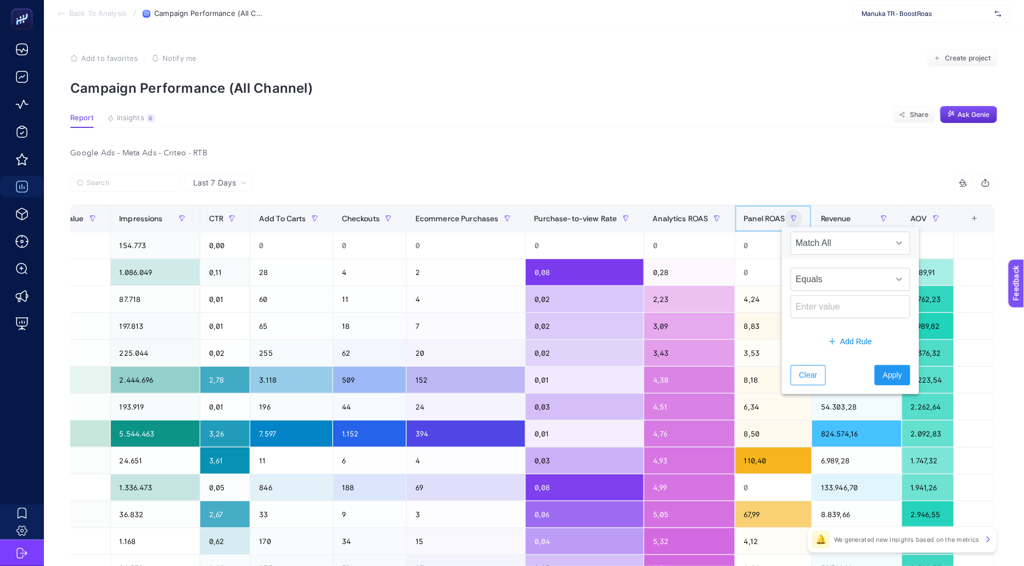
click at [756, 217] on span "Panel ROAS" at bounding box center [764, 218] width 41 height 9
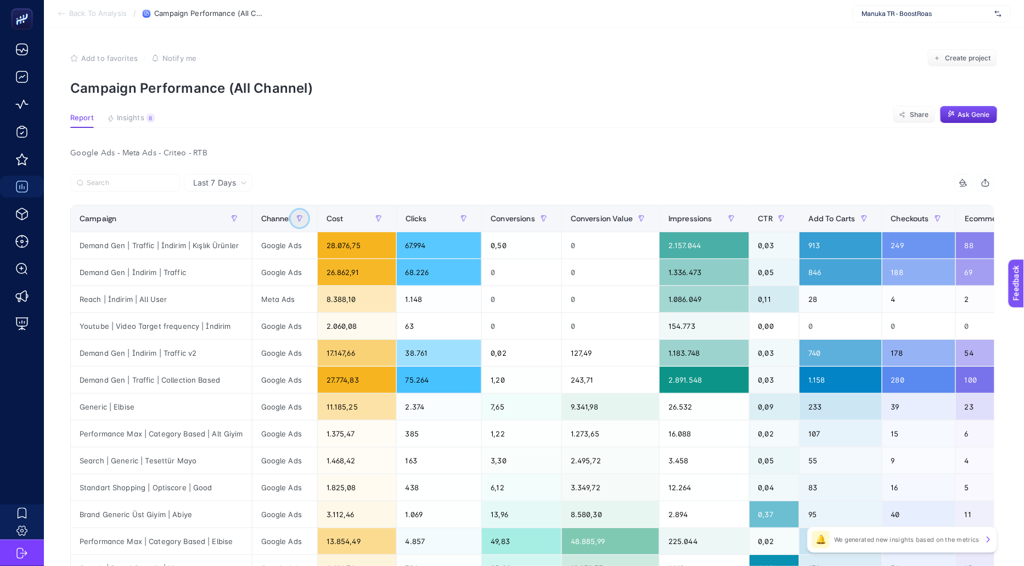
click at [300, 215] on icon "button" at bounding box center [299, 218] width 7 height 7
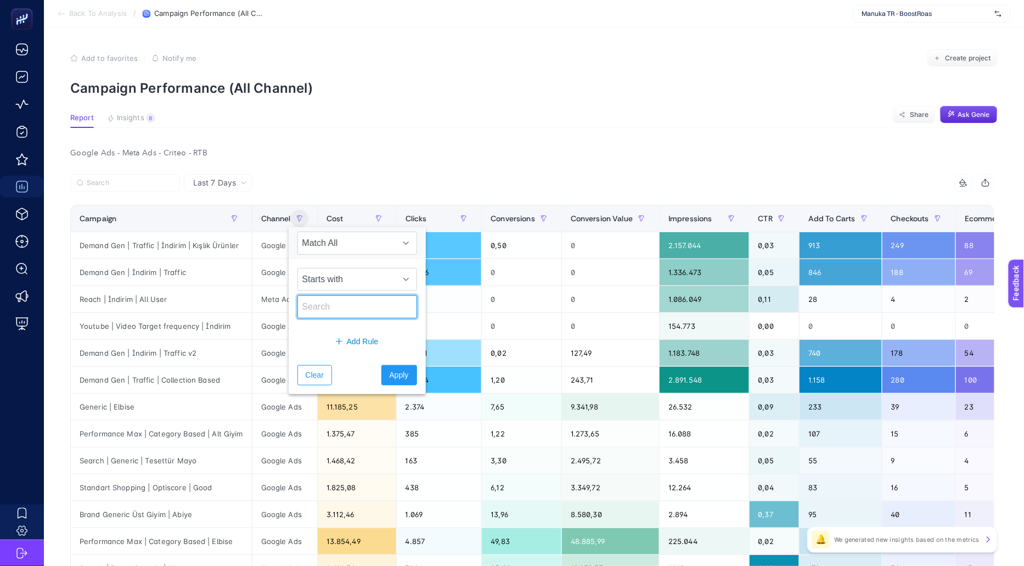
click at [310, 302] on input "text" at bounding box center [358, 306] width 120 height 23
click at [358, 148] on div "Google Ads - Meta Ads - Criteo - RTB" at bounding box center [532, 152] width 942 height 15
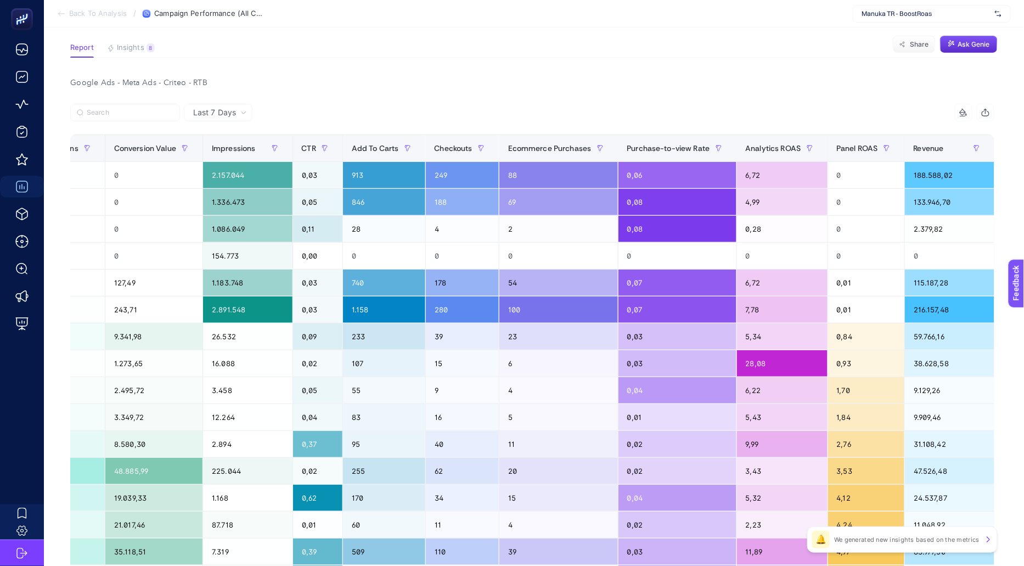
scroll to position [0, 556]
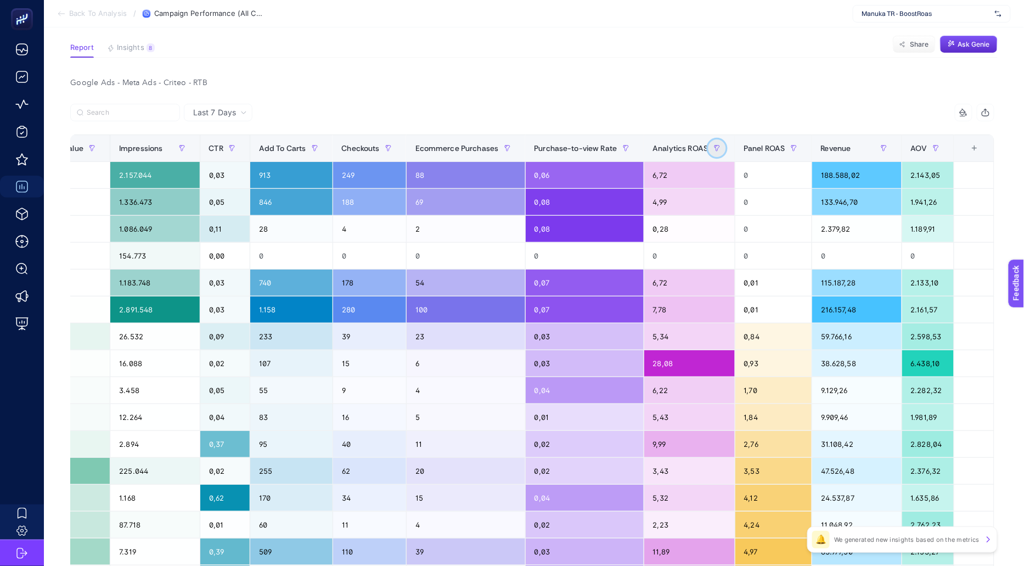
click at [715, 148] on icon "button" at bounding box center [717, 147] width 5 height 5
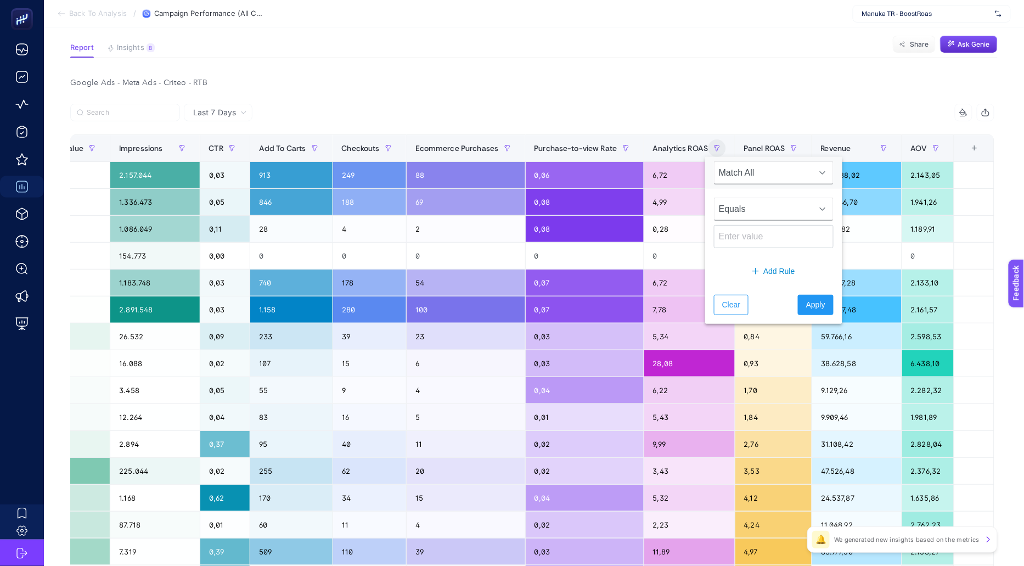
click at [750, 211] on span "Equals" at bounding box center [764, 209] width 98 height 22
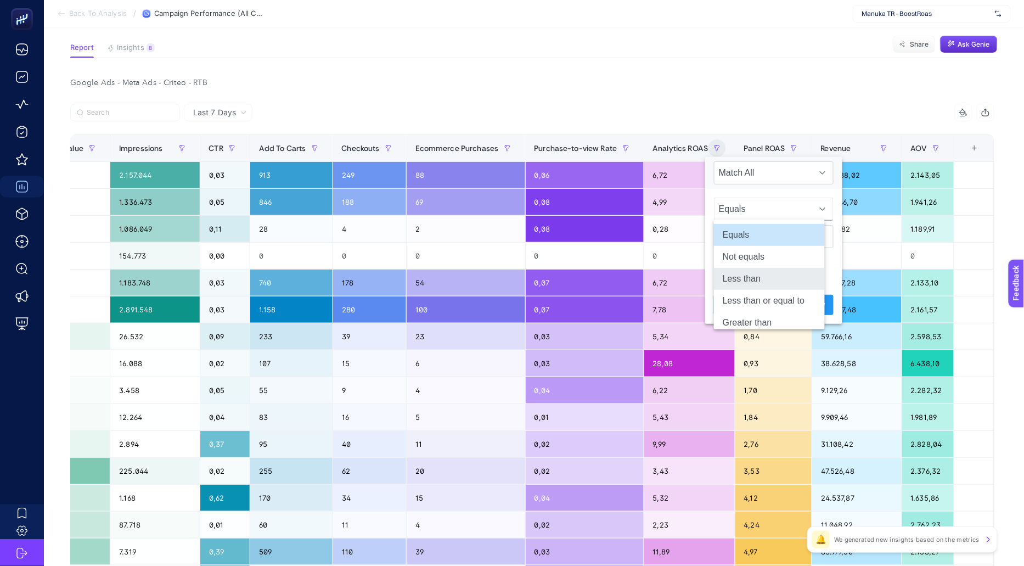
click at [743, 277] on li "Less than" at bounding box center [769, 279] width 111 height 22
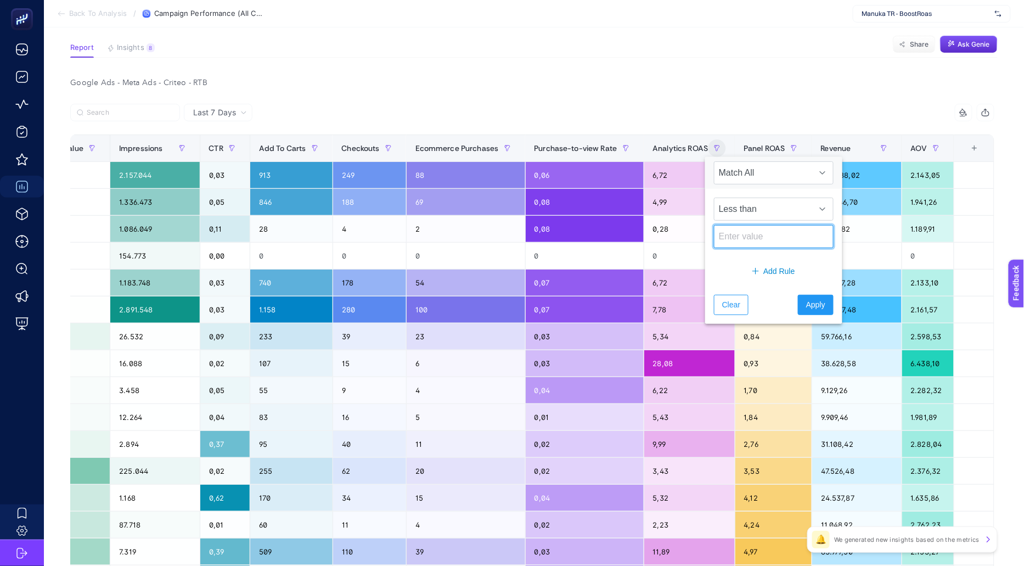
click at [738, 231] on input at bounding box center [774, 236] width 120 height 23
type input "5"
drag, startPoint x: 823, startPoint y: 310, endPoint x: 816, endPoint y: 308, distance: 7.3
click at [823, 310] on div "Clear Apply" at bounding box center [773, 305] width 137 height 38
click at [816, 308] on button "Apply" at bounding box center [816, 305] width 36 height 20
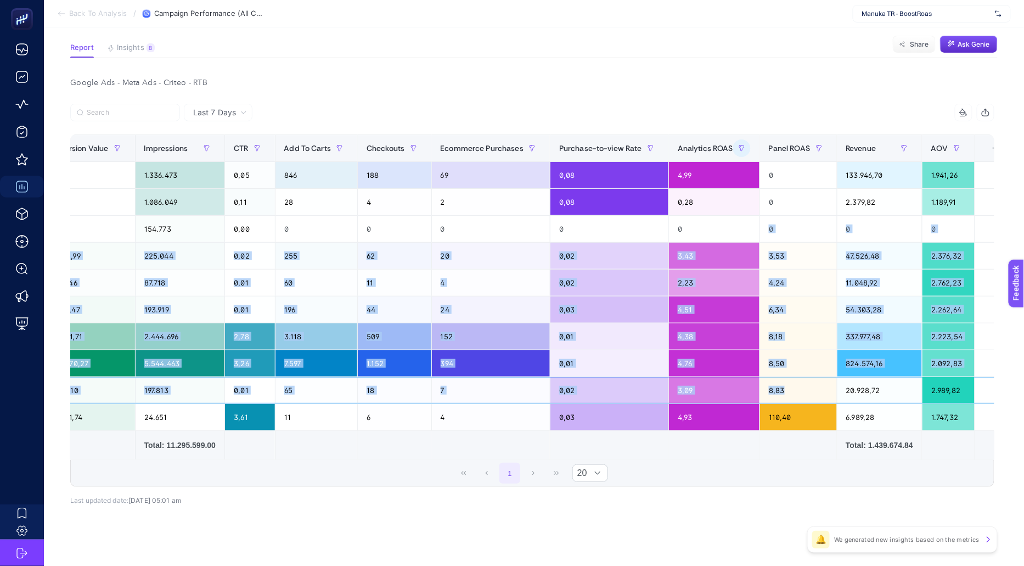
drag, startPoint x: 783, startPoint y: 392, endPoint x: 731, endPoint y: 197, distance: 202.3
click at [731, 199] on tbody "Demand Gen | İndirim | Traffic Google Ads 26.862,91 68.226 0 0 1.336.473 0,05 8…" at bounding box center [265, 296] width 1501 height 269
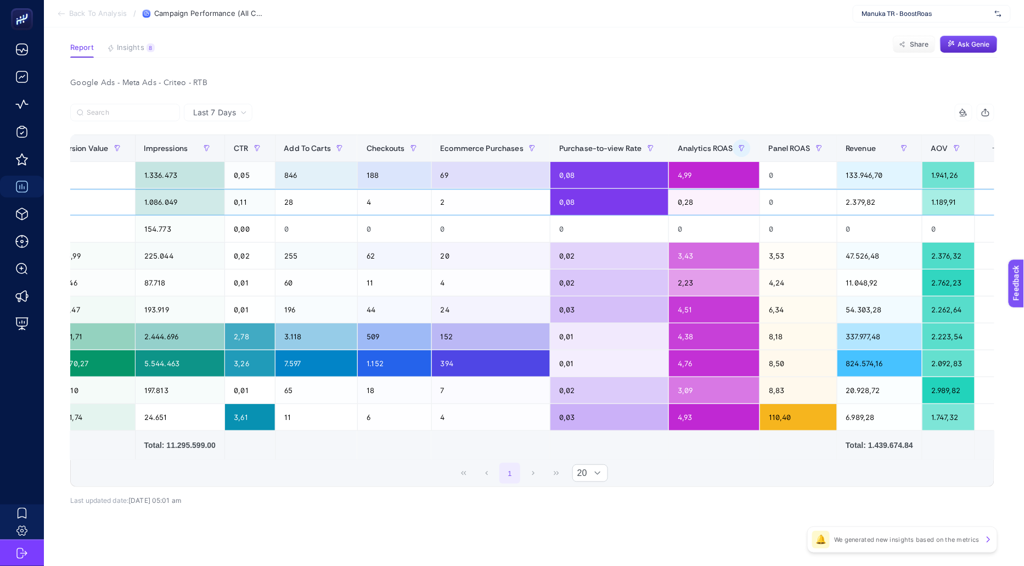
click at [731, 197] on div "0,28" at bounding box center [714, 202] width 91 height 26
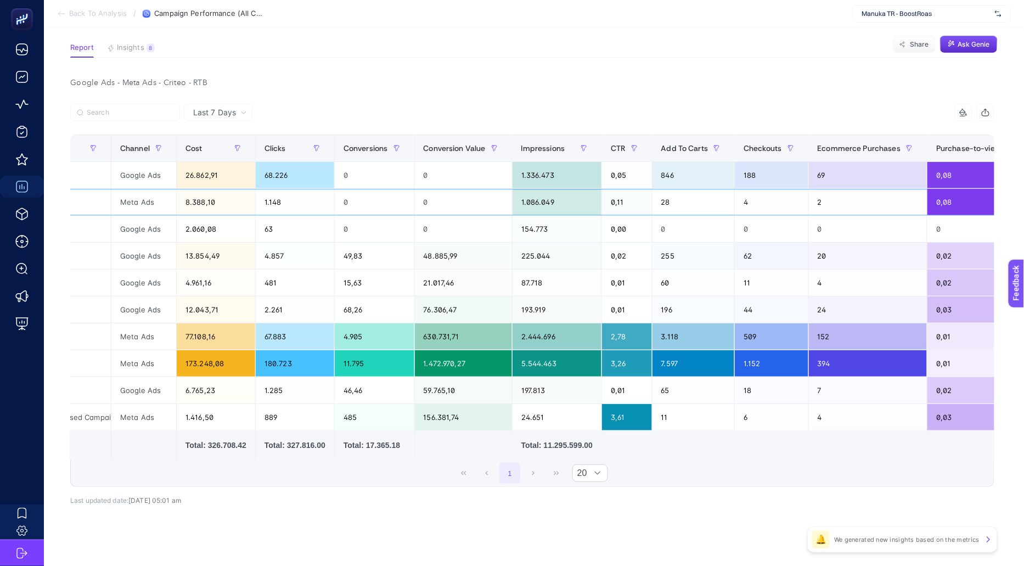
scroll to position [0, 0]
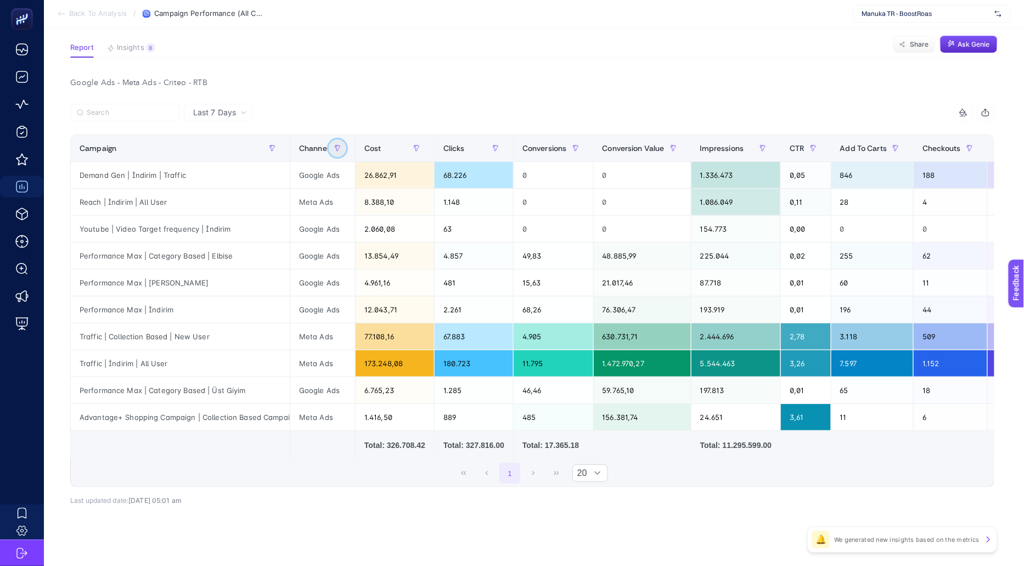
click at [340, 149] on icon "button" at bounding box center [337, 148] width 7 height 7
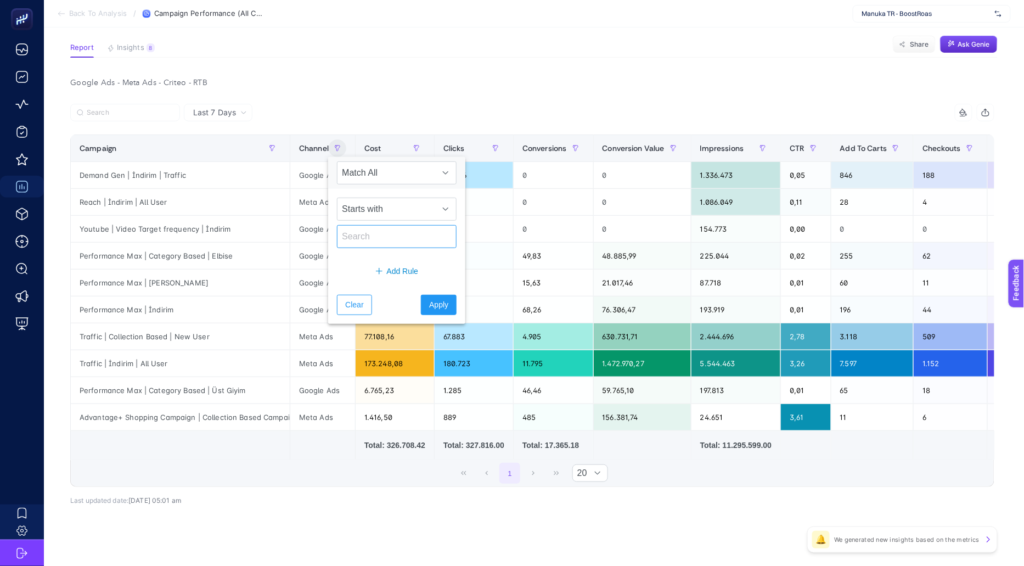
click at [369, 222] on div "Starts with" at bounding box center [396, 223] width 137 height 68
click at [369, 228] on input "text" at bounding box center [397, 236] width 120 height 23
type input "Go"
click at [429, 307] on span "Apply" at bounding box center [438, 305] width 19 height 12
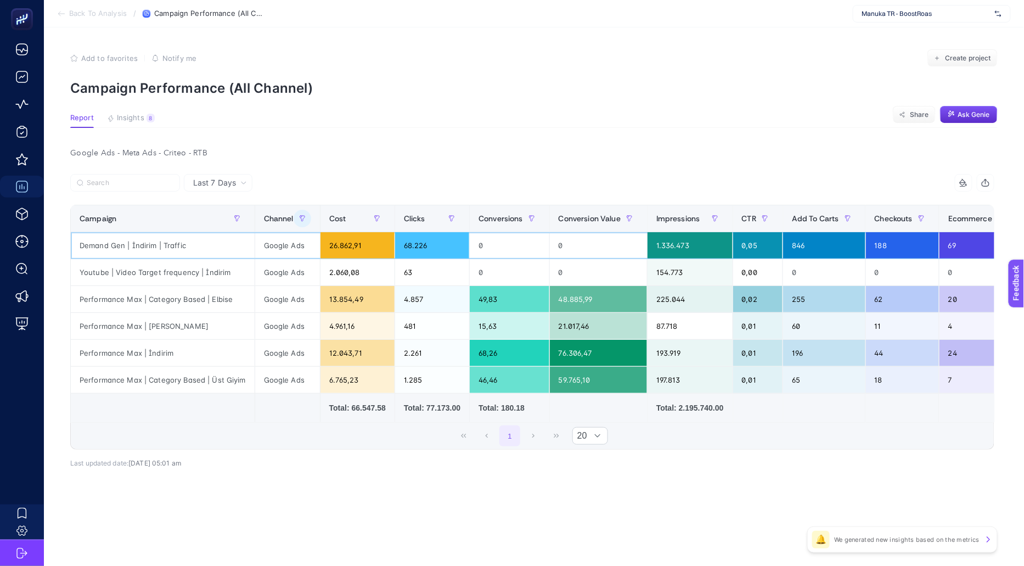
click at [184, 246] on div "Demand Gen | İndirim | Traffic" at bounding box center [163, 245] width 184 height 26
click at [198, 358] on div "Performance Max | İndirim" at bounding box center [163, 353] width 184 height 26
click at [200, 379] on div "Performance Max | Category Based | Üst Giyim" at bounding box center [163, 380] width 184 height 26
click at [225, 297] on div "Performance Max | Category Based | Elbise" at bounding box center [163, 299] width 184 height 26
drag, startPoint x: 231, startPoint y: 298, endPoint x: 100, endPoint y: 298, distance: 131.2
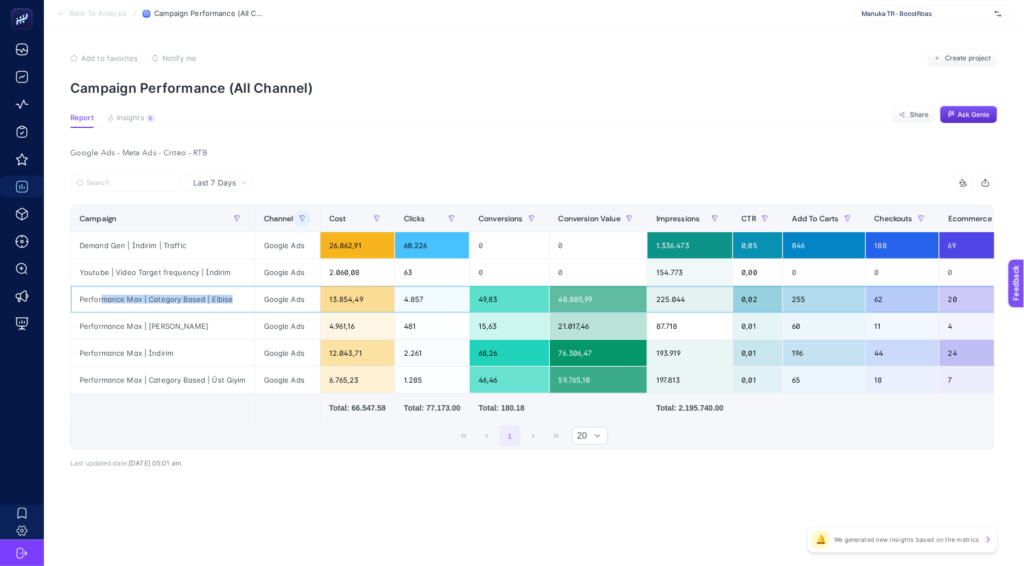
click at [100, 298] on div "Performance Max | Category Based | Elbise" at bounding box center [163, 299] width 184 height 26
click at [202, 271] on div "Youtube | Video Target frequency | İndirim" at bounding box center [163, 272] width 184 height 26
click at [109, 248] on div "Demand Gen | İndirim | Traffic" at bounding box center [163, 245] width 184 height 26
click at [119, 279] on div "Youtube | Video Target frequency | İndirim" at bounding box center [163, 272] width 184 height 26
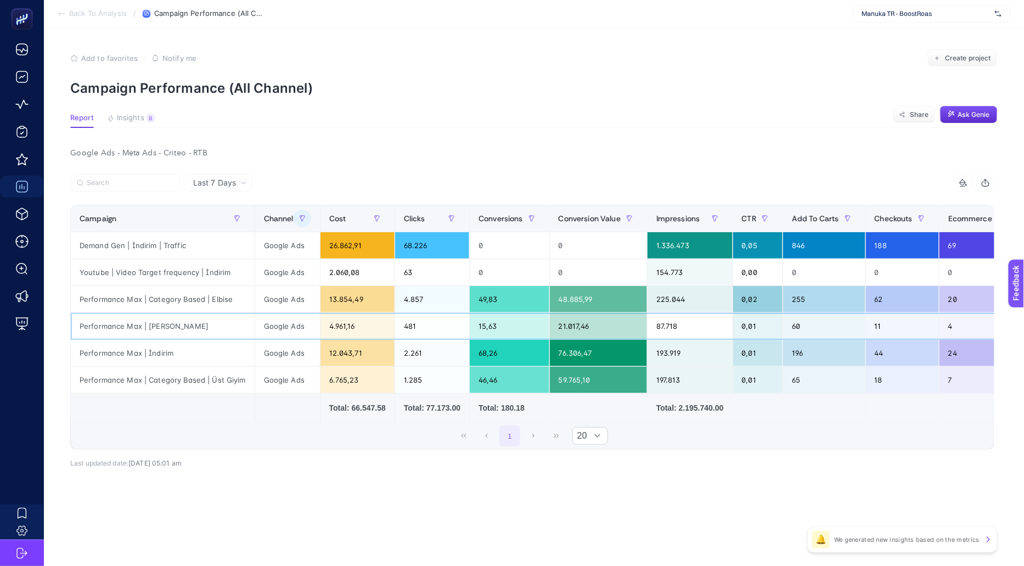
drag, startPoint x: 193, startPoint y: 330, endPoint x: 193, endPoint y: 345, distance: 14.8
click at [193, 331] on div "Performance Max | [PERSON_NAME]" at bounding box center [163, 326] width 184 height 26
click at [193, 359] on div "Performance Max | İndirim" at bounding box center [163, 353] width 184 height 26
click at [195, 380] on div "Performance Max | Category Based | Üst Giyim" at bounding box center [163, 380] width 184 height 26
click at [201, 261] on div "Youtube | Video Target frequency | İndirim" at bounding box center [163, 272] width 184 height 26
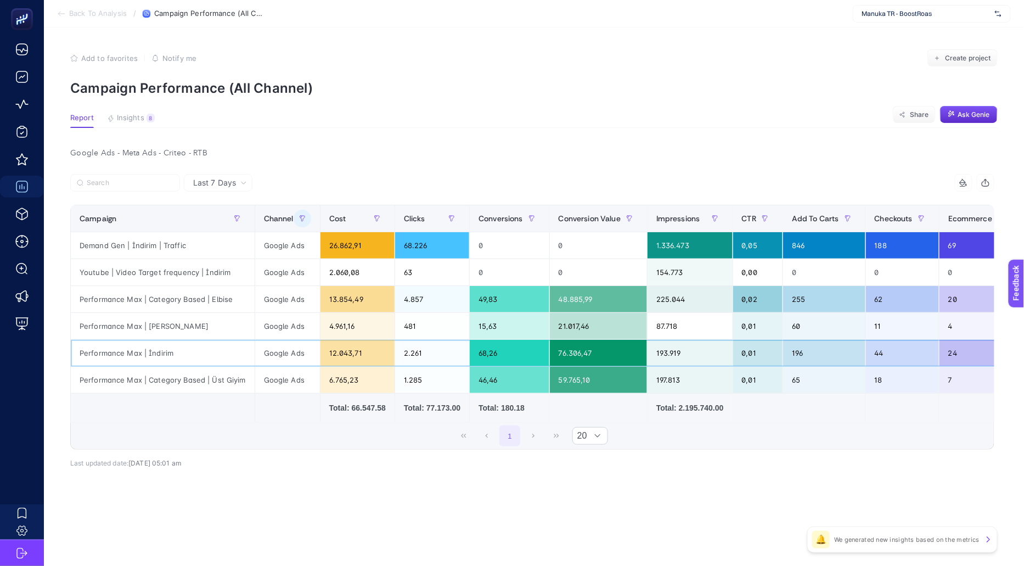
click at [205, 345] on div "Performance Max | İndirim" at bounding box center [163, 353] width 184 height 26
click at [201, 367] on div "Performance Max | Category Based | Üst Giyim" at bounding box center [163, 380] width 184 height 26
click at [202, 260] on div "Youtube | Video Target frequency | İndirim" at bounding box center [163, 272] width 184 height 26
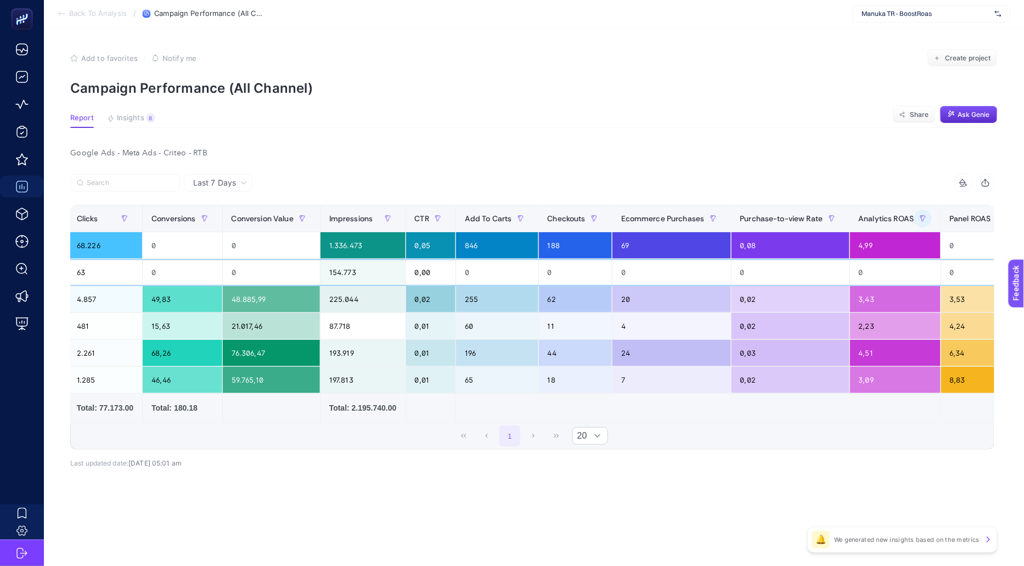
scroll to position [0, 524]
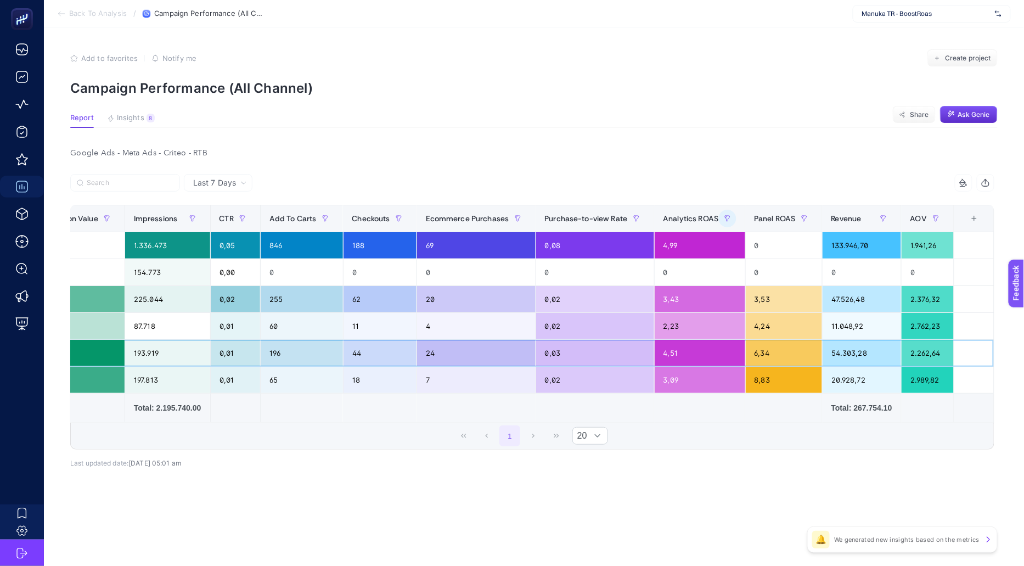
click at [662, 350] on div "4,51" at bounding box center [700, 353] width 91 height 26
click at [728, 221] on icon "button" at bounding box center [728, 218] width 7 height 7
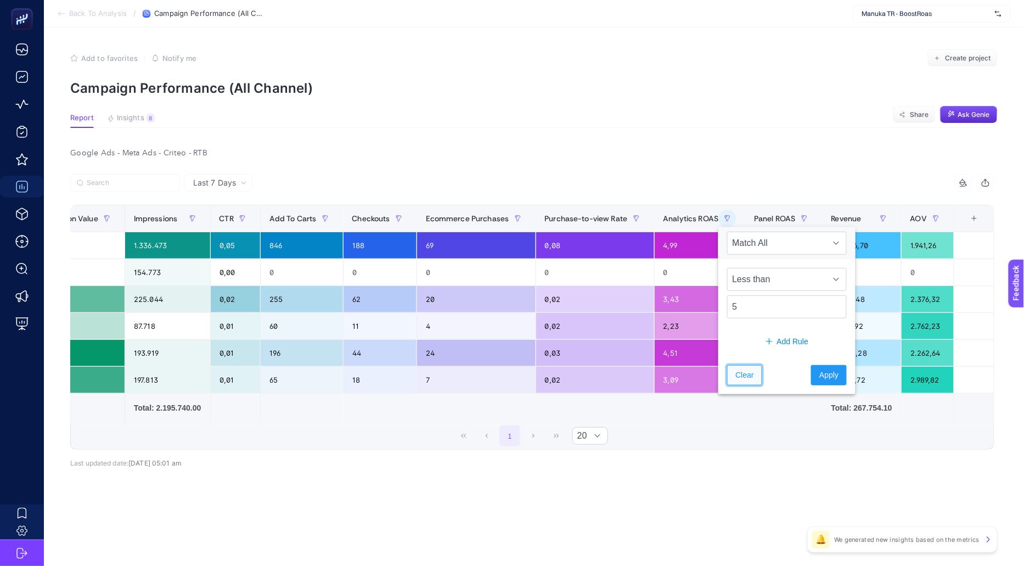
click at [745, 369] on span "Clear" at bounding box center [745, 375] width 18 height 12
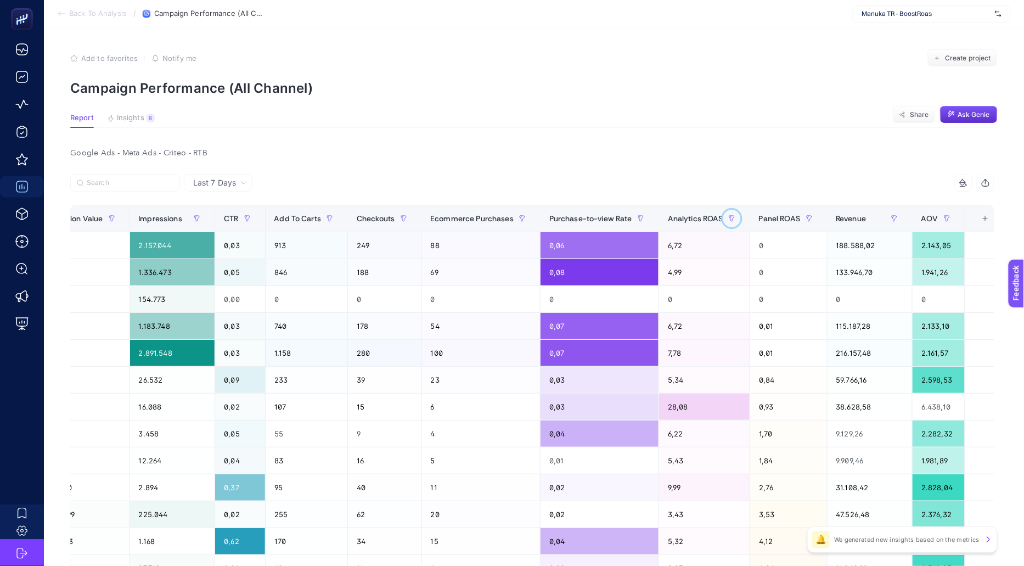
scroll to position [0, 0]
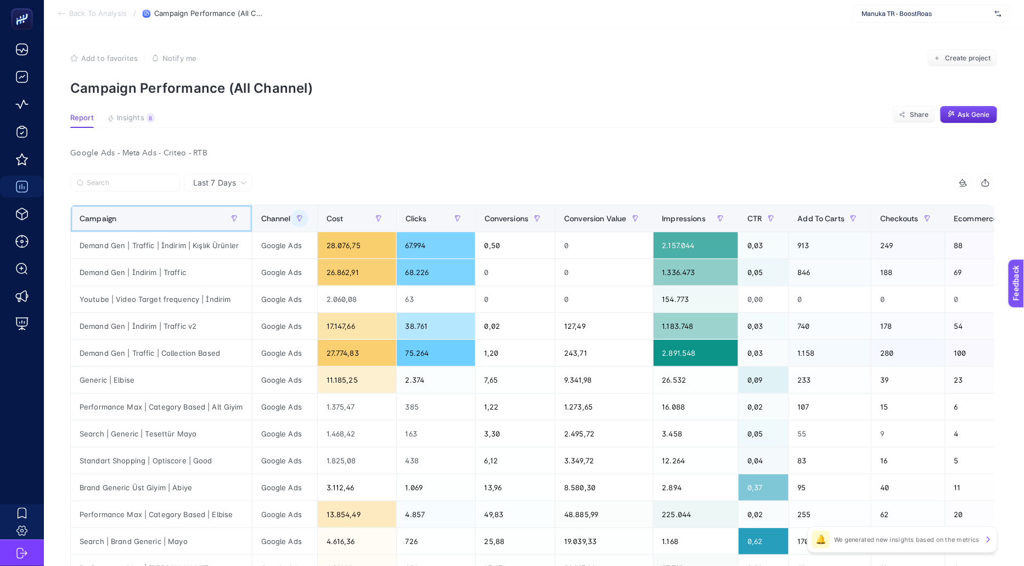
click at [165, 220] on div "Campaign" at bounding box center [162, 219] width 164 height 18
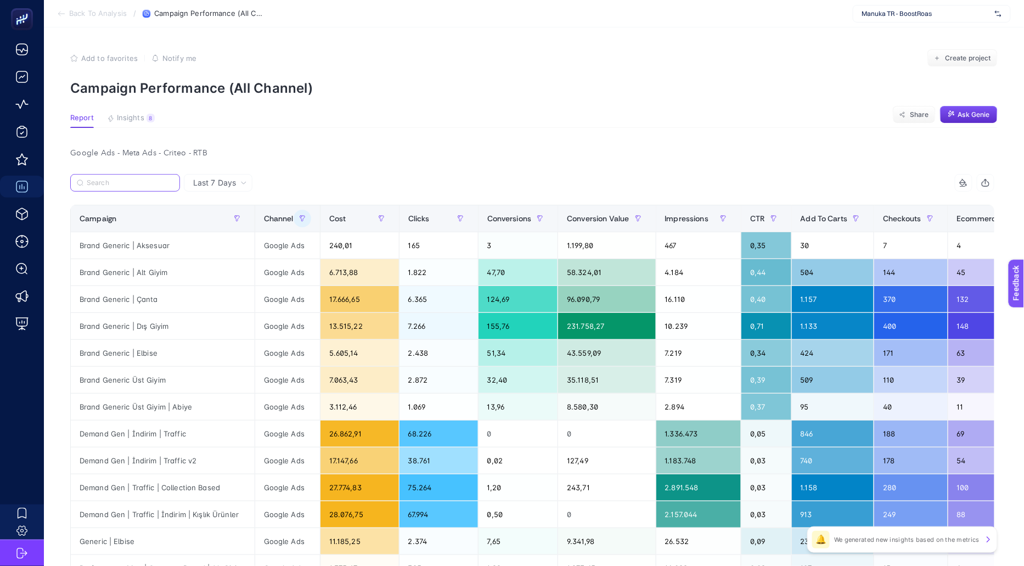
click at [134, 181] on input "Search" at bounding box center [130, 183] width 87 height 8
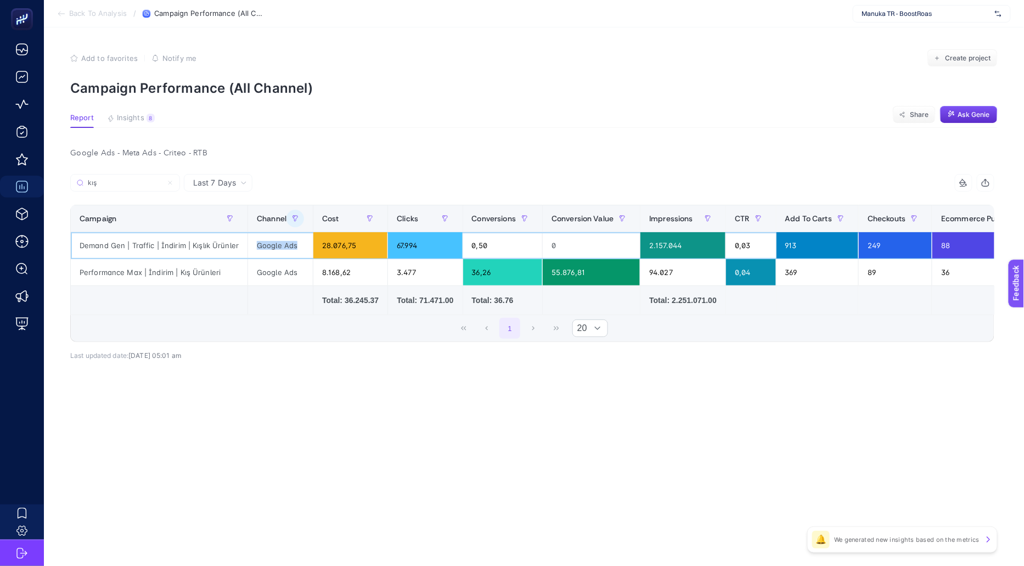
drag, startPoint x: 123, startPoint y: 250, endPoint x: 290, endPoint y: 251, distance: 166.9
click at [293, 250] on tr "Demand Gen | Traffic | İndirim | Kışlık Ürünler Google Ads 28.076,75 67.994 0,5…" at bounding box center [790, 245] width 1439 height 27
click at [195, 270] on div "Performance Max | İndirim | Kış Ürünleri" at bounding box center [159, 272] width 177 height 26
click at [304, 248] on div "Google Ads" at bounding box center [280, 245] width 65 height 26
click at [136, 181] on input "kış" at bounding box center [130, 183] width 87 height 8
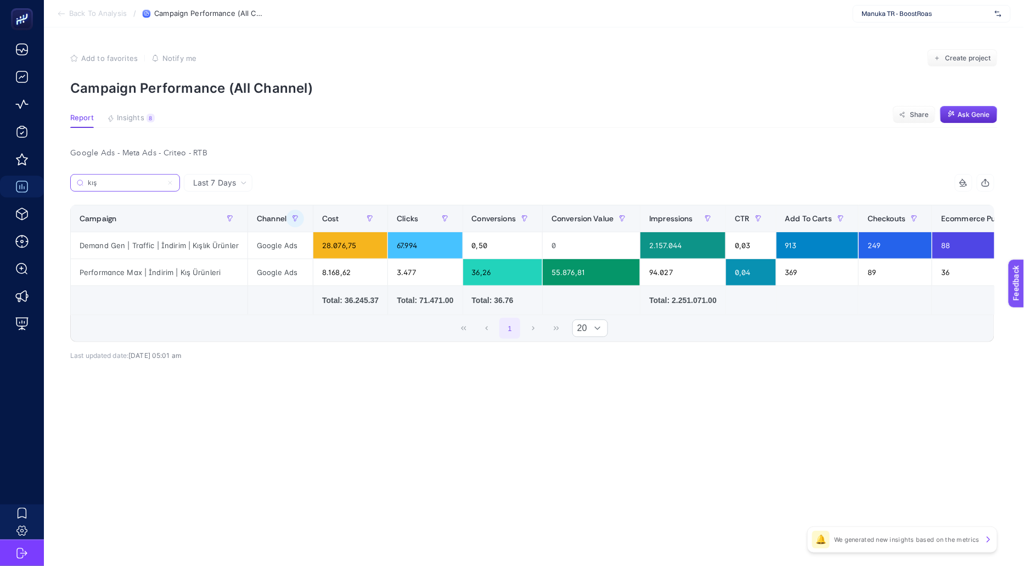
click at [136, 181] on input "kış" at bounding box center [125, 183] width 75 height 8
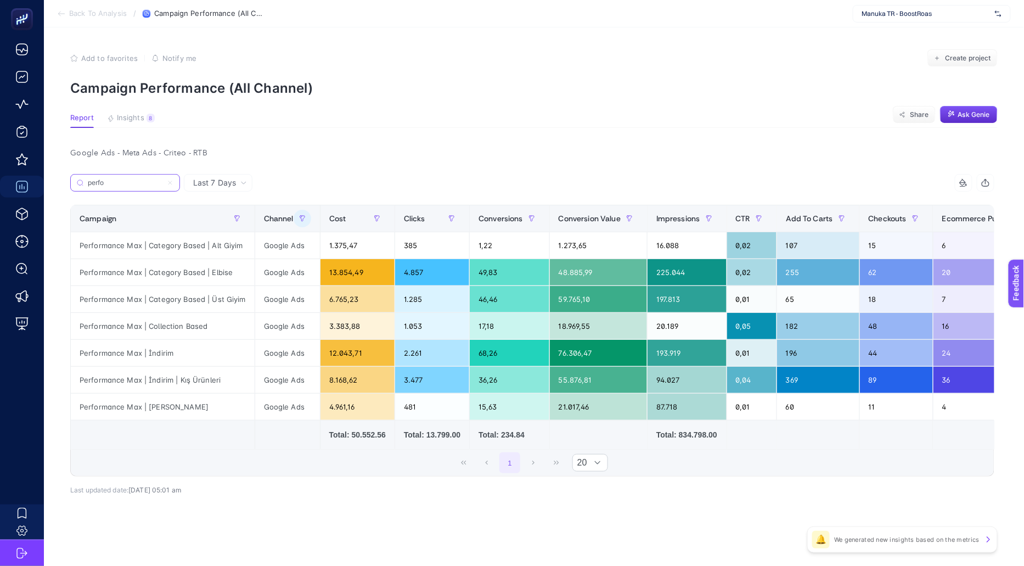
type input "perfo"
drag, startPoint x: 208, startPoint y: 327, endPoint x: 108, endPoint y: 324, distance: 99.9
click at [108, 324] on div "Performance Max | Collection Based" at bounding box center [163, 326] width 184 height 26
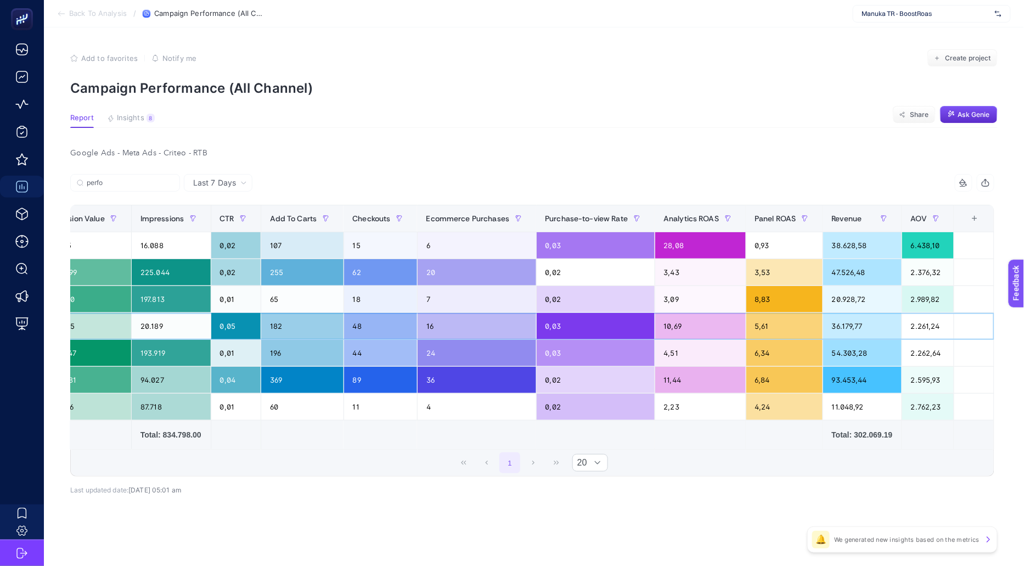
click at [694, 328] on div "10,69" at bounding box center [700, 326] width 91 height 26
click at [777, 328] on div "5,61" at bounding box center [785, 326] width 76 height 26
click at [693, 267] on div "3,43" at bounding box center [700, 272] width 91 height 26
click at [693, 299] on div "3,09" at bounding box center [700, 299] width 91 height 26
click at [693, 268] on div "3,43" at bounding box center [700, 272] width 91 height 26
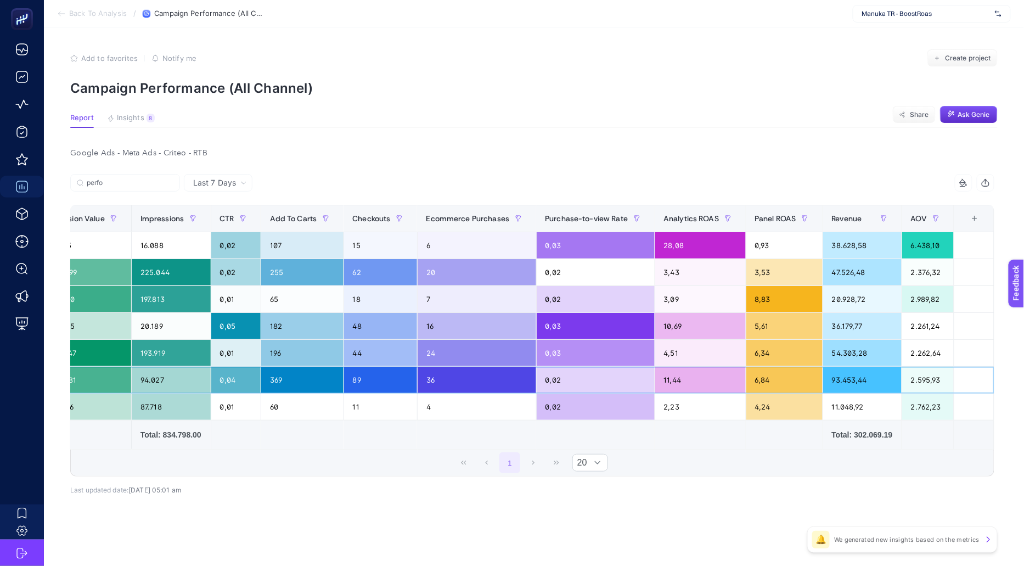
click at [693, 389] on div "11,44" at bounding box center [700, 380] width 91 height 26
click at [698, 396] on div "2,23" at bounding box center [700, 407] width 91 height 26
click at [699, 345] on div "4,51" at bounding box center [700, 353] width 91 height 26
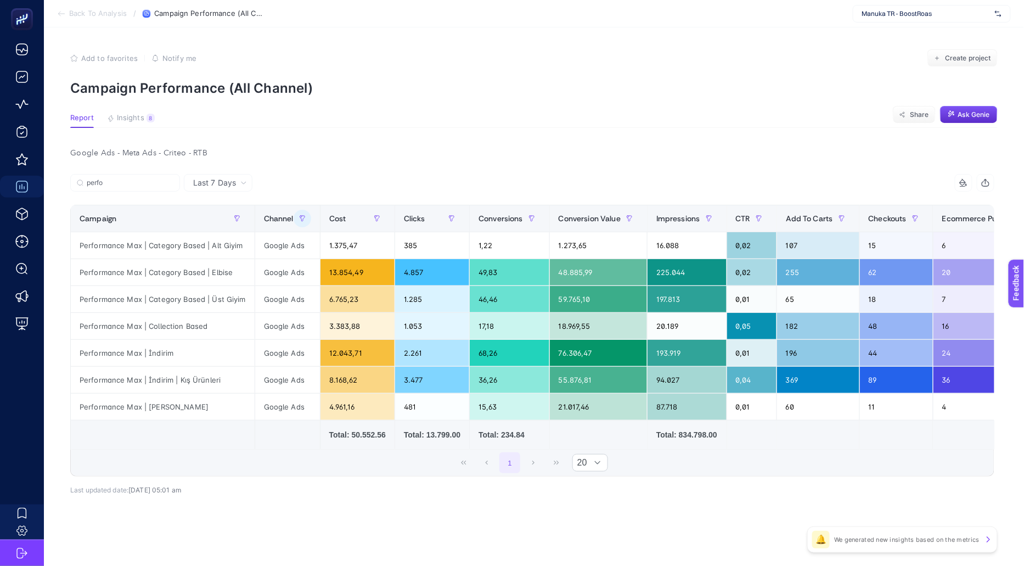
click at [427, 169] on div "Google Ads - Meta Ads - Criteo - RTB Last 7 Days perfo 14 items selected Campai…" at bounding box center [532, 343] width 942 height 397
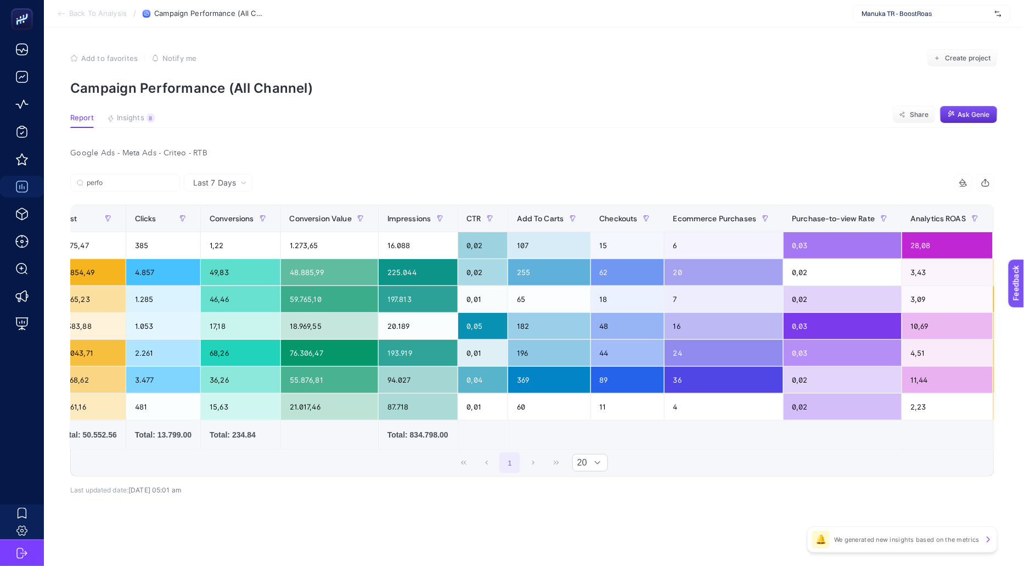
scroll to position [0, 523]
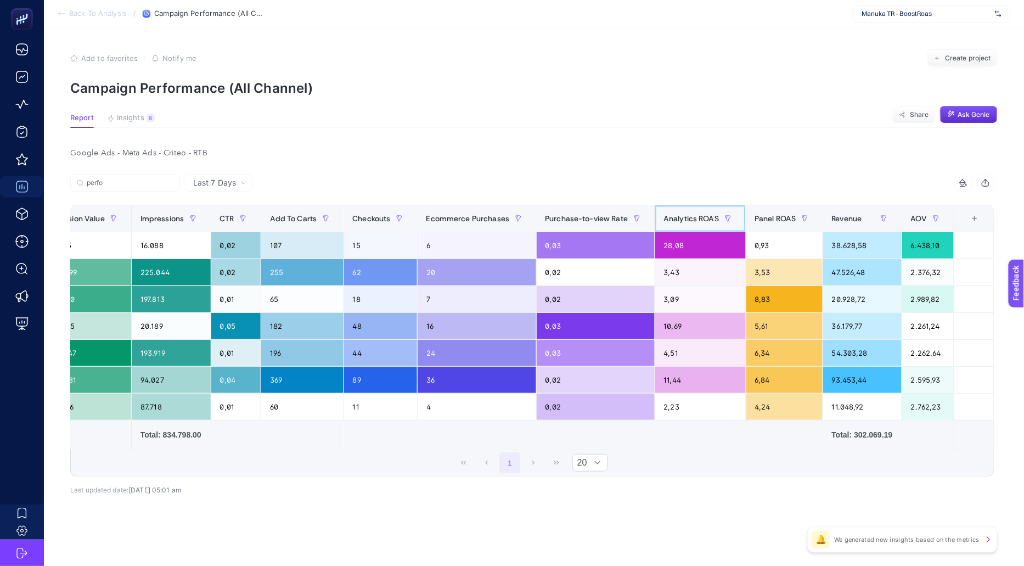
click at [734, 218] on th "Analytics ROAS" at bounding box center [700, 218] width 91 height 27
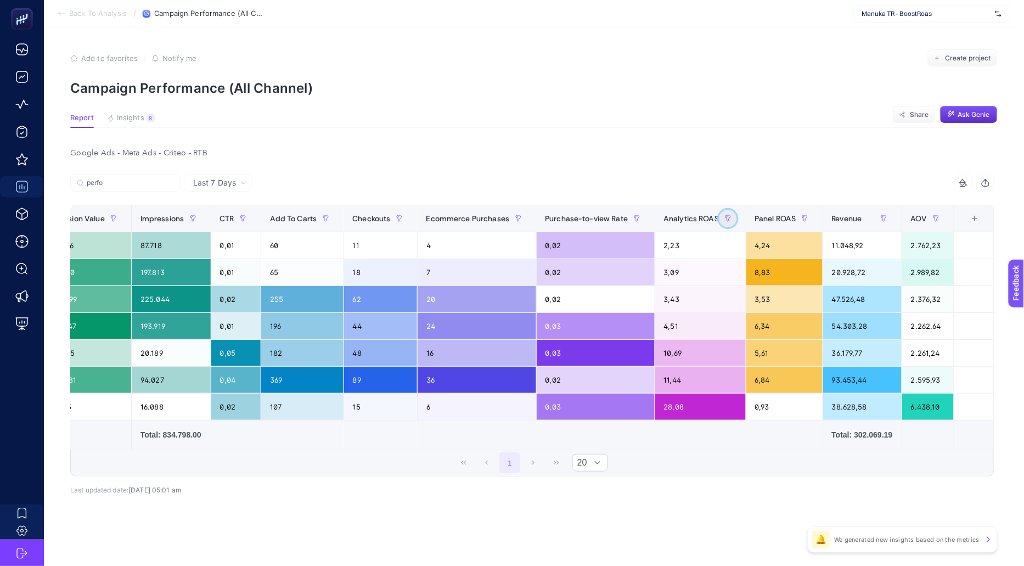
click at [727, 216] on icon "button" at bounding box center [728, 218] width 7 height 7
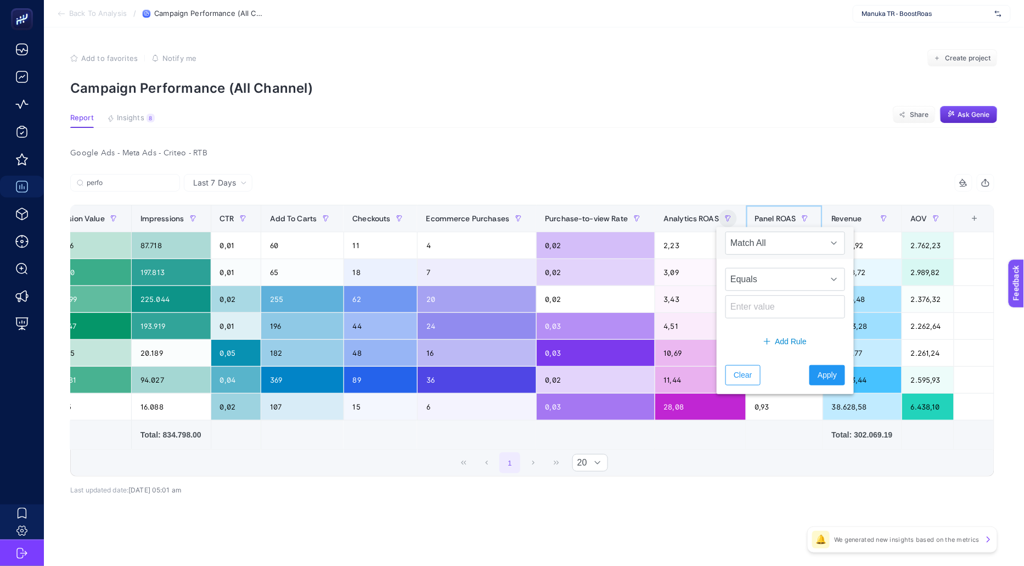
click at [789, 225] on div "Panel ROAS" at bounding box center [784, 219] width 59 height 18
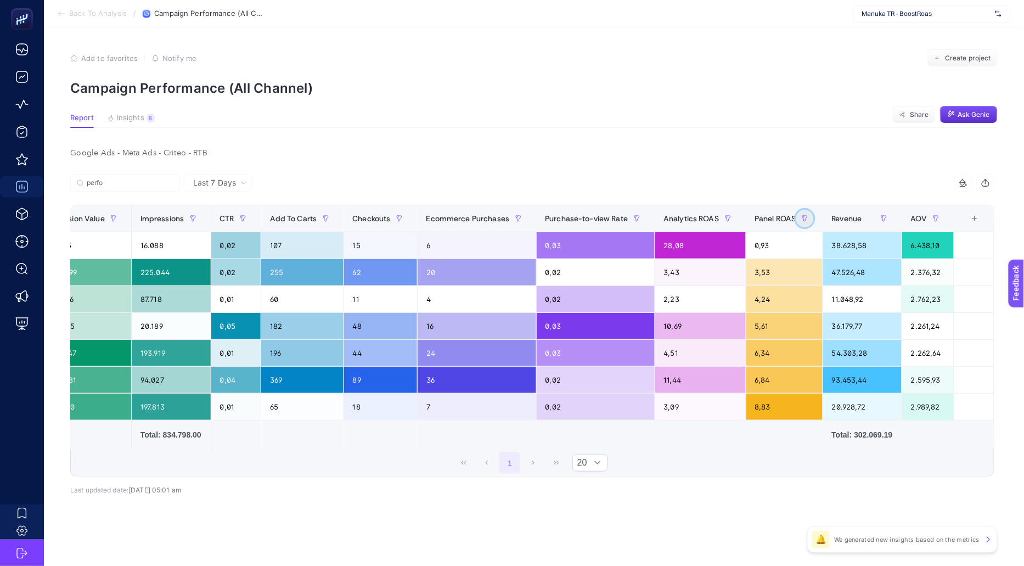
click at [806, 219] on button "button" at bounding box center [805, 219] width 18 height 18
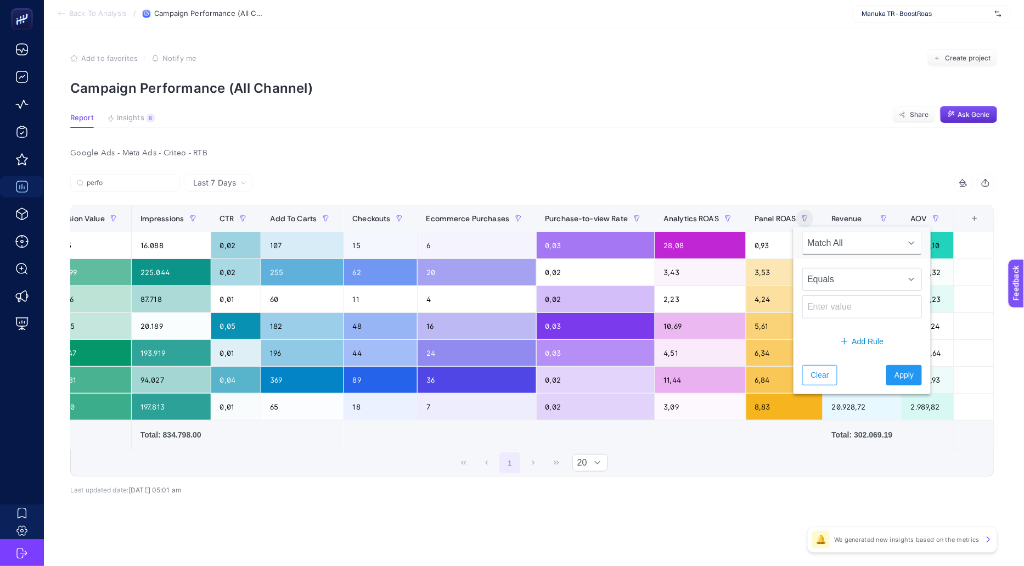
click at [790, 196] on div "perfo 14 items selected" at bounding box center [532, 186] width 924 height 24
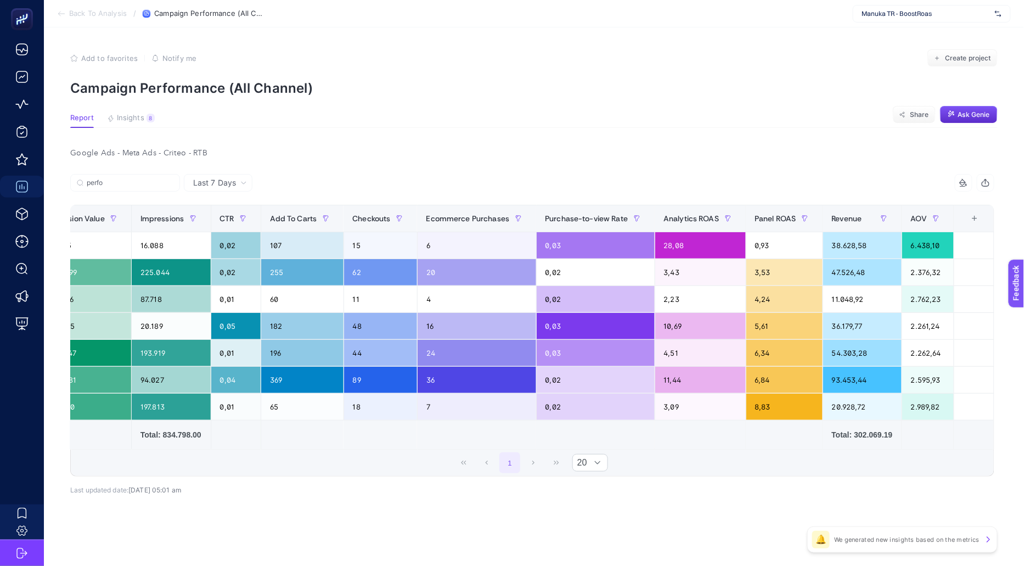
scroll to position [0, 0]
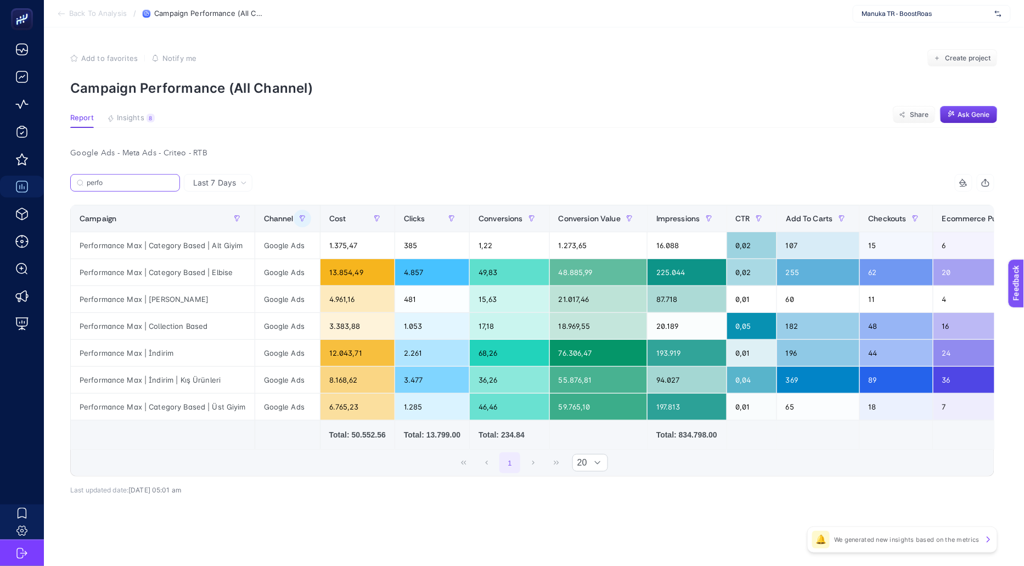
click at [141, 184] on input "perfo" at bounding box center [130, 183] width 87 height 8
click at [141, 183] on input "perfo" at bounding box center [125, 183] width 75 height 8
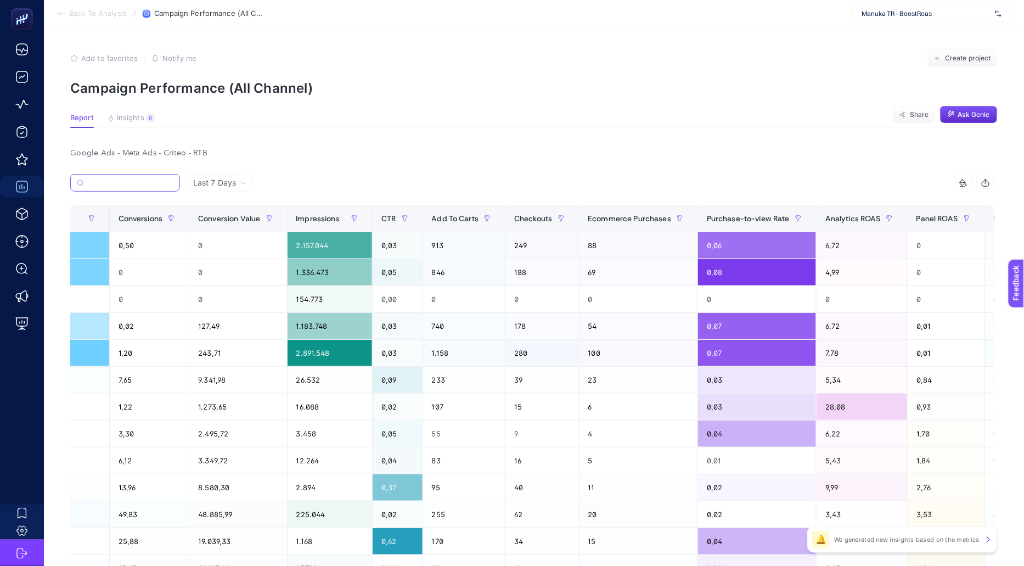
scroll to position [0, 546]
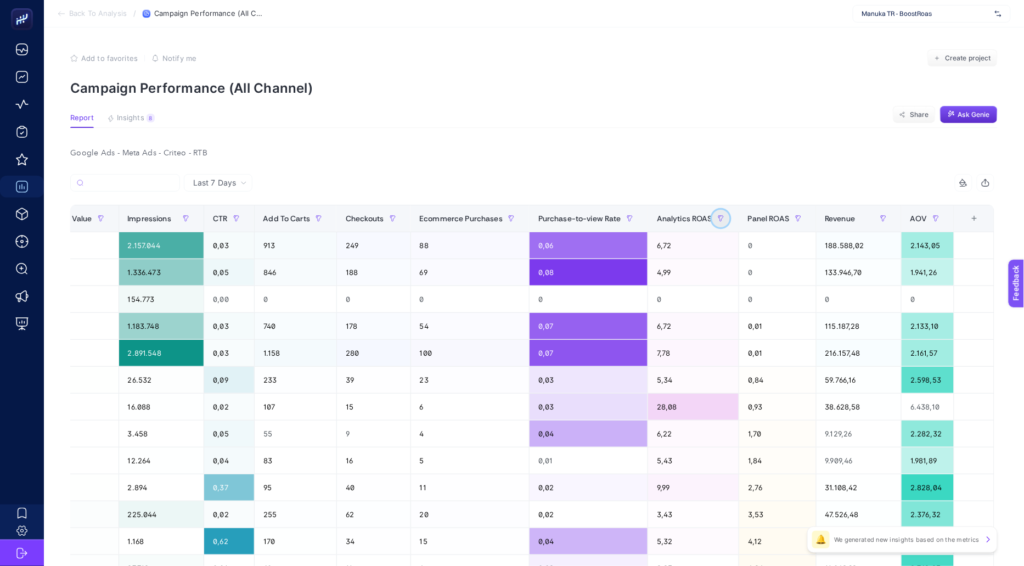
click at [721, 218] on button "button" at bounding box center [722, 219] width 18 height 18
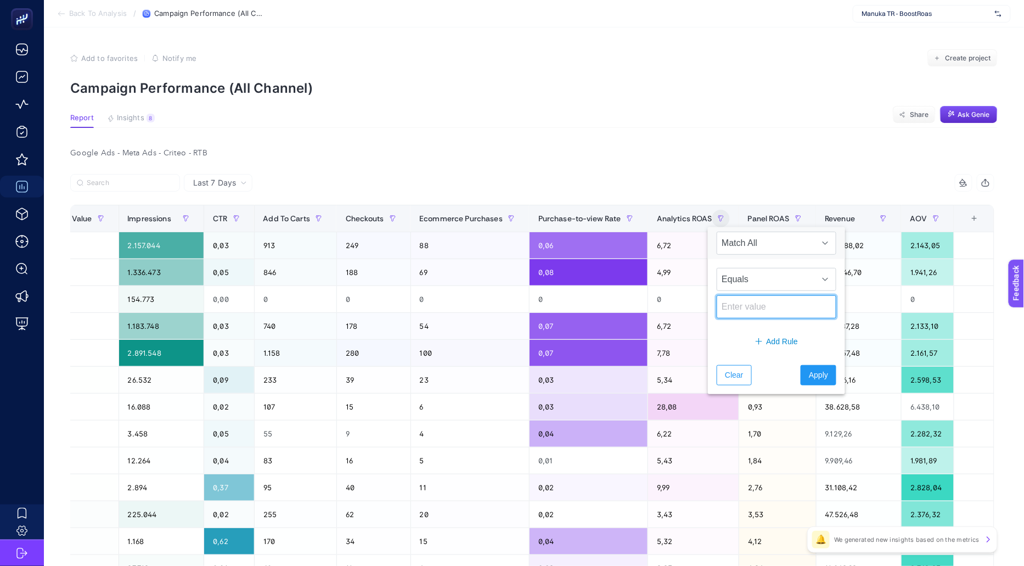
click at [748, 306] on input at bounding box center [777, 306] width 120 height 23
click at [781, 269] on span "Equals" at bounding box center [766, 279] width 98 height 22
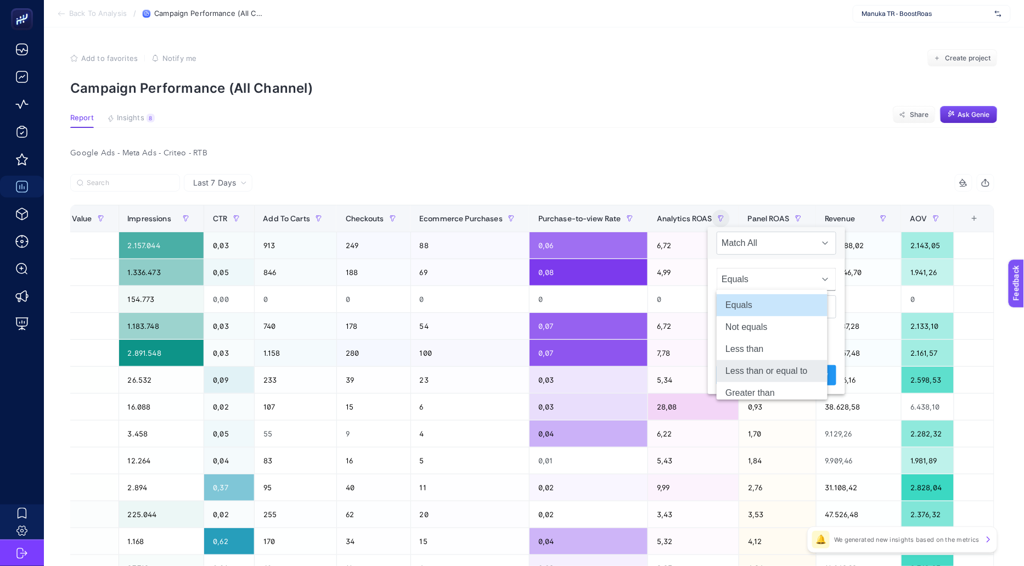
scroll to position [30, 0]
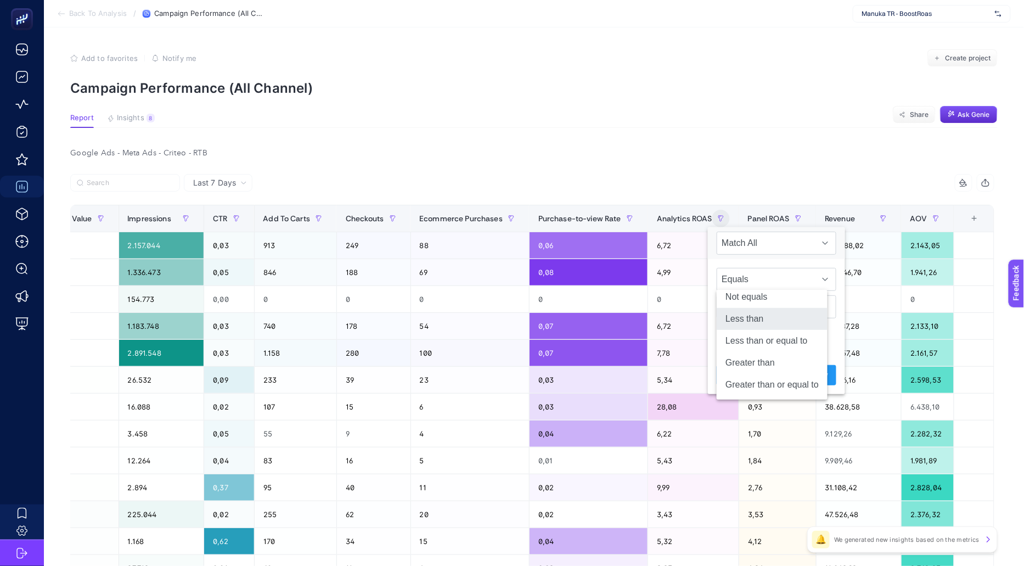
click at [762, 319] on li "Less than" at bounding box center [772, 319] width 111 height 22
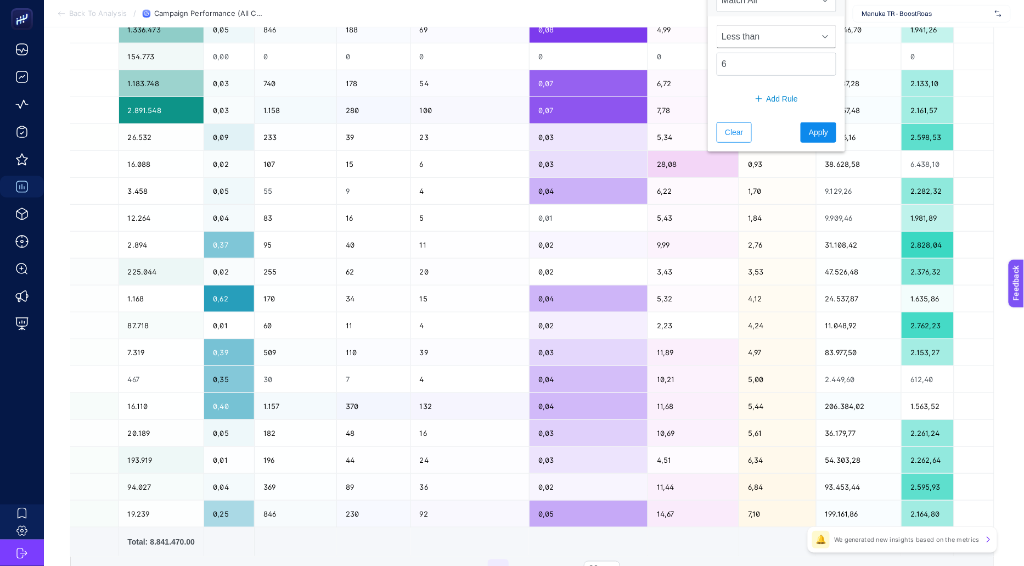
scroll to position [164, 0]
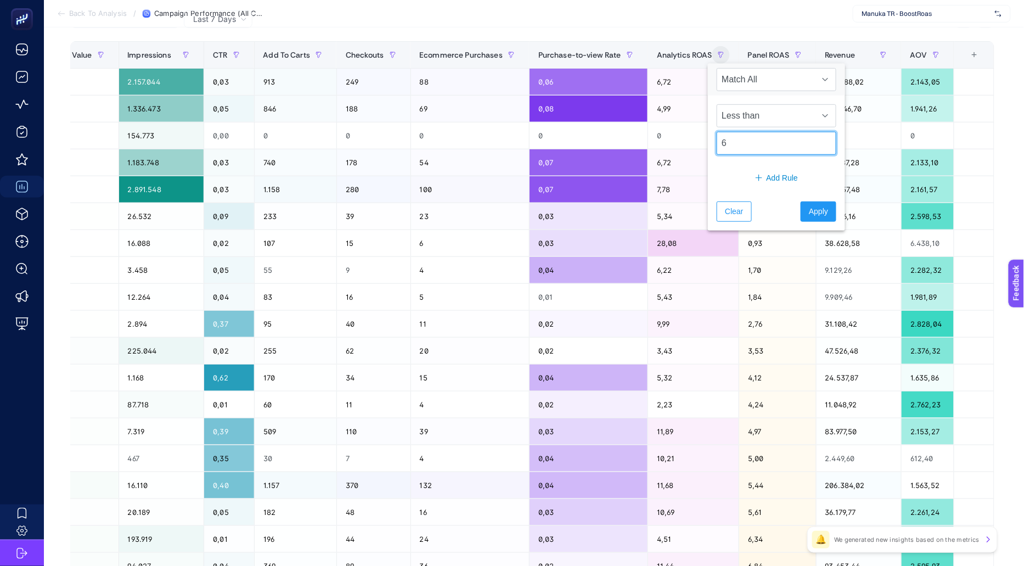
drag, startPoint x: 723, startPoint y: 137, endPoint x: 695, endPoint y: 137, distance: 27.4
click at [695, 137] on body "Back To Analysis / Campaign Performance (All Channel) Manuka TR - BoostRoas Add…" at bounding box center [512, 119] width 1024 height 566
type input "7"
click at [809, 207] on span "Apply" at bounding box center [818, 212] width 19 height 12
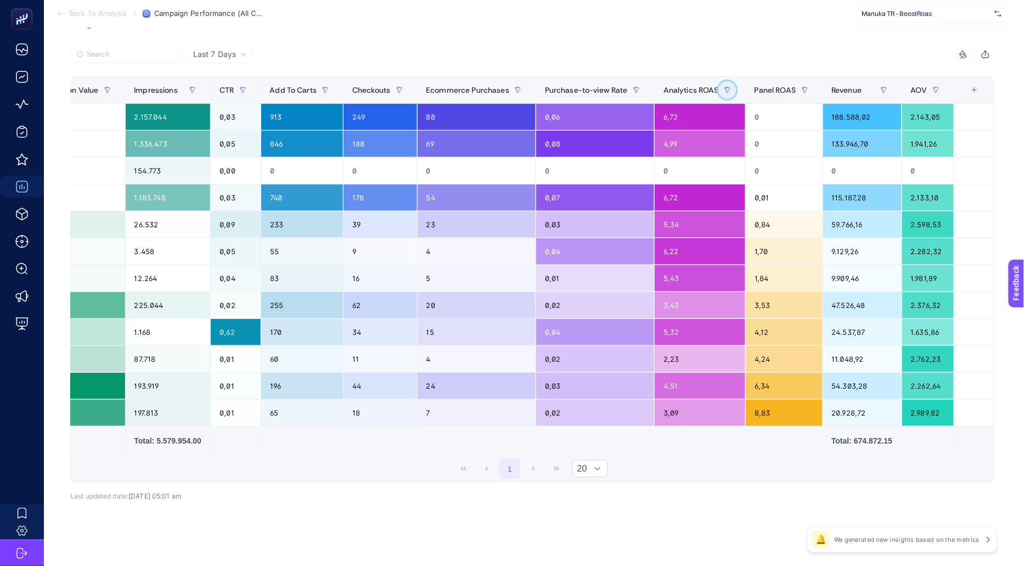
scroll to position [0, 534]
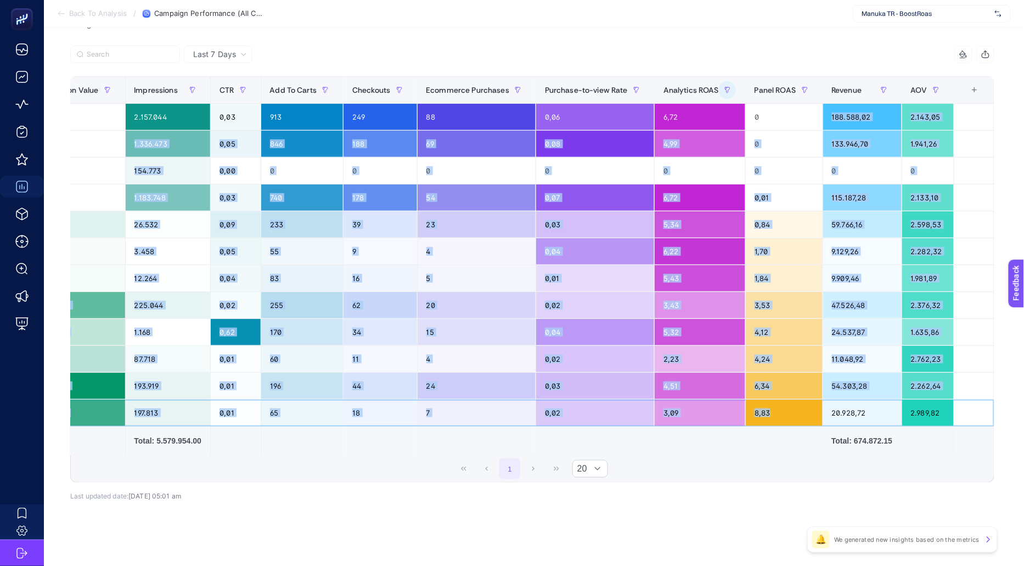
drag, startPoint x: 773, startPoint y: 412, endPoint x: 767, endPoint y: 126, distance: 286.6
click at [767, 126] on tbody "Demand Gen | Traffic | İndirim | Kışlık Ürünler Google Ads 28.076,75 67.994 0,5…" at bounding box center [267, 265] width 1455 height 323
click at [767, 159] on div "0" at bounding box center [784, 171] width 76 height 26
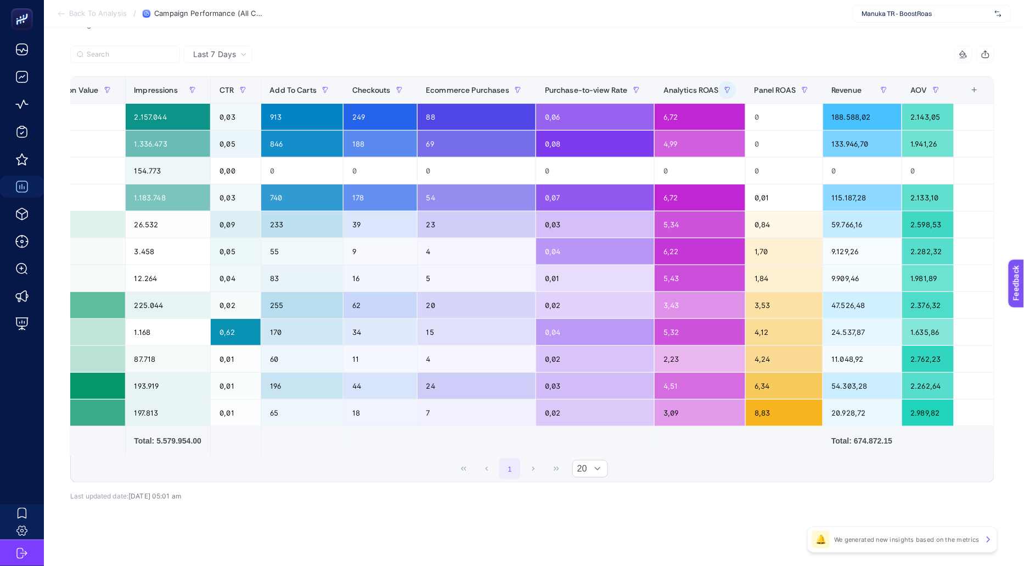
click at [766, 431] on td at bounding box center [784, 441] width 77 height 29
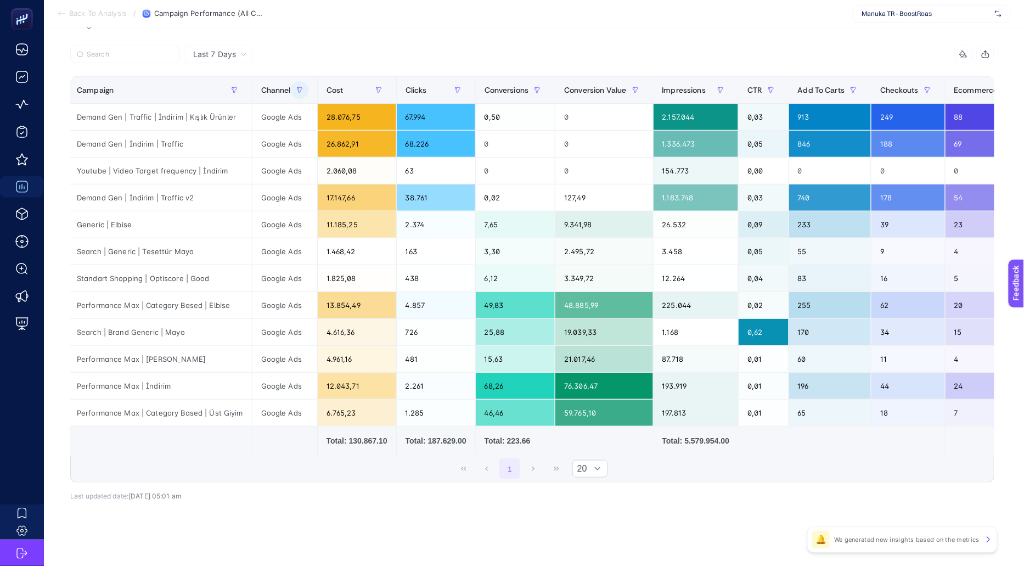
scroll to position [0, 0]
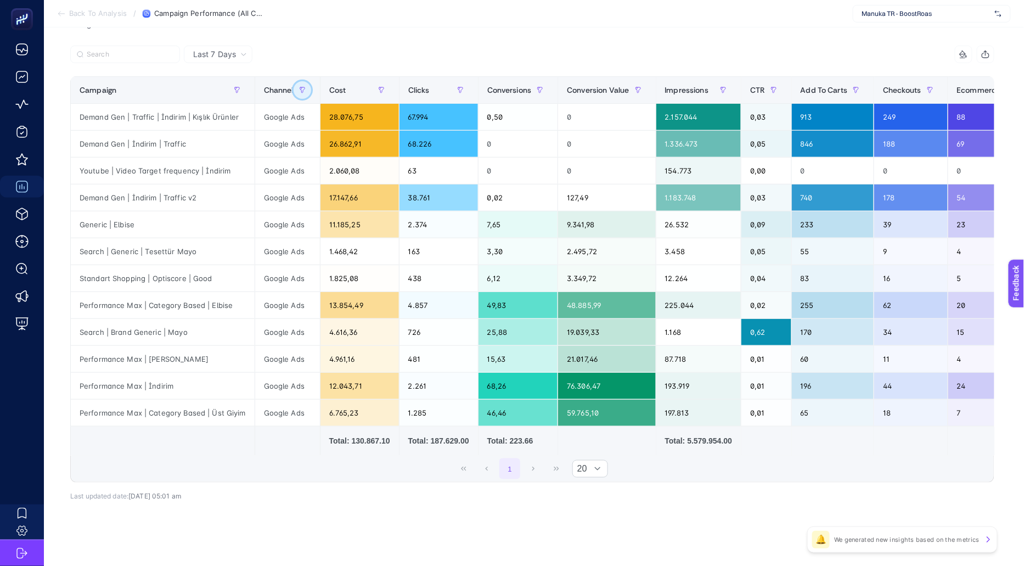
click at [299, 93] on button "button" at bounding box center [303, 90] width 18 height 18
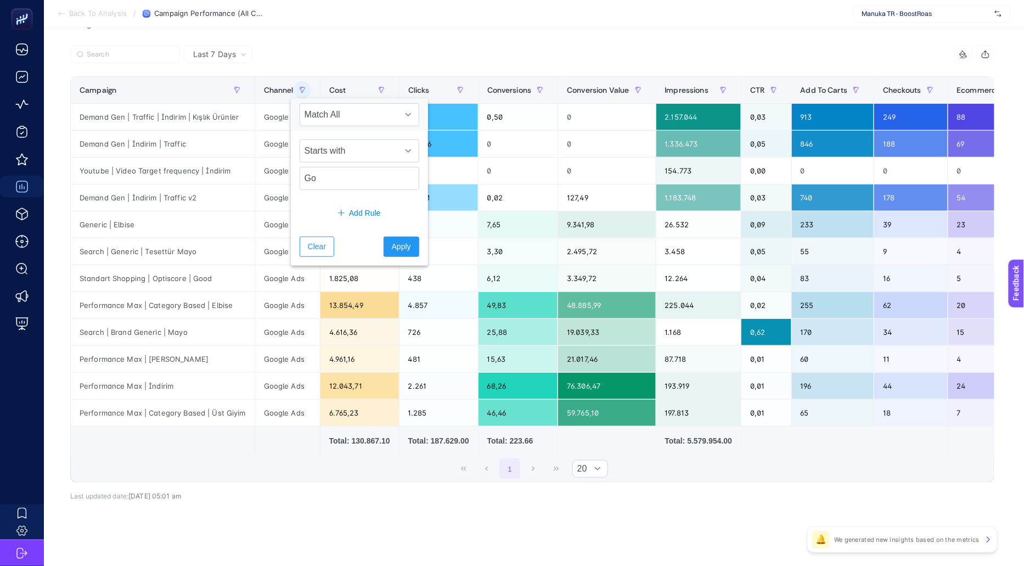
click at [294, 462] on div "1 20" at bounding box center [532, 469] width 923 height 26
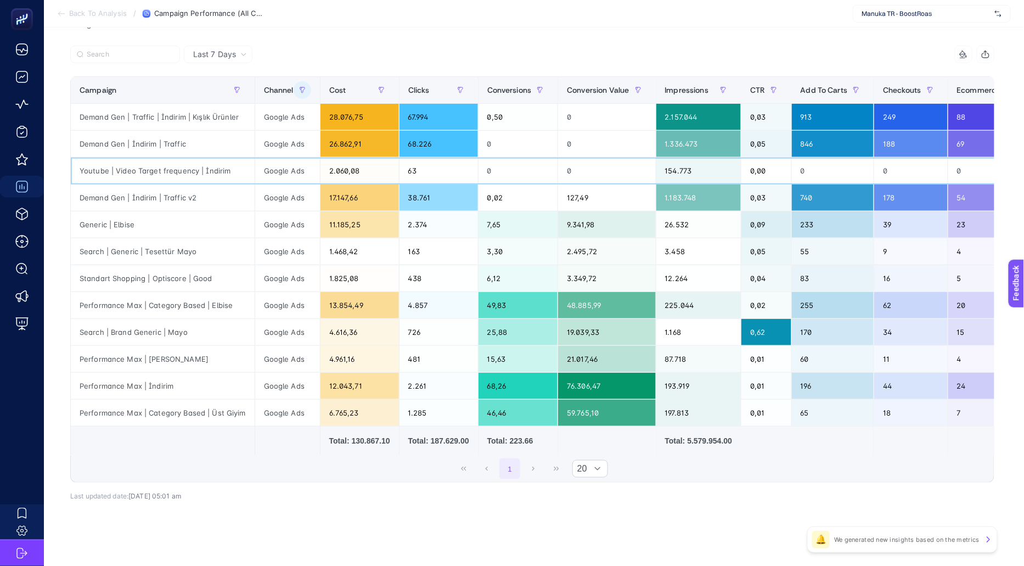
drag, startPoint x: 109, startPoint y: 164, endPoint x: 144, endPoint y: 173, distance: 36.5
click at [143, 165] on div "Youtube | Video Target frequency | İndirim" at bounding box center [163, 171] width 184 height 26
drag, startPoint x: 135, startPoint y: 184, endPoint x: 197, endPoint y: 206, distance: 66.0
click at [204, 206] on div "Demand Gen | İndirim | Traffic v2" at bounding box center [163, 197] width 184 height 26
drag, startPoint x: 107, startPoint y: 221, endPoint x: 177, endPoint y: 221, distance: 69.7
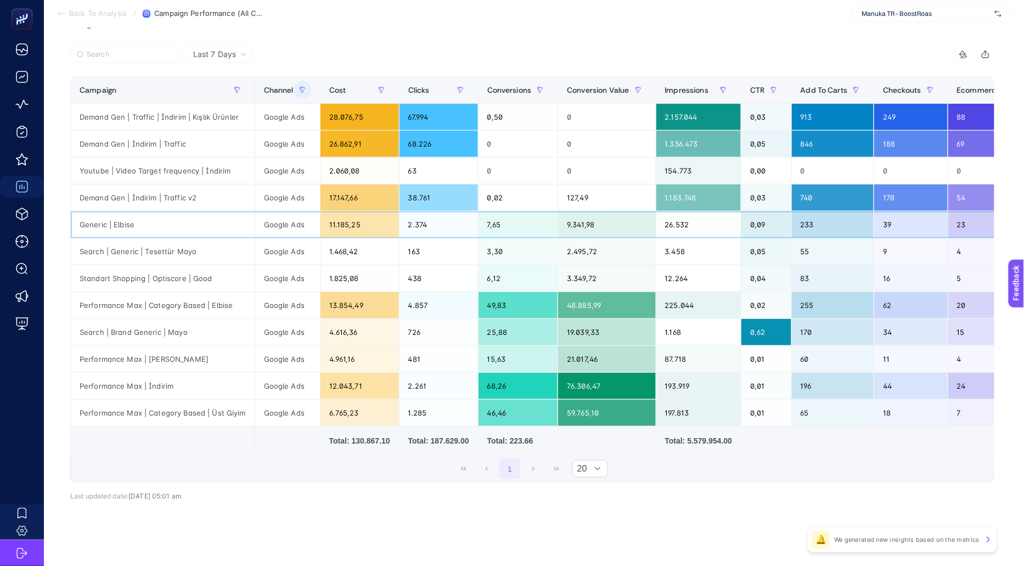
click at [171, 221] on div "Generic | Elbise" at bounding box center [163, 224] width 184 height 26
click at [177, 221] on div "Generic | Elbise" at bounding box center [163, 224] width 184 height 26
drag, startPoint x: 118, startPoint y: 248, endPoint x: 206, endPoint y: 267, distance: 90.4
click at [221, 248] on div "Search | Generic | Tesettür Mayo" at bounding box center [163, 251] width 184 height 26
click at [91, 274] on div "Standart Shopping | Optiscore | Good" at bounding box center [163, 278] width 184 height 26
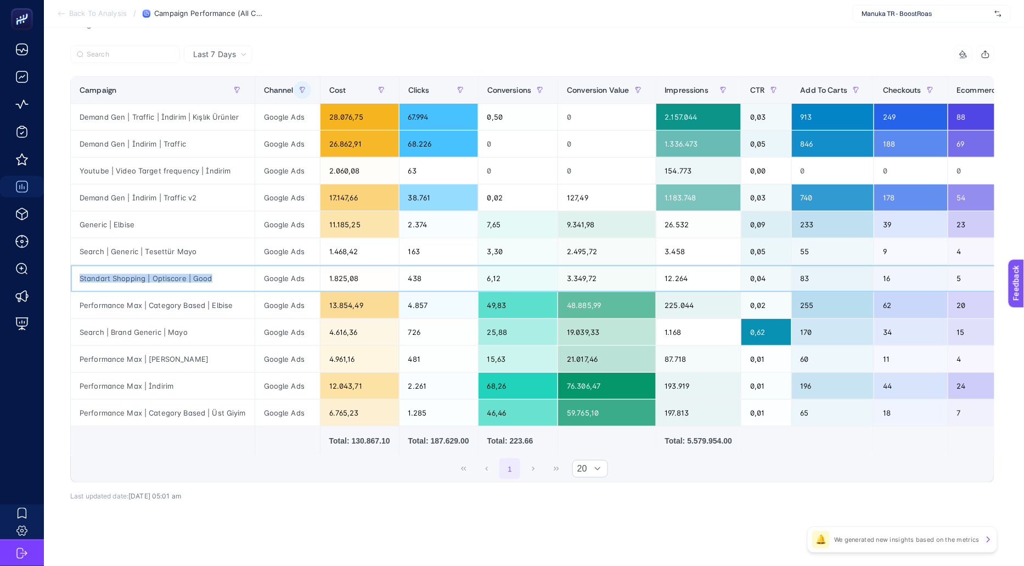
drag, startPoint x: 76, startPoint y: 276, endPoint x: 212, endPoint y: 278, distance: 136.7
click at [212, 278] on div "Standart Shopping | Optiscore | Good" at bounding box center [163, 278] width 184 height 26
click at [195, 299] on div "Performance Max | Category Based | Elbise" at bounding box center [163, 305] width 184 height 26
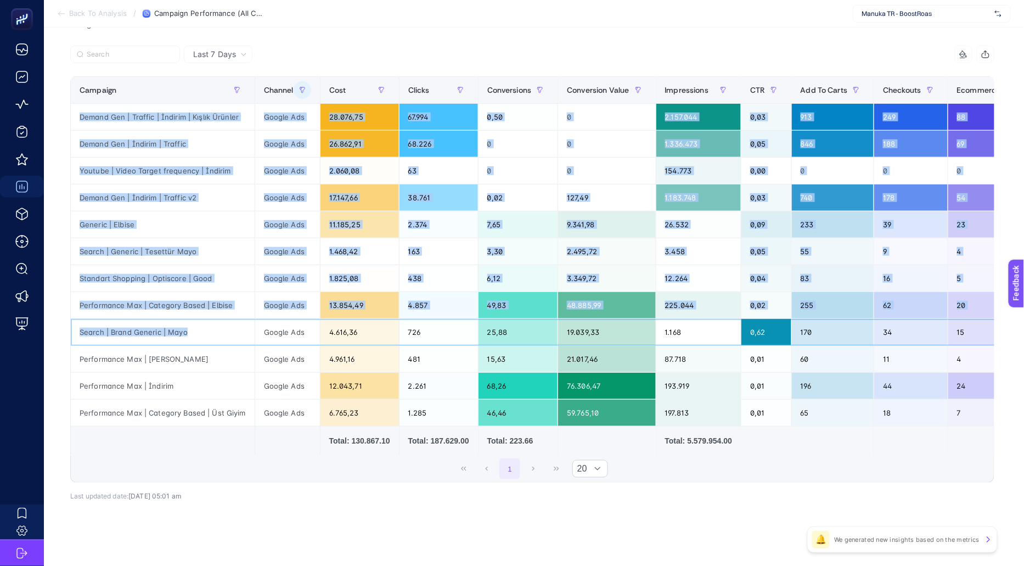
drag, startPoint x: 187, startPoint y: 332, endPoint x: 64, endPoint y: 330, distance: 122.4
click at [64, 331] on div "Last 7 Days 14 items selected Campaign Channel Cost Clicks Conversions Conversi…" at bounding box center [532, 297] width 942 height 503
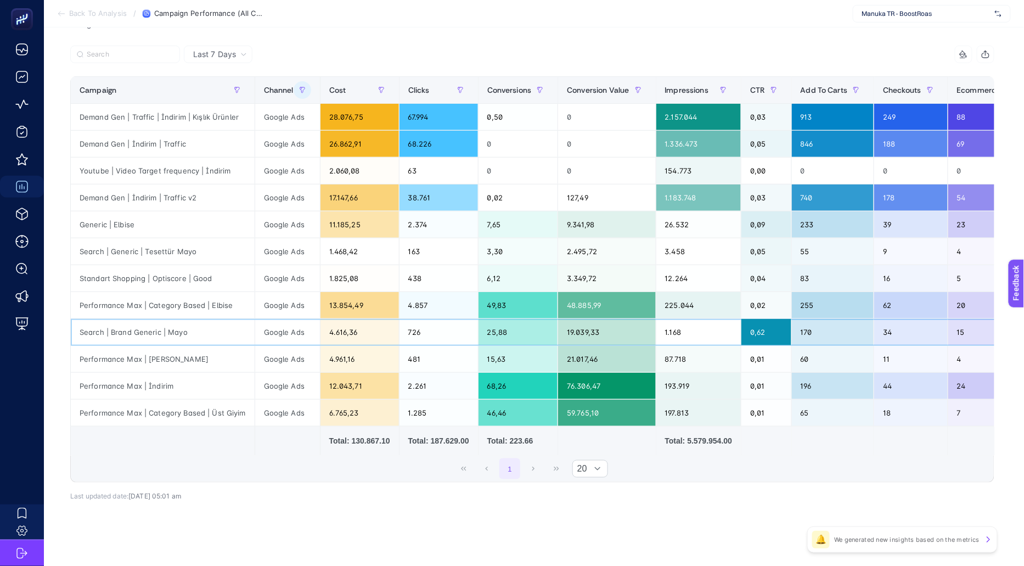
click at [74, 329] on div "Search | Brand Generic | Mayo" at bounding box center [163, 332] width 184 height 26
drag, startPoint x: 75, startPoint y: 330, endPoint x: 194, endPoint y: 332, distance: 119.1
click at [194, 332] on div "Search | Brand Generic | Mayo" at bounding box center [163, 332] width 184 height 26
click at [194, 333] on div "Search | Brand Generic | Mayo" at bounding box center [163, 332] width 184 height 26
click at [77, 277] on div "Standart Shopping | Optiscore | Good" at bounding box center [163, 278] width 184 height 26
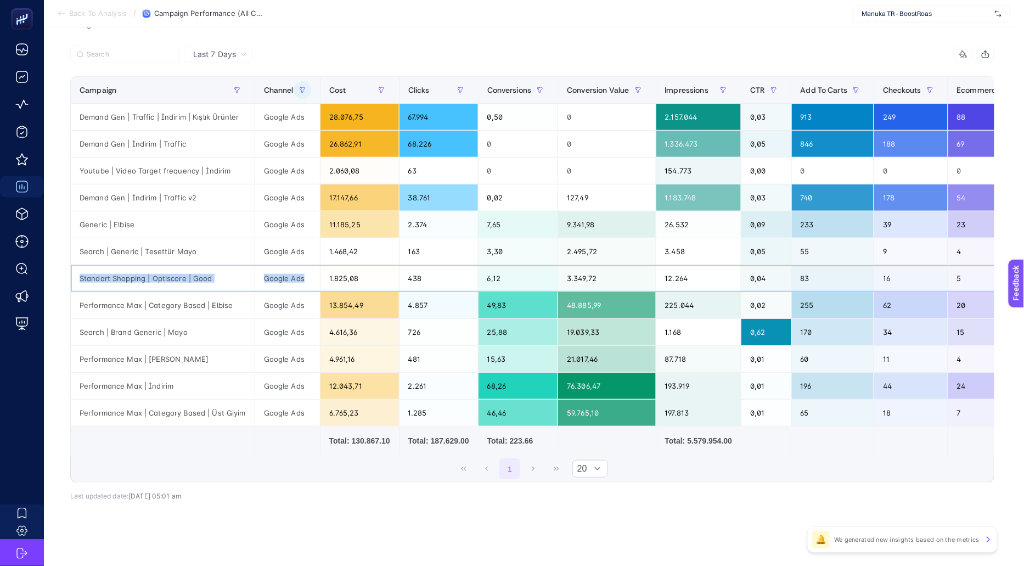
drag, startPoint x: 78, startPoint y: 276, endPoint x: 255, endPoint y: 285, distance: 177.5
click at [256, 285] on tr "Standart Shopping | Optiscore | Good Google Ads 1.825,08 438 6,12 3.349,72 12.2…" at bounding box center [798, 278] width 1455 height 27
click at [220, 273] on div "Standart Shopping | Optiscore | Good" at bounding box center [163, 278] width 184 height 26
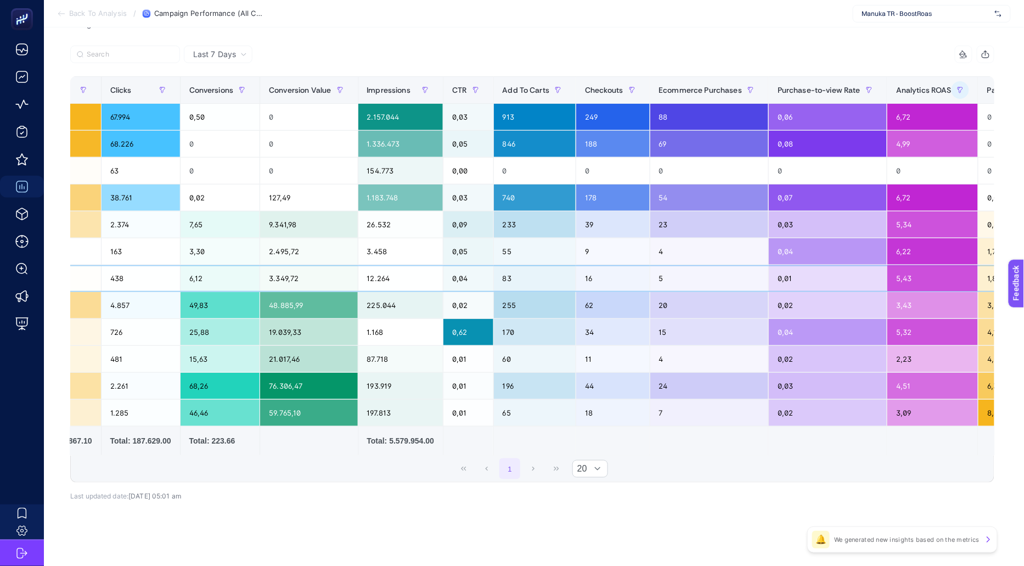
scroll to position [0, 534]
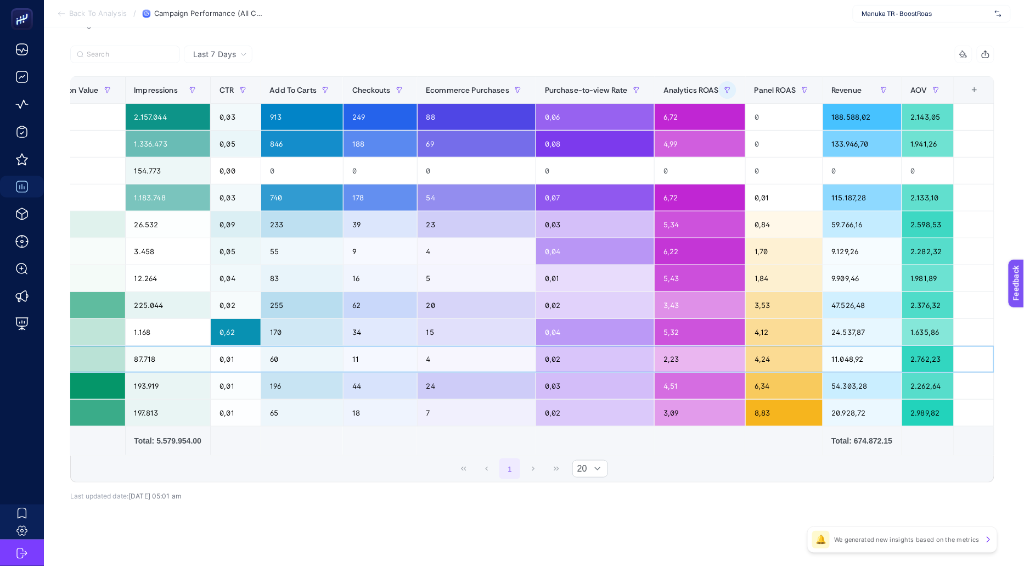
click at [754, 354] on div "4,24" at bounding box center [784, 359] width 76 height 26
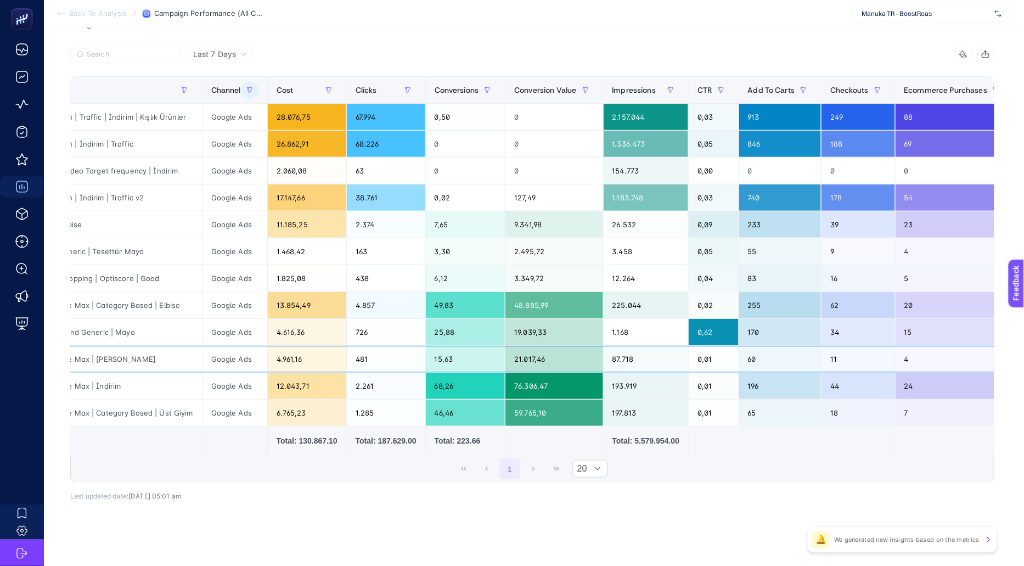
scroll to position [0, 0]
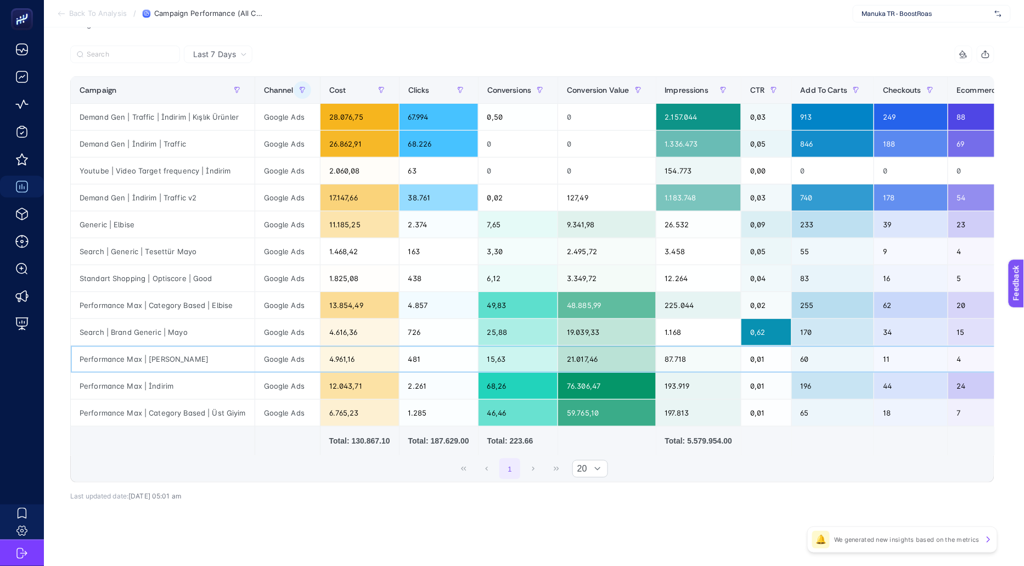
drag, startPoint x: 172, startPoint y: 358, endPoint x: 72, endPoint y: 366, distance: 99.7
click at [74, 366] on div "Performance Max | [PERSON_NAME]" at bounding box center [163, 359] width 184 height 26
click at [156, 368] on div "Performance Max | [PERSON_NAME]" at bounding box center [163, 359] width 184 height 26
click at [202, 411] on div "Performance Max | Category Based | Üst Giyim" at bounding box center [163, 413] width 184 height 26
click at [187, 272] on div "Standart Shopping | Optiscore | Good" at bounding box center [163, 278] width 184 height 26
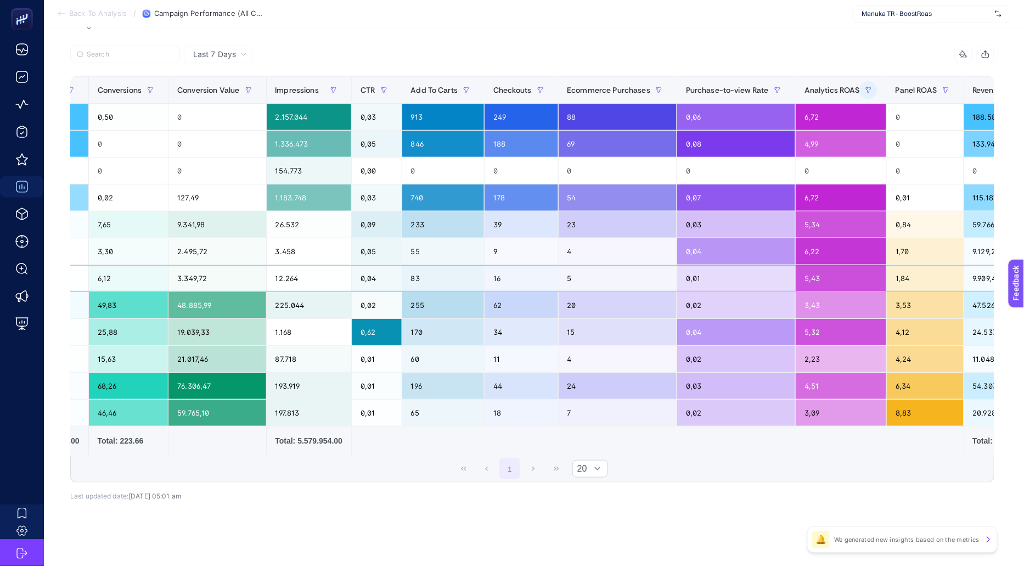
scroll to position [0, 534]
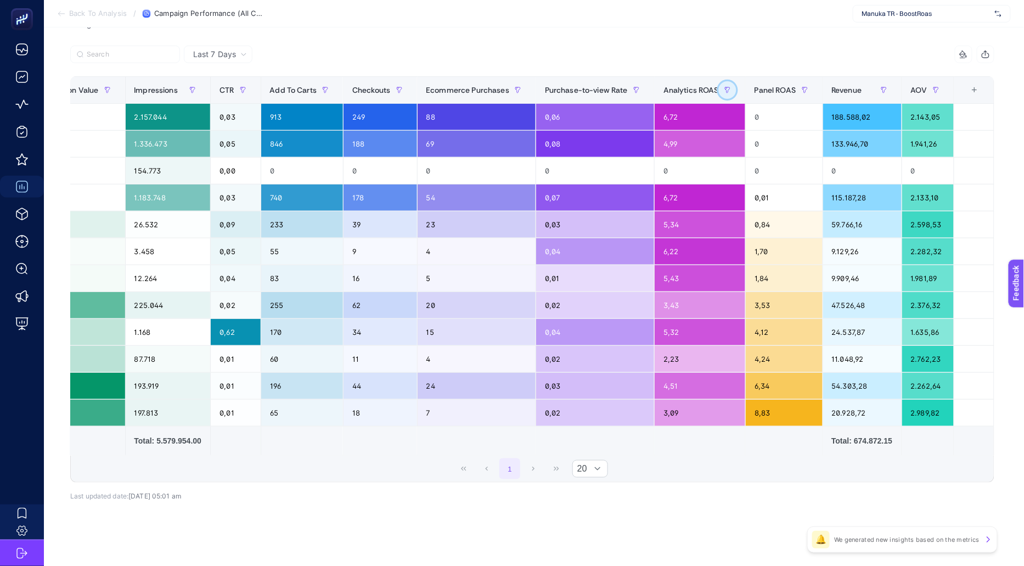
click at [732, 88] on button "button" at bounding box center [728, 90] width 18 height 18
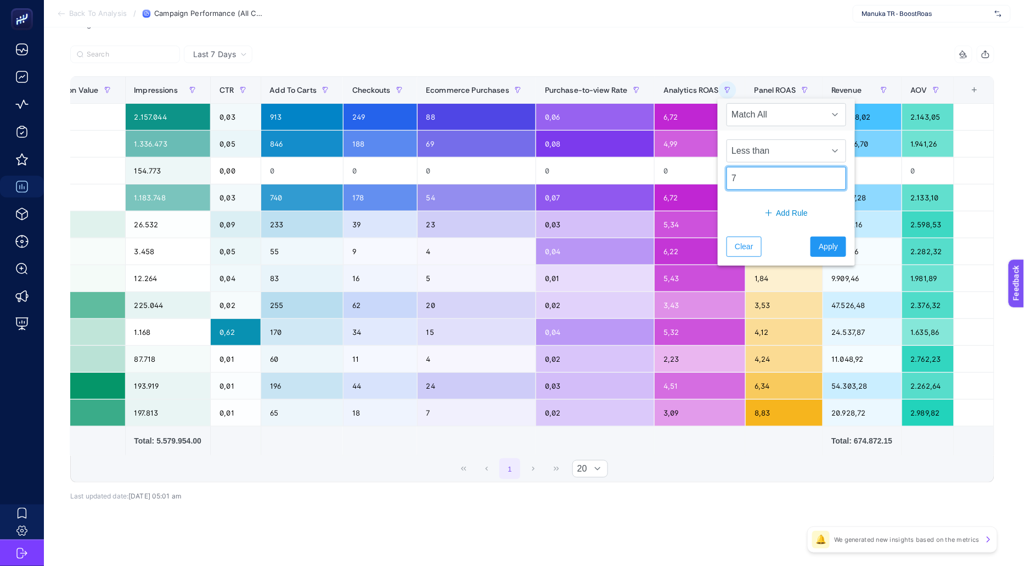
drag, startPoint x: 743, startPoint y: 173, endPoint x: 710, endPoint y: 173, distance: 32.4
click at [710, 173] on body "Back To Analysis / Campaign Performance (All Channel) Manuka TR - BoostRoas Add…" at bounding box center [512, 155] width 1024 height 566
type input "9"
click at [825, 245] on button "Apply" at bounding box center [829, 247] width 36 height 20
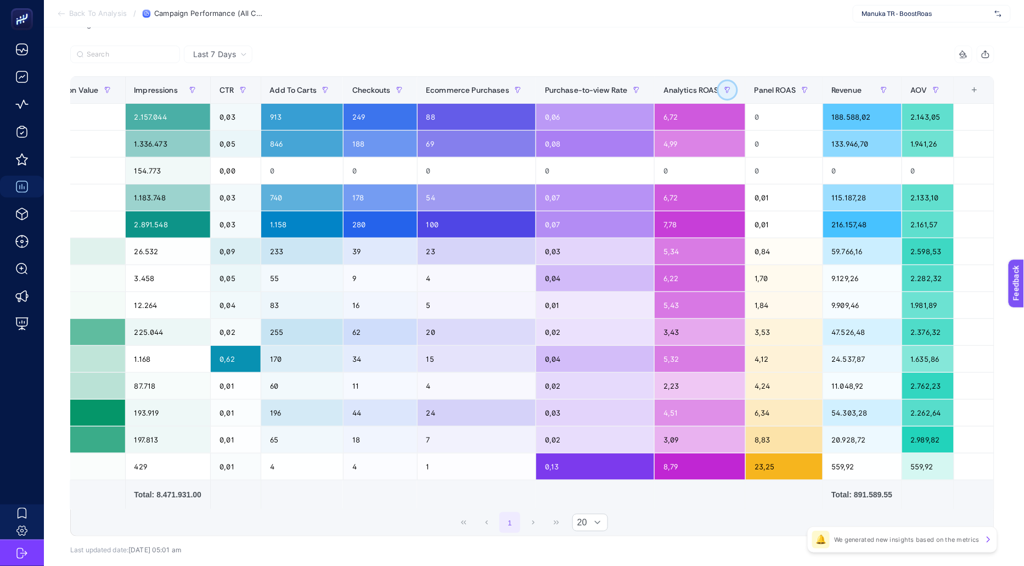
scroll to position [0, 0]
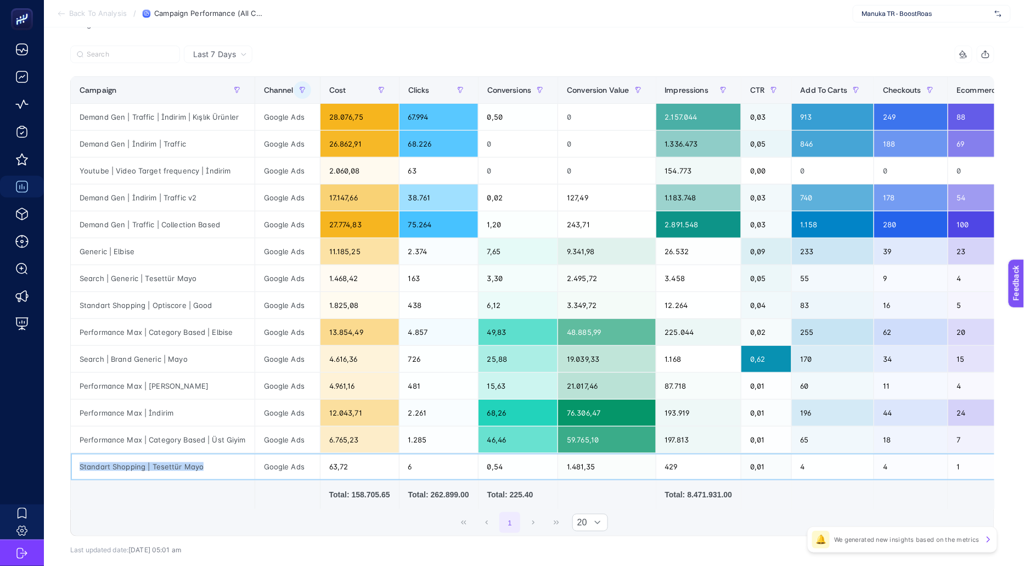
drag, startPoint x: 78, startPoint y: 464, endPoint x: 220, endPoint y: 463, distance: 141.6
click at [220, 463] on div "Standart Shopping | Tesettür Mayo" at bounding box center [163, 466] width 184 height 26
drag, startPoint x: 220, startPoint y: 463, endPoint x: 74, endPoint y: 463, distance: 146.6
click at [74, 463] on div "Standart Shopping | Tesettür Mayo" at bounding box center [163, 466] width 184 height 26
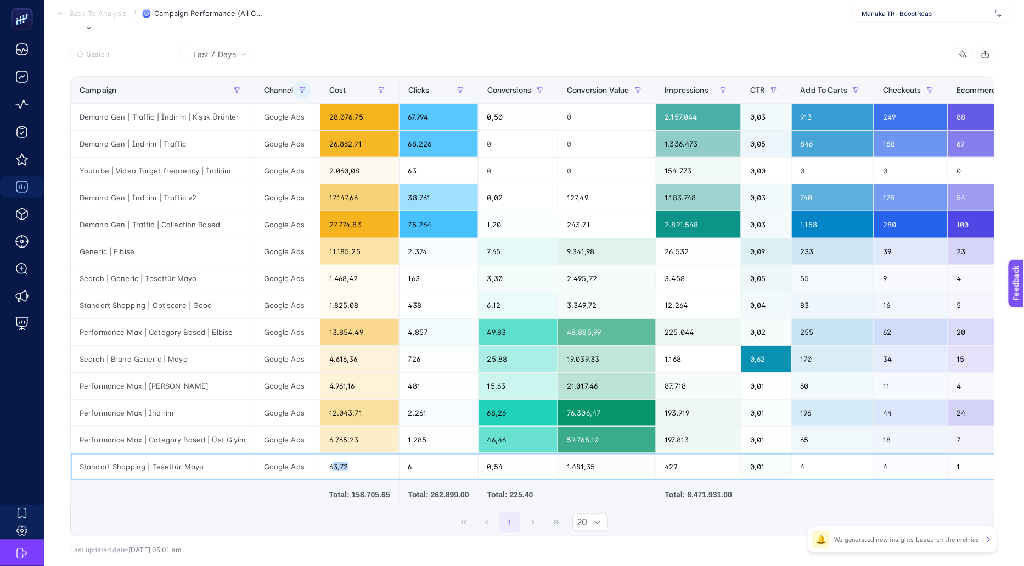
drag, startPoint x: 329, startPoint y: 459, endPoint x: 349, endPoint y: 461, distance: 19.2
click at [349, 461] on div "63,72" at bounding box center [360, 466] width 78 height 26
click at [177, 431] on div "Performance Max | Category Based | Üst Giyim" at bounding box center [163, 440] width 184 height 26
drag, startPoint x: 239, startPoint y: 435, endPoint x: 82, endPoint y: 434, distance: 157.5
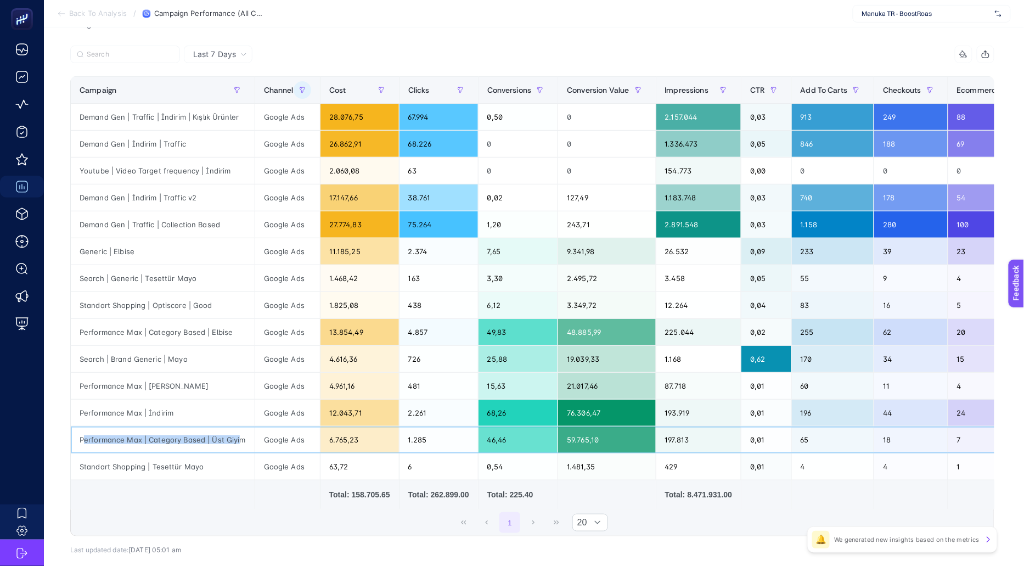
click at [82, 434] on div "Performance Max | Category Based | Üst Giyim" at bounding box center [163, 440] width 184 height 26
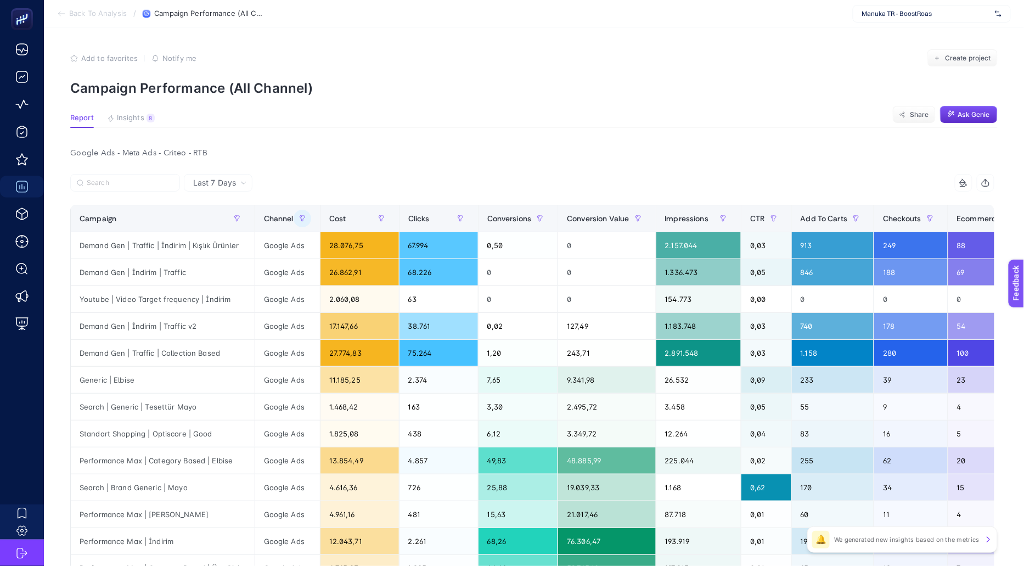
click at [281, 170] on div "Google Ads - Meta Ads - Criteo - RTB Last 7 Days 14 items selected Campaign Cha…" at bounding box center [532, 437] width 942 height 585
click at [83, 116] on span "Report" at bounding box center [82, 118] width 24 height 9
click at [501, 83] on p "Campaign Performance (All Channel)" at bounding box center [534, 88] width 928 height 16
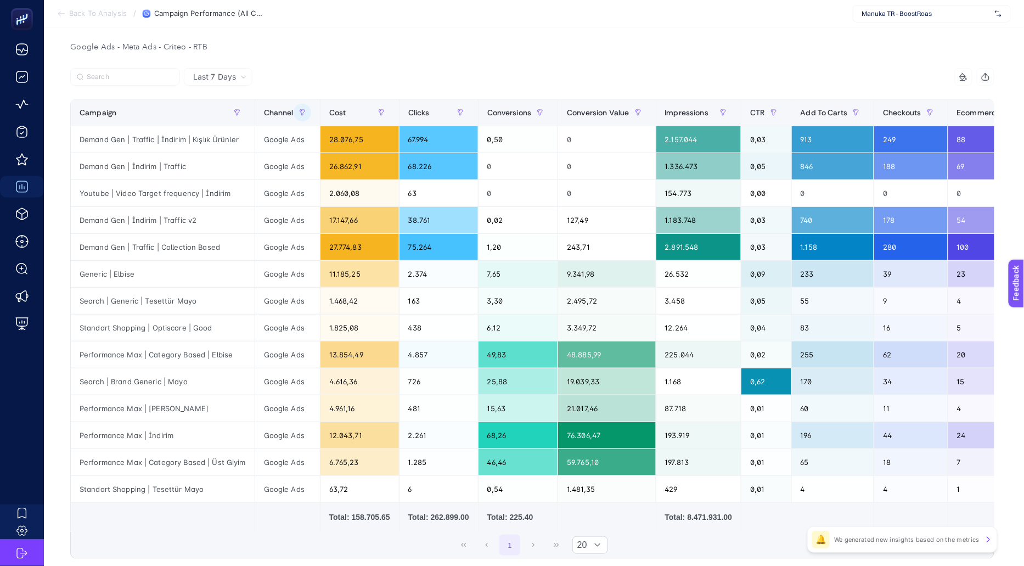
click at [506, 61] on div "Google Ads - Meta Ads - Criteo - RTB Last 7 Days 14 items selected Campaign Cha…" at bounding box center [532, 332] width 942 height 585
click at [640, 52] on div "Google Ads - Meta Ads - Criteo - RTB" at bounding box center [532, 47] width 942 height 15
